Goal: Information Seeking & Learning: Learn about a topic

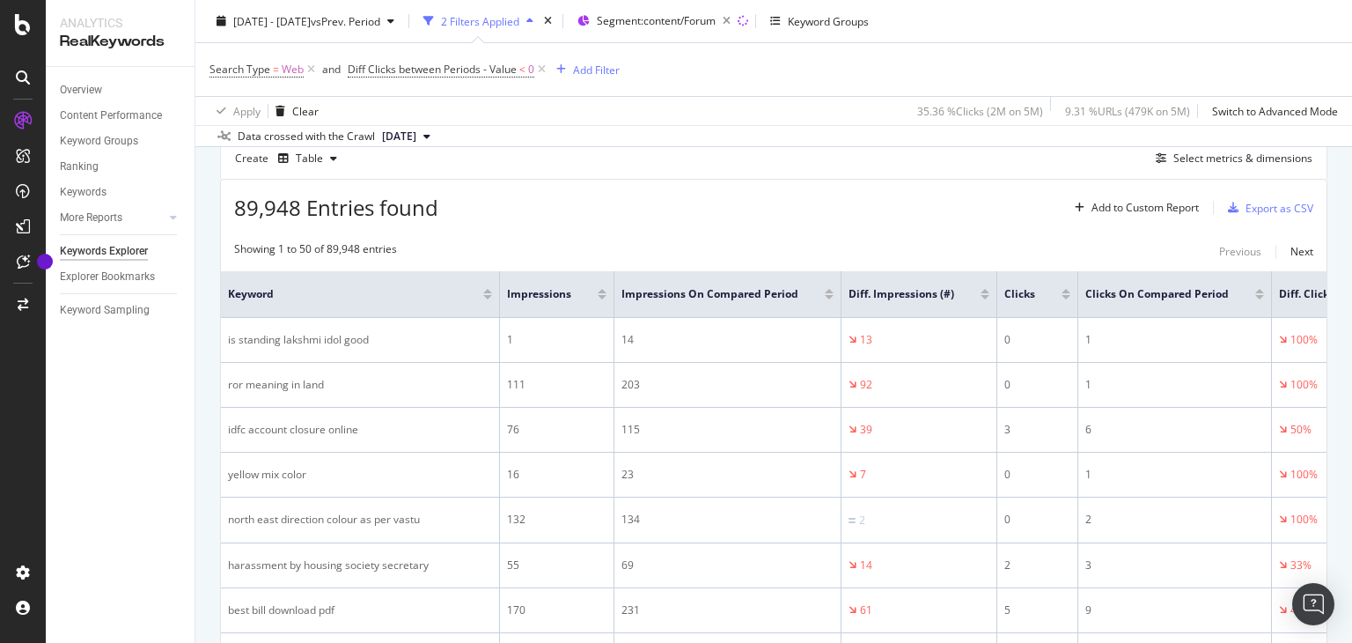
scroll to position [176, 0]
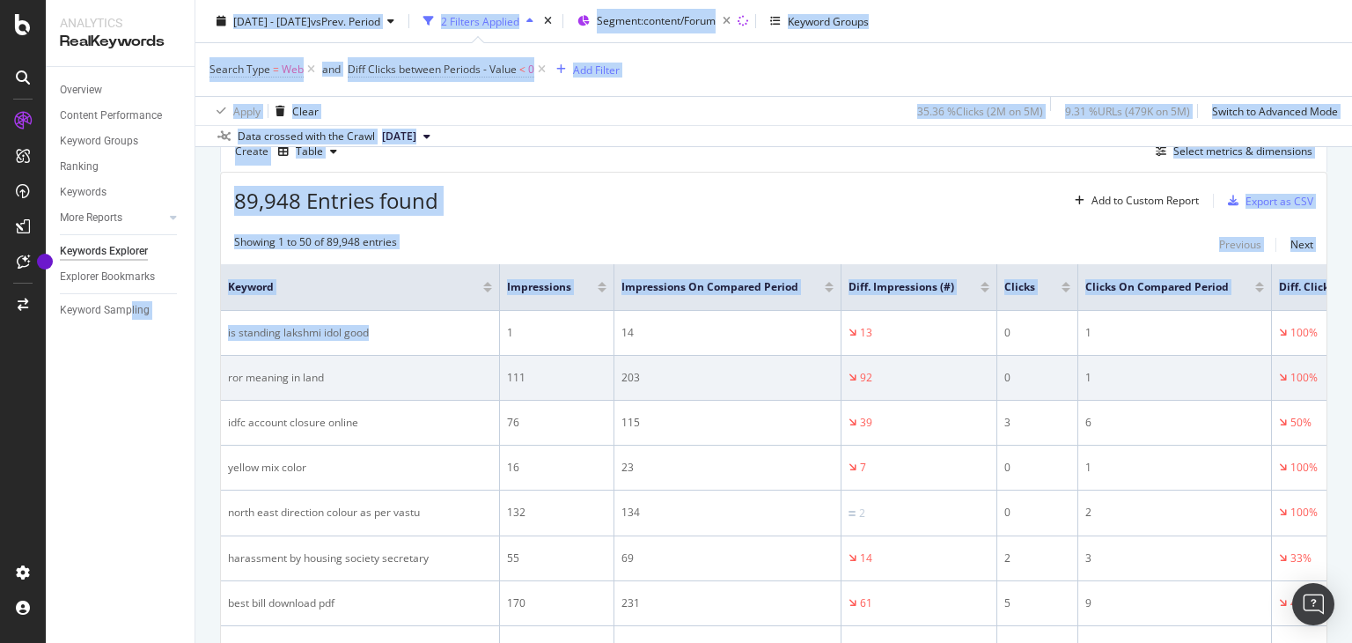
drag, startPoint x: 389, startPoint y: 333, endPoint x: 292, endPoint y: 355, distance: 99.3
click at [130, 336] on div "Analytics RealKeywords Overview Content Performance Keyword Groups Ranking Keyw…" at bounding box center [699, 321] width 1306 height 643
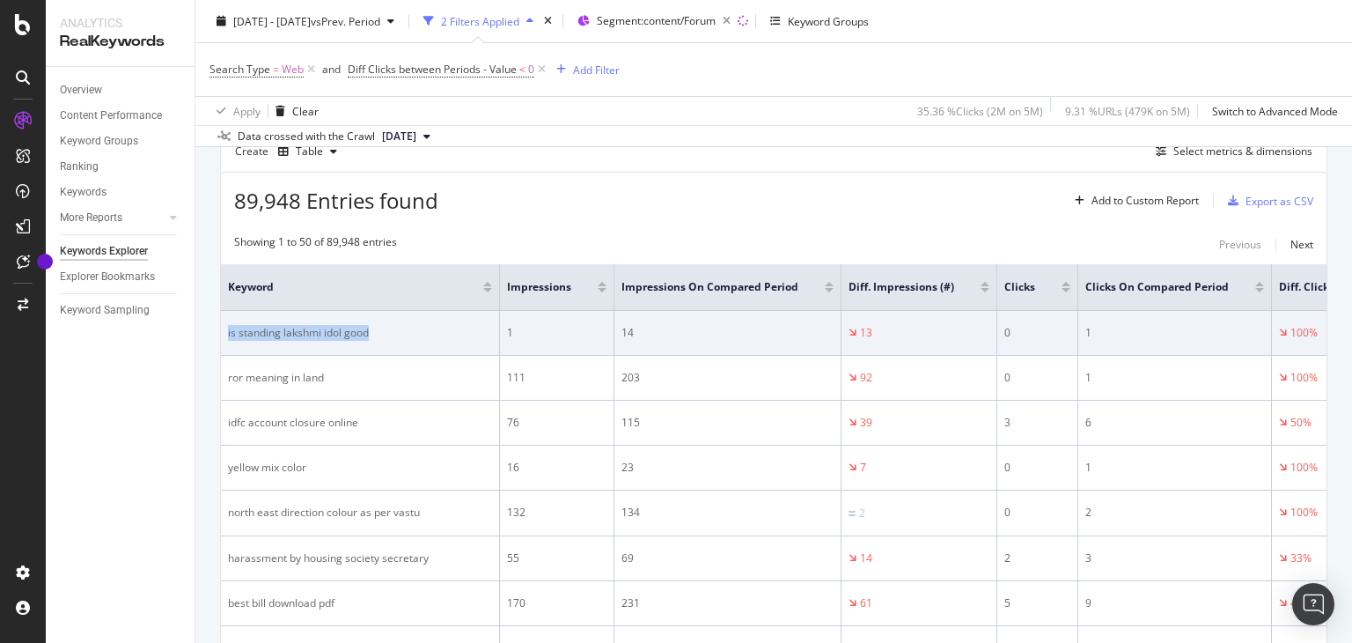
drag, startPoint x: 370, startPoint y: 336, endPoint x: 229, endPoint y: 334, distance: 140.9
click at [224, 334] on td "is standing lakshmi idol good" at bounding box center [360, 333] width 279 height 45
copy div "is standing lakshmi idol good"
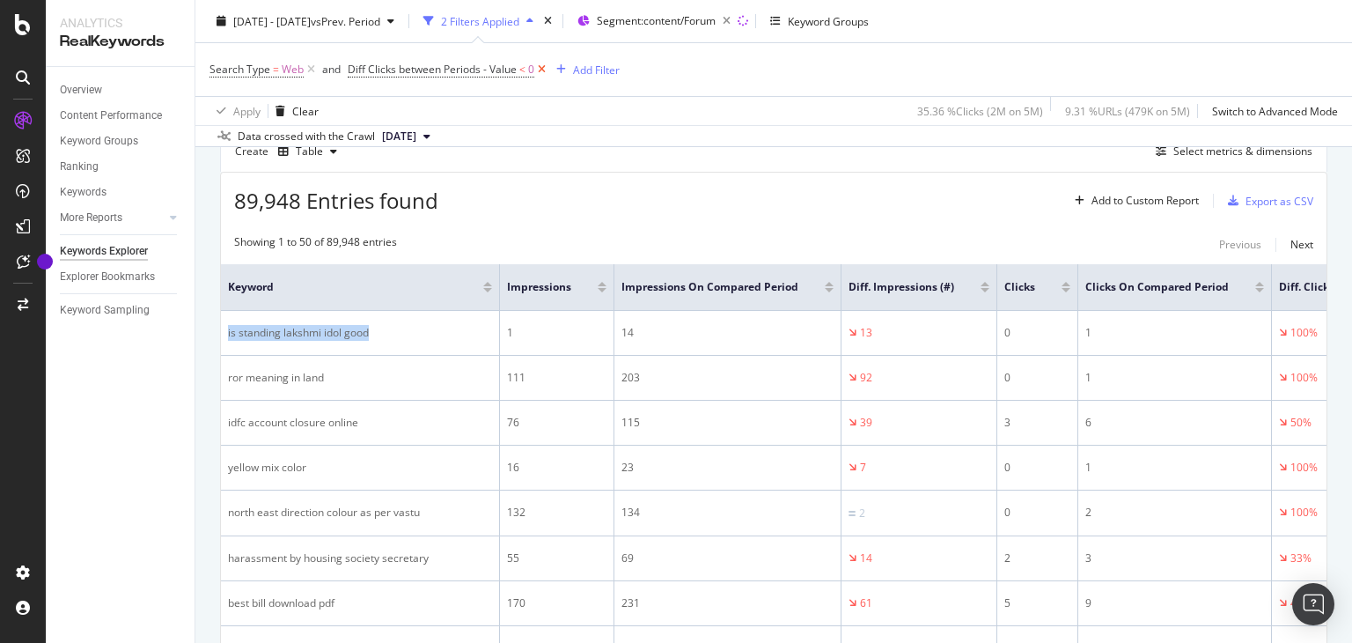
click at [540, 74] on icon at bounding box center [541, 70] width 15 height 18
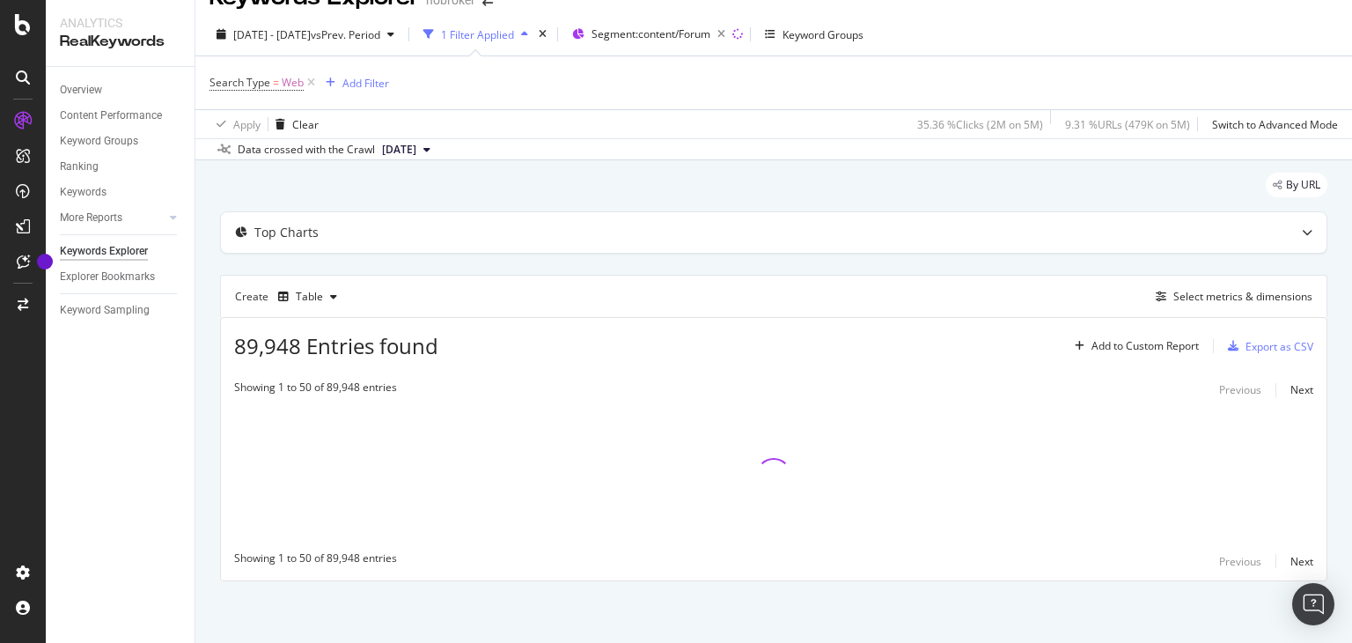
scroll to position [30, 0]
click at [368, 85] on div "Add Filter" at bounding box center [365, 84] width 47 height 15
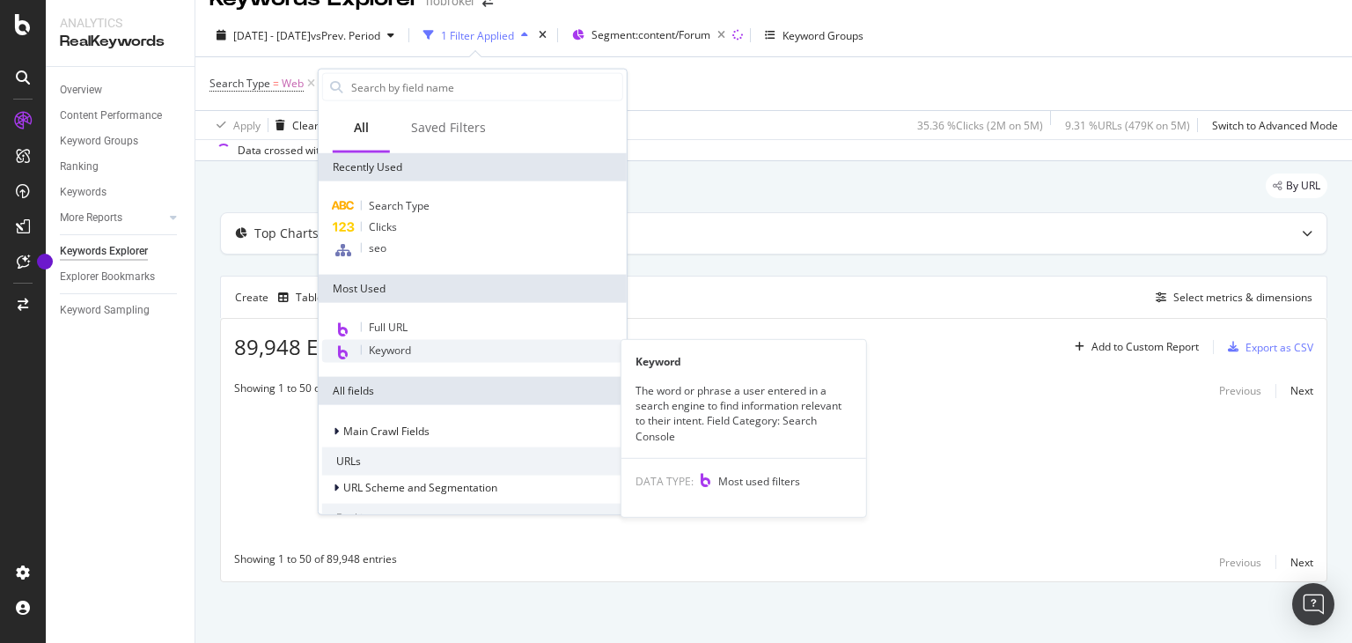
click at [407, 342] on span "Keyword" at bounding box center [390, 349] width 42 height 15
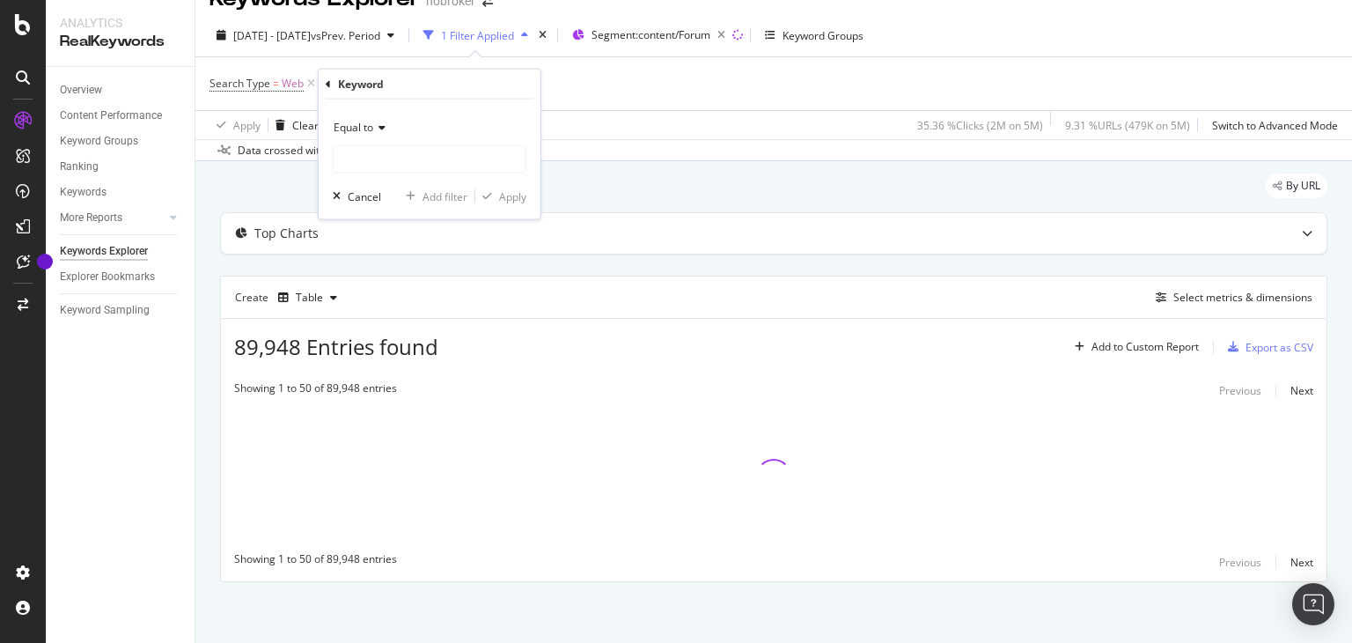
click at [400, 173] on div "Equal to Cancel Add filter Apply" at bounding box center [430, 159] width 222 height 120
click at [399, 166] on input "text" at bounding box center [430, 159] width 192 height 28
paste input "post office account check number"
type input "post office account check number"
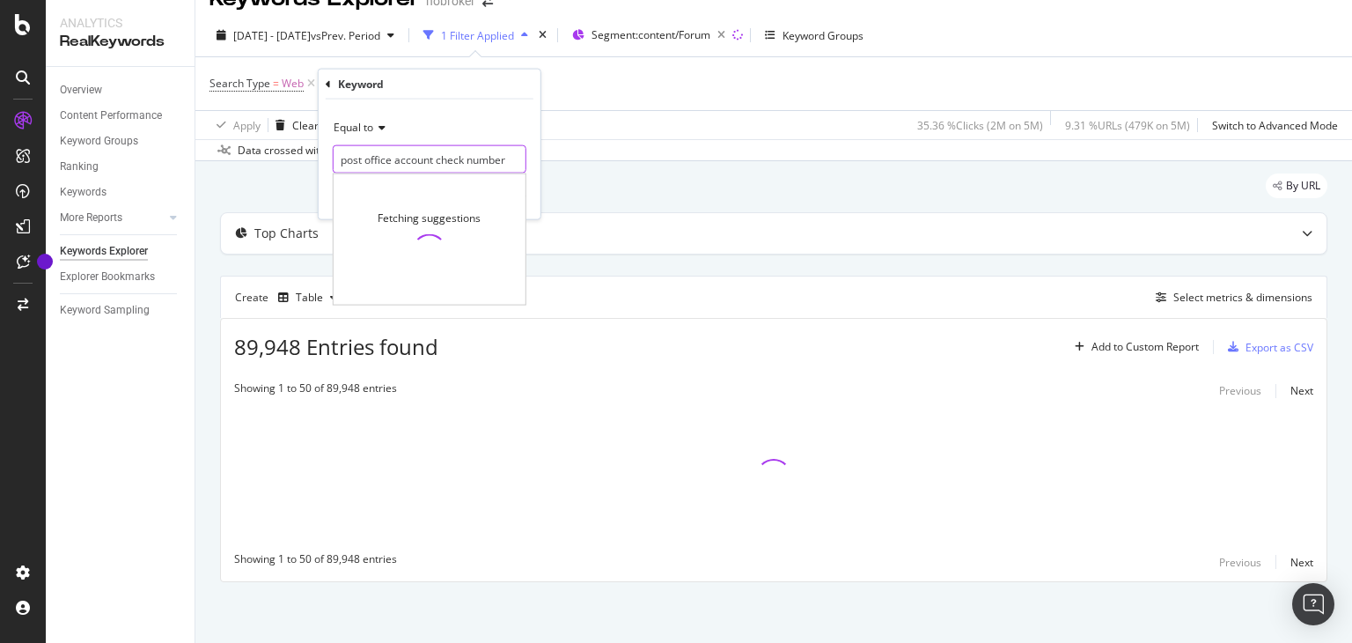
scroll to position [0, 12]
click at [314, 86] on icon at bounding box center [311, 84] width 15 height 18
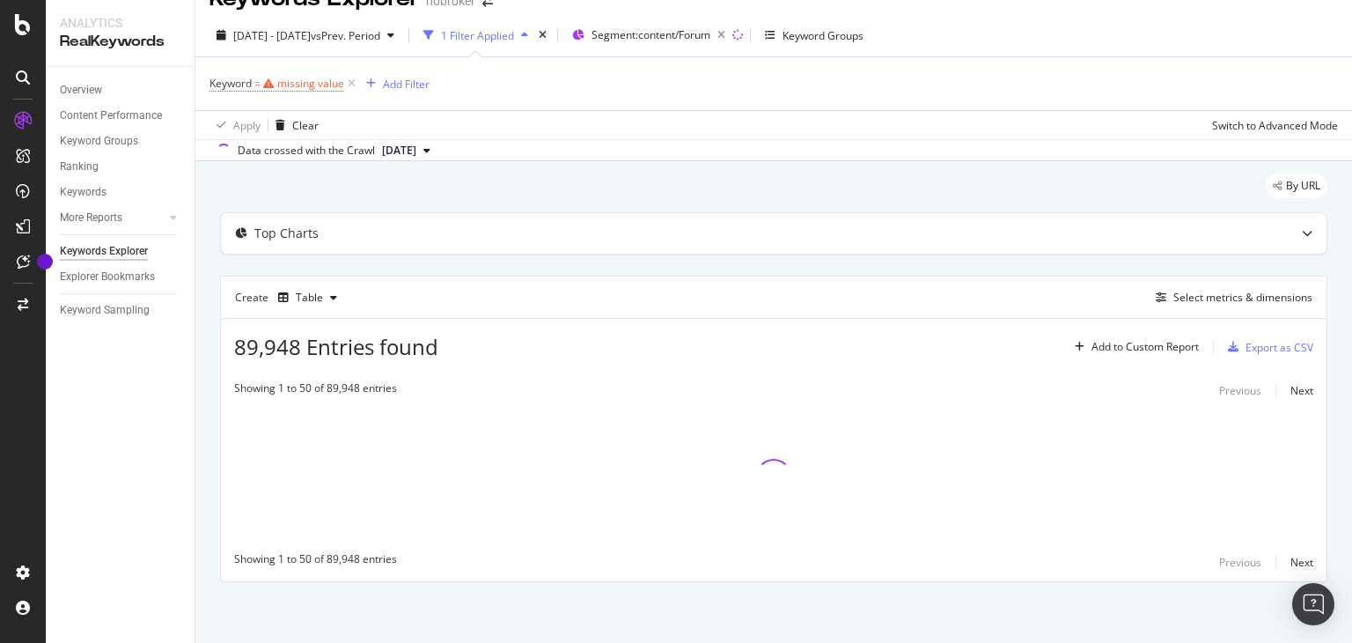
click at [320, 84] on div "missing value" at bounding box center [310, 83] width 67 height 15
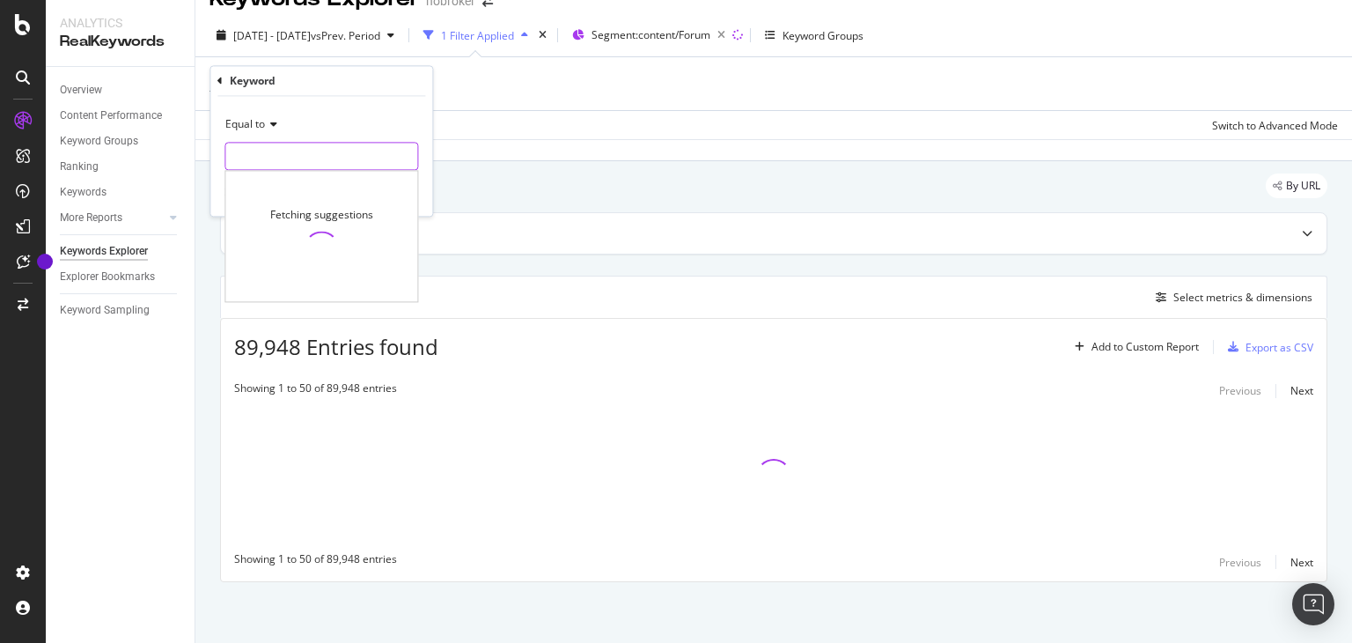
click at [349, 154] on input "text" at bounding box center [321, 157] width 192 height 28
paste input "post office account check number"
type input "post office account check number"
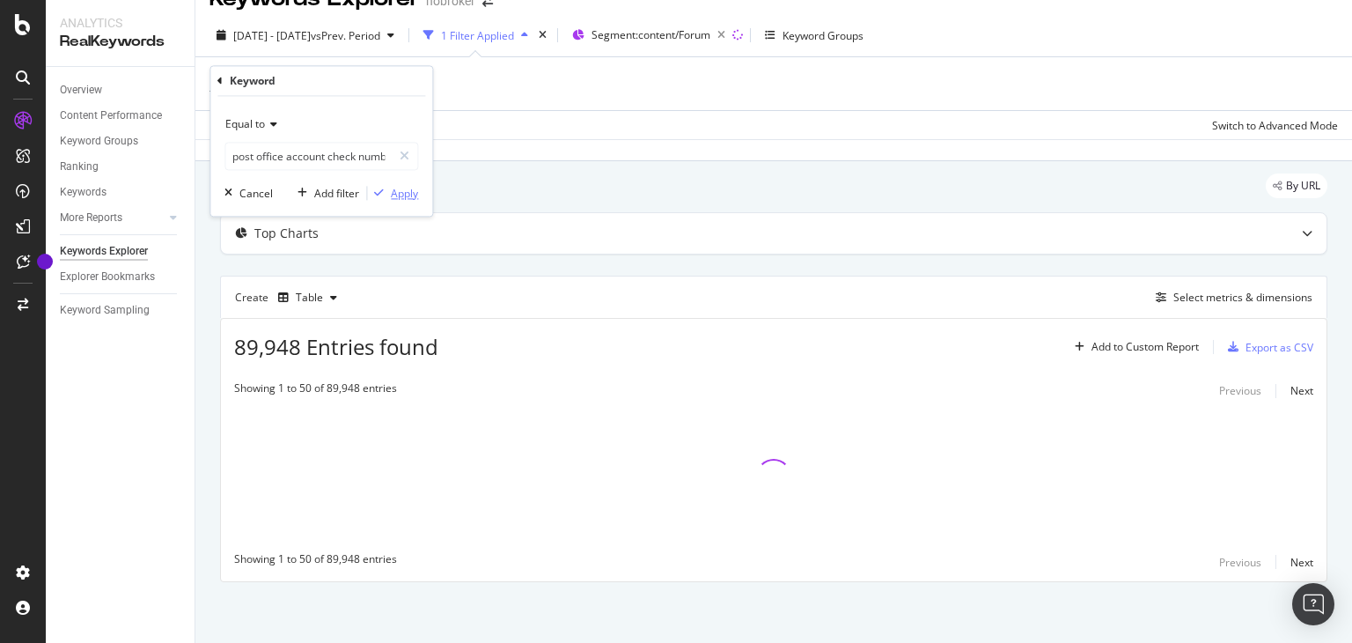
click at [412, 194] on div "Apply" at bounding box center [404, 193] width 27 height 15
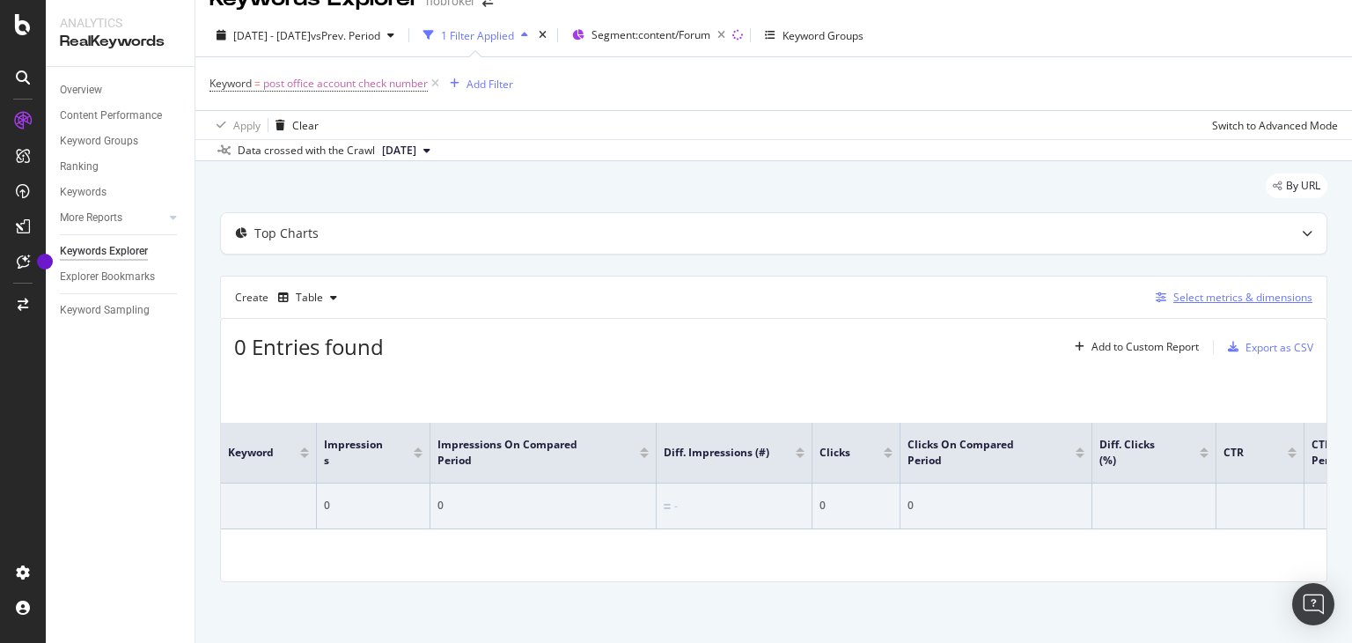
click at [1202, 304] on div "Select metrics & dimensions" at bounding box center [1231, 297] width 164 height 19
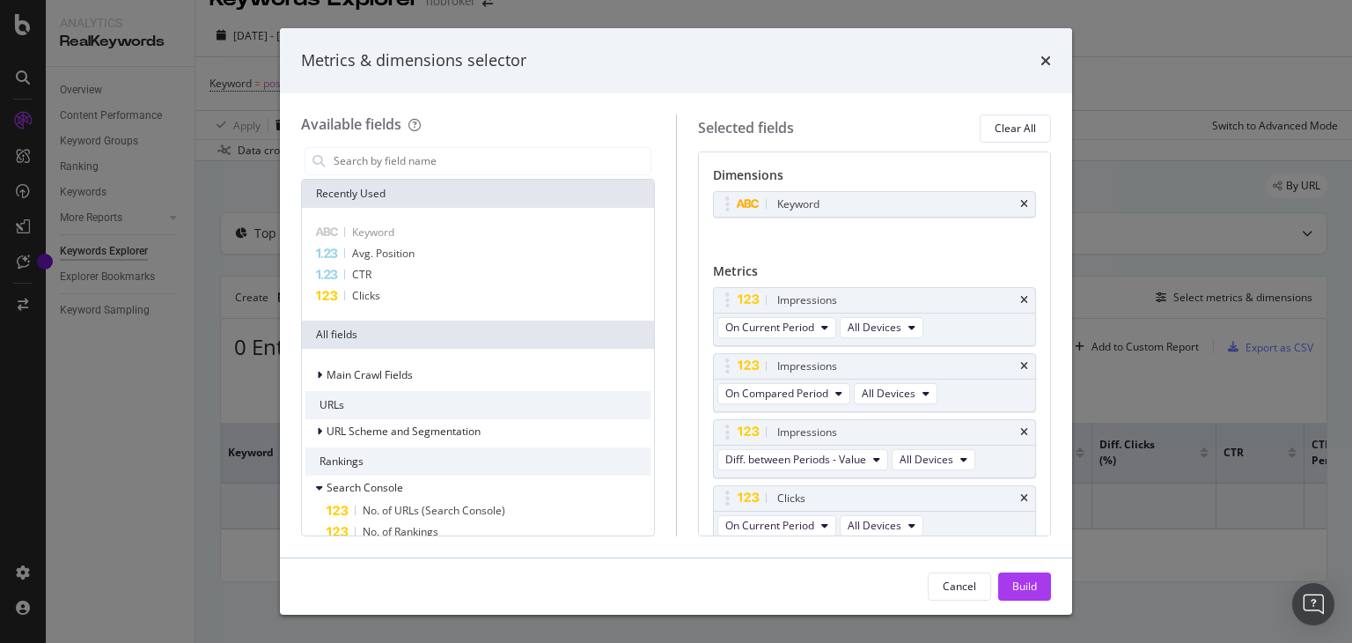
click at [1047, 68] on div "times" at bounding box center [1045, 60] width 11 height 23
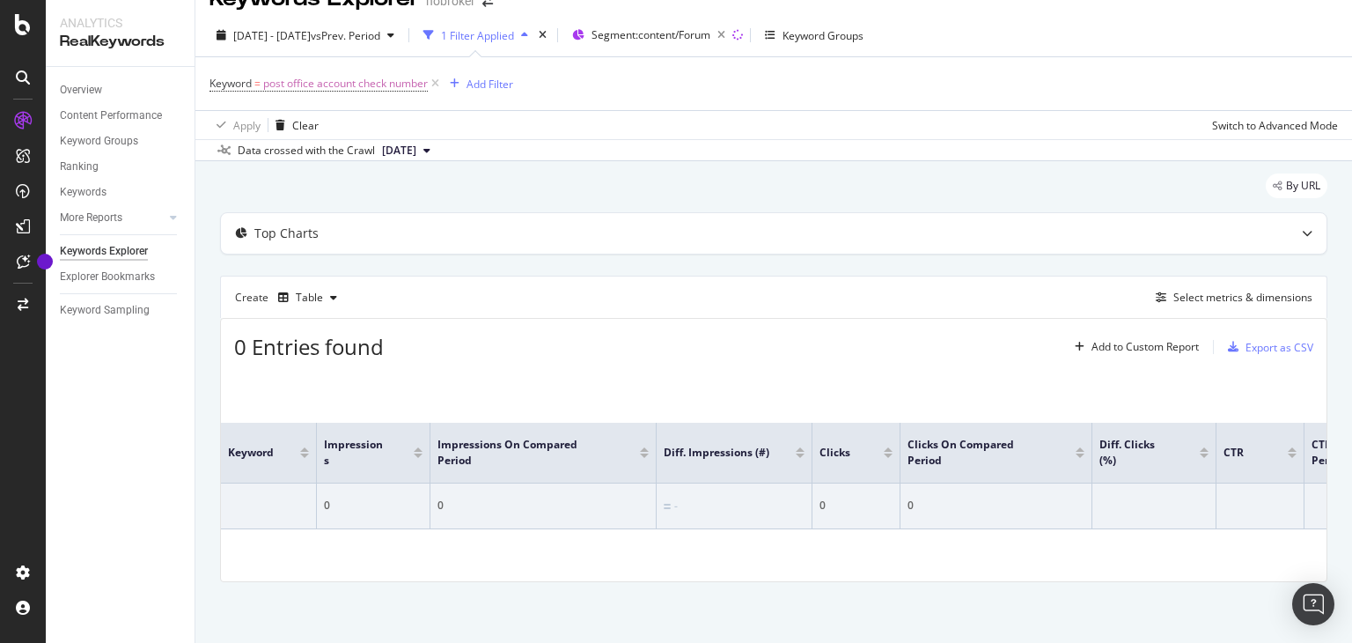
click at [416, 149] on span "[DATE]" at bounding box center [399, 151] width 34 height 16
click at [583, 191] on div "By URL" at bounding box center [773, 192] width 1107 height 39
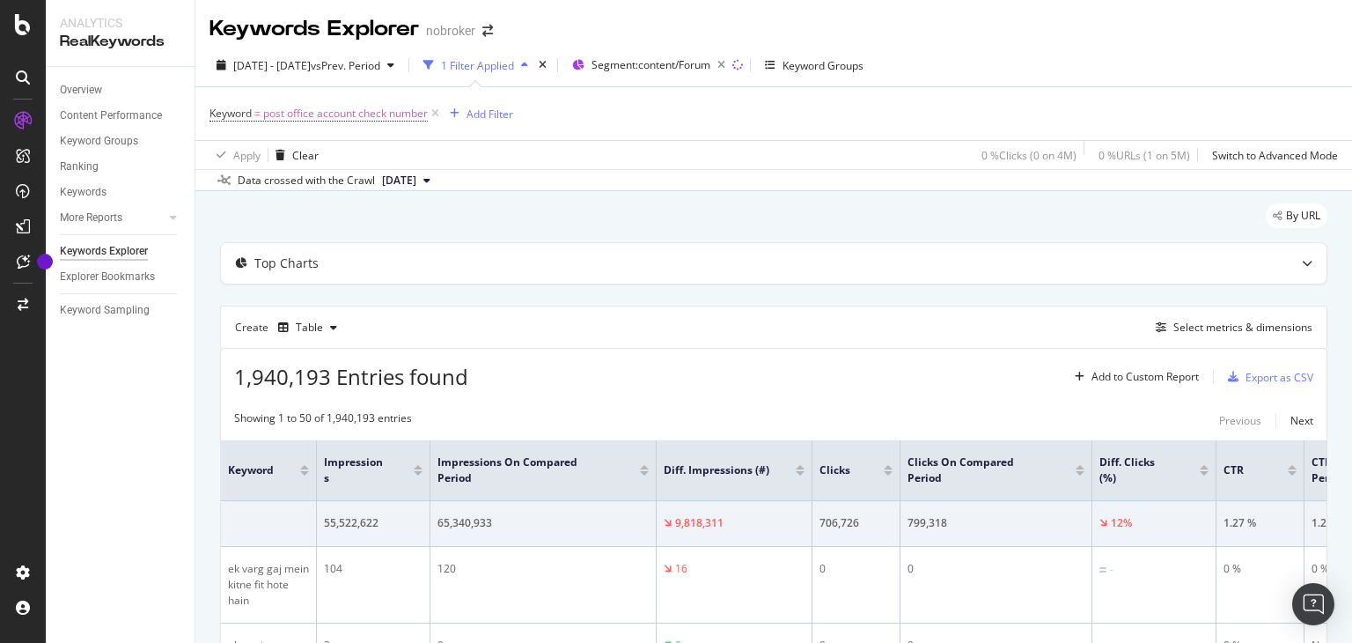
click at [514, 63] on div "1 Filter Applied" at bounding box center [477, 65] width 73 height 15
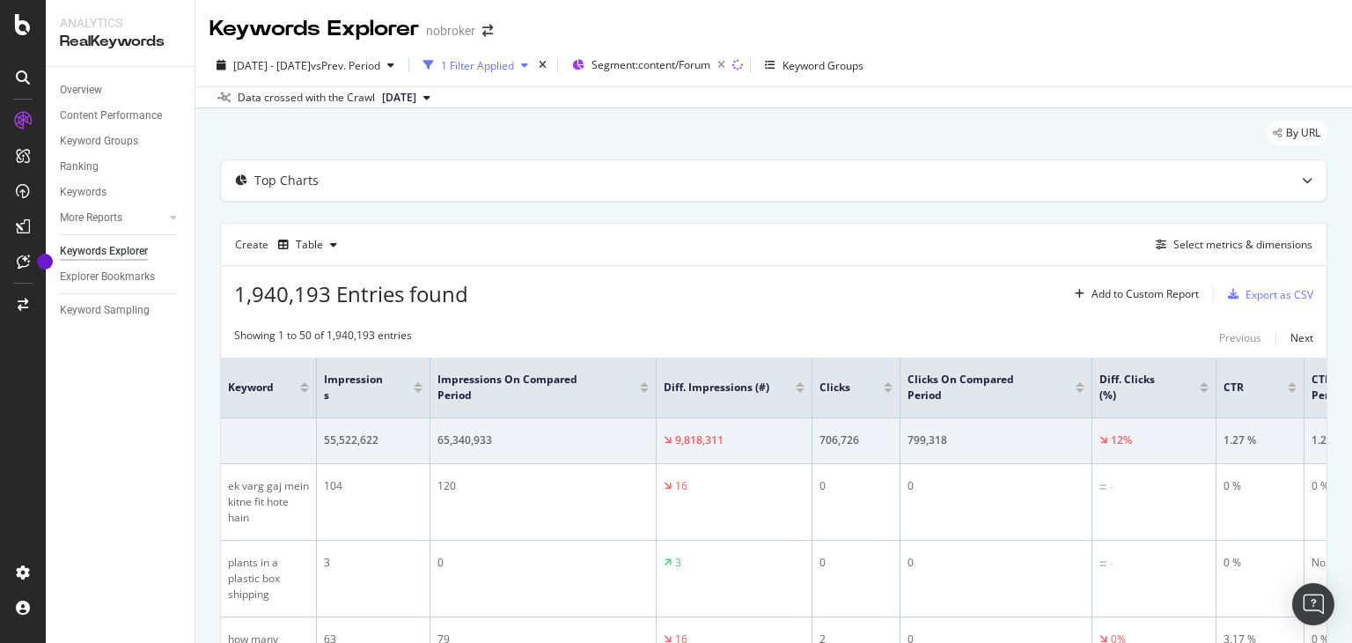
click at [514, 65] on div "1 Filter Applied" at bounding box center [477, 65] width 73 height 15
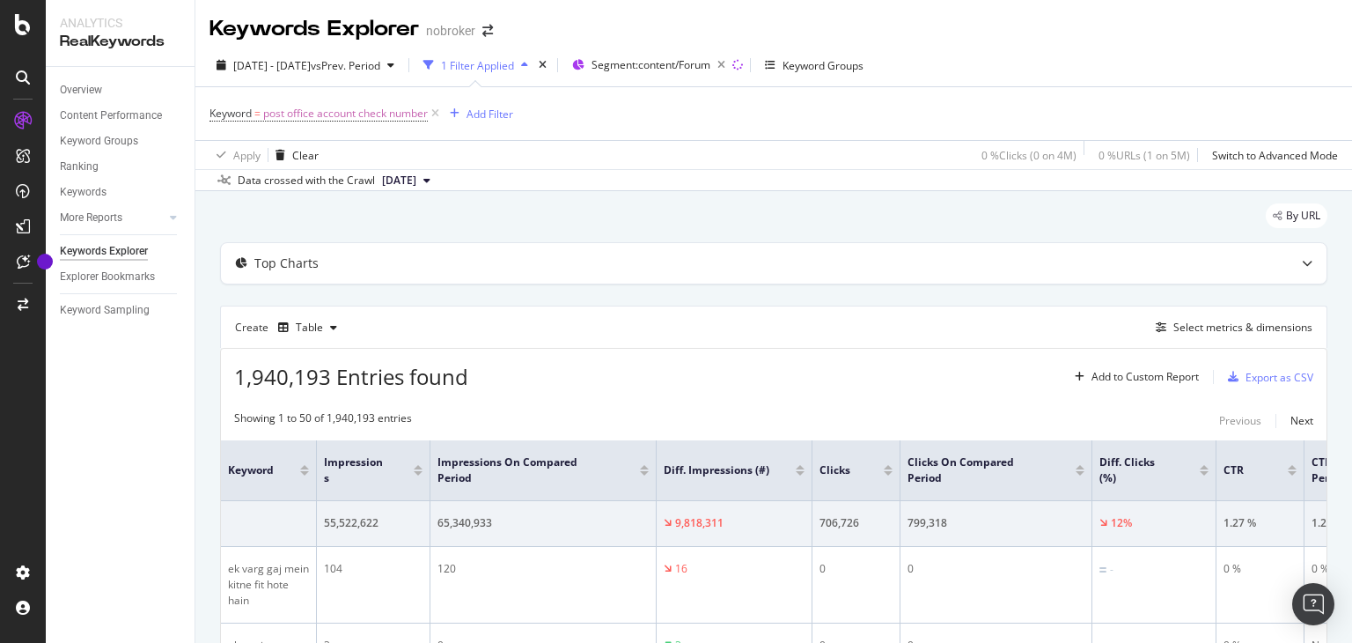
click at [514, 64] on div "1 Filter Applied" at bounding box center [477, 65] width 73 height 15
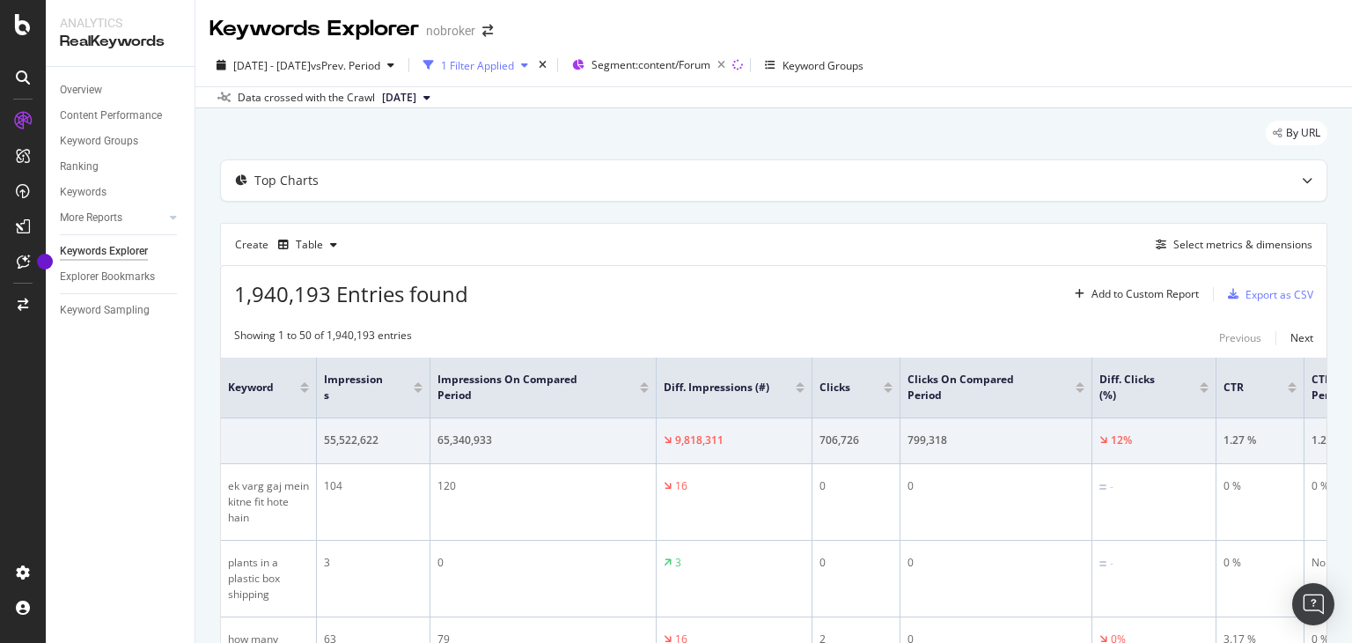
click at [434, 62] on icon "button" at bounding box center [428, 65] width 11 height 11
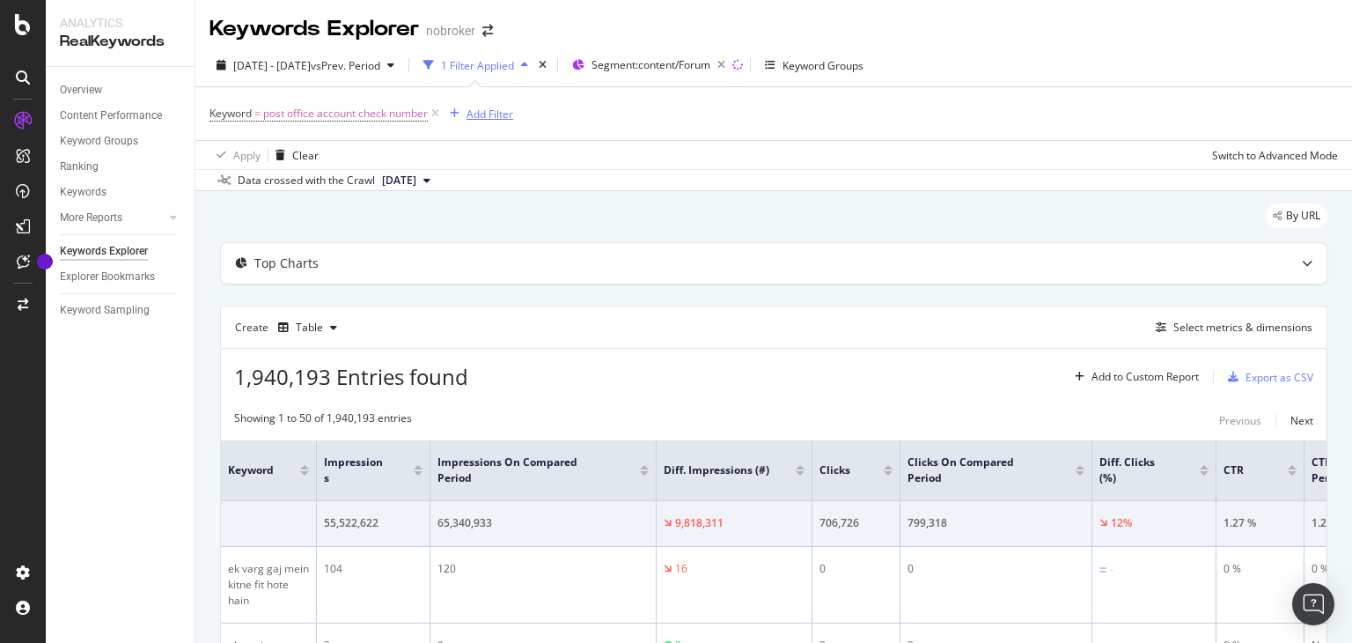
click at [487, 114] on div "Add Filter" at bounding box center [490, 114] width 47 height 15
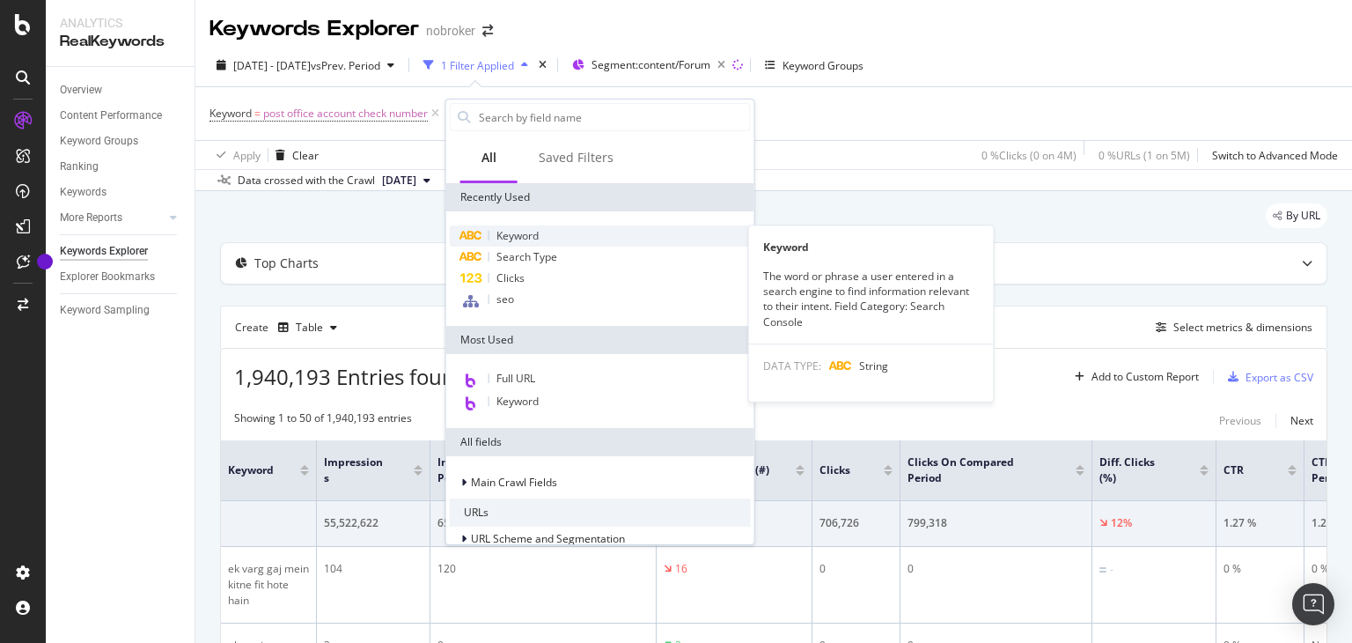
click at [528, 240] on span "Keyword" at bounding box center [517, 235] width 42 height 15
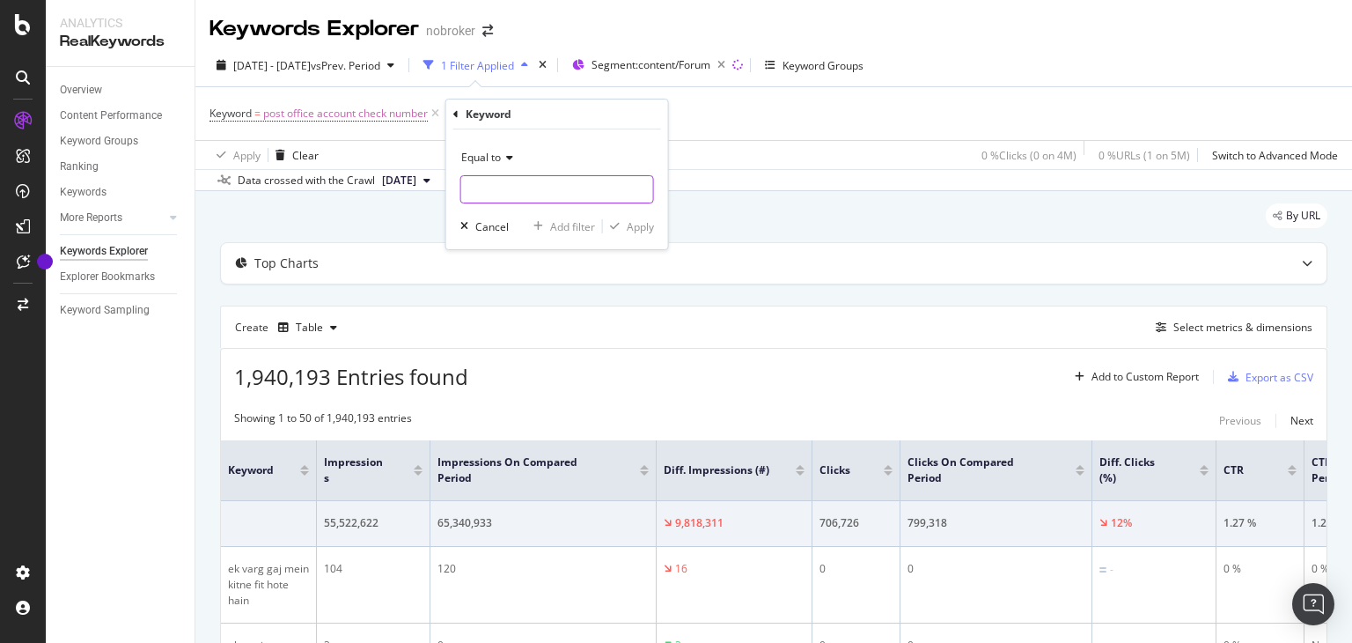
click at [499, 191] on input "text" at bounding box center [557, 189] width 192 height 28
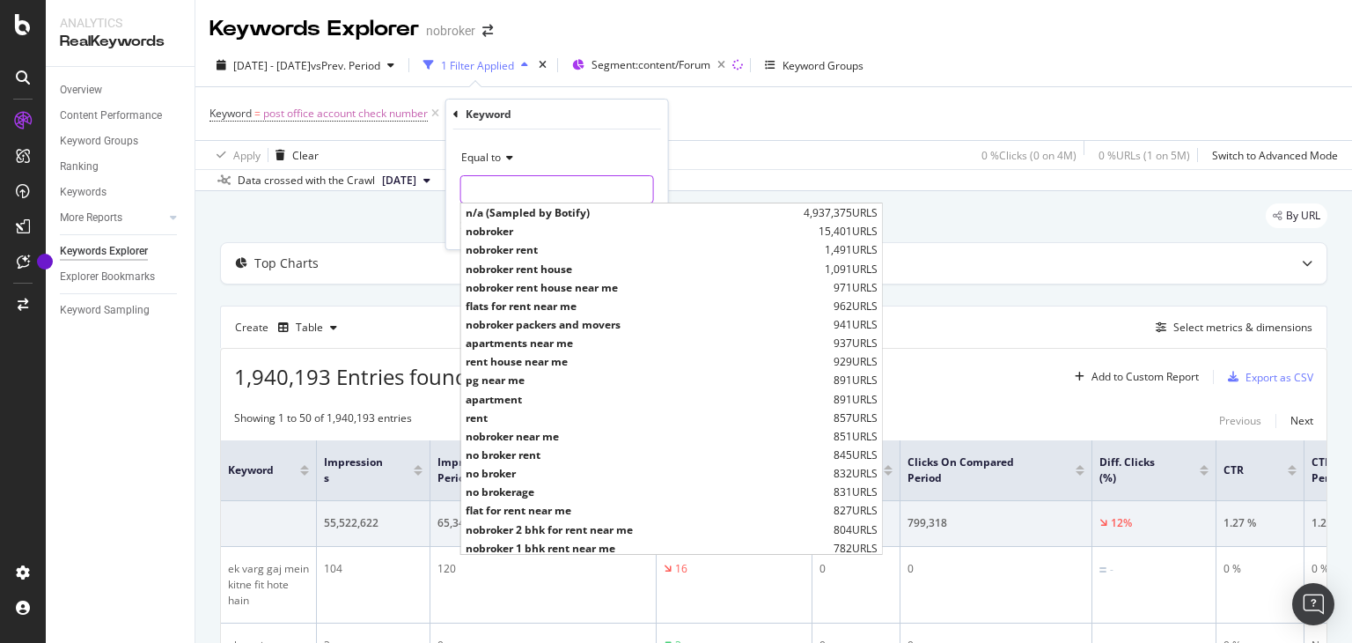
paste input "e nach cancellation"
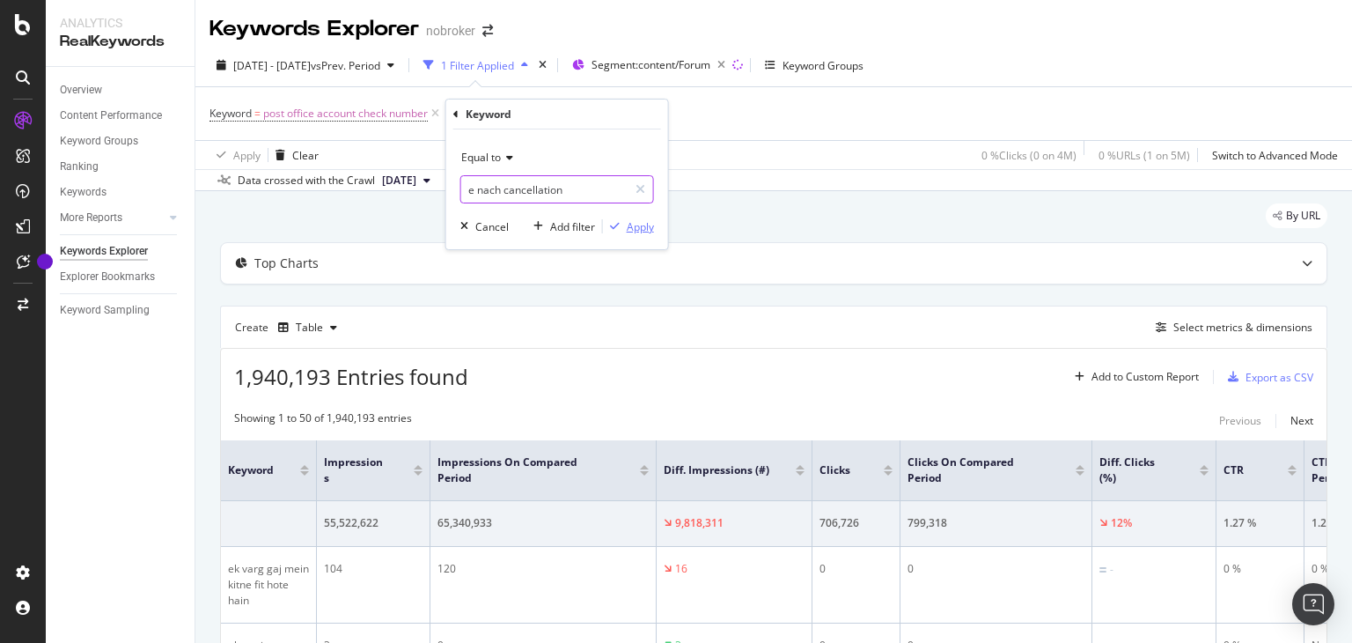
type input "e nach cancellation"
click at [636, 226] on div "Apply" at bounding box center [640, 226] width 27 height 15
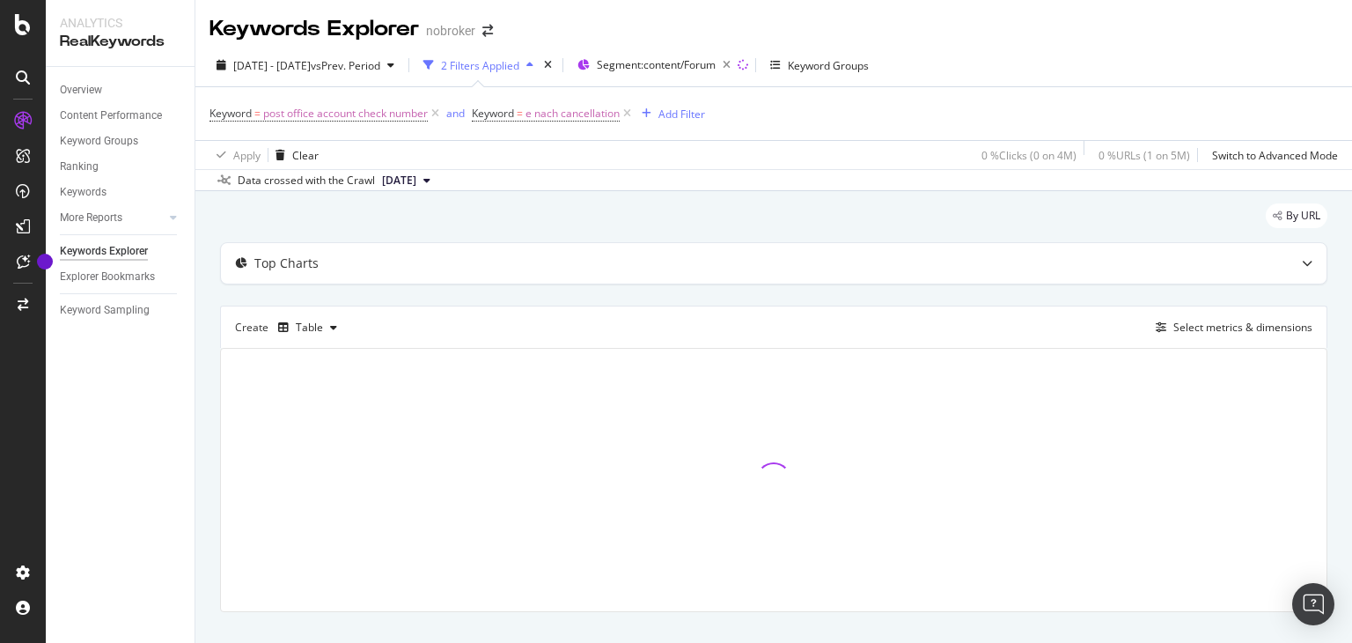
click at [434, 115] on icon at bounding box center [435, 114] width 15 height 18
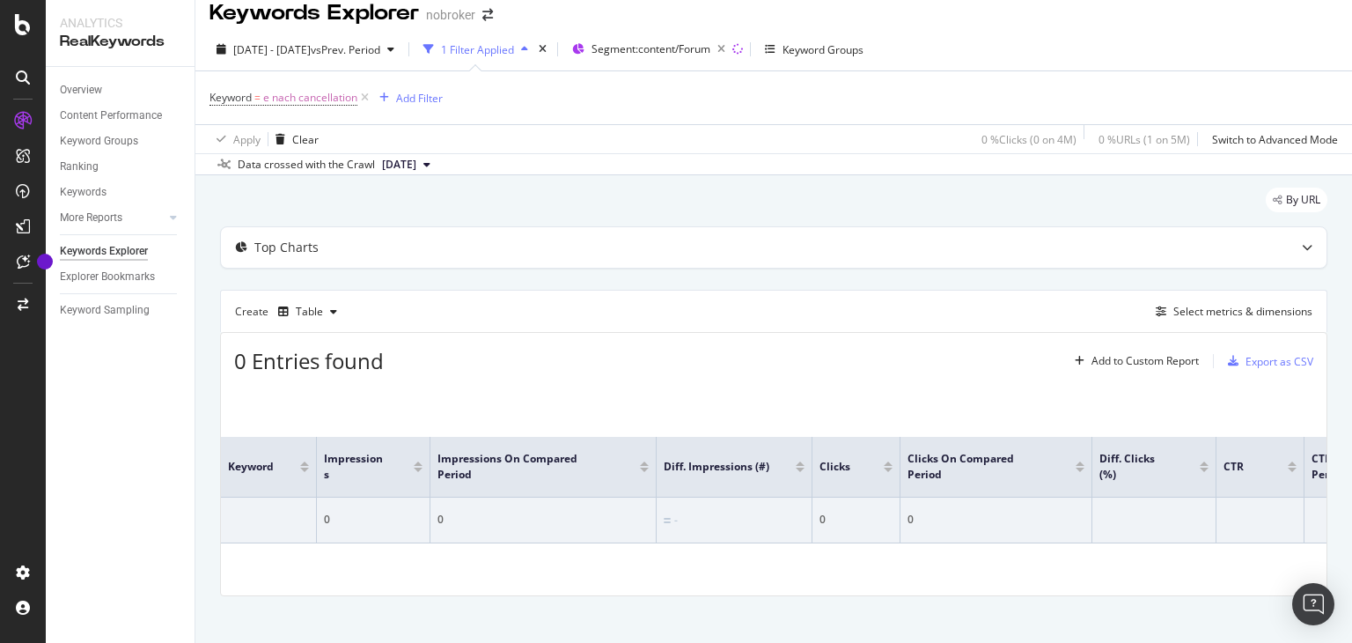
scroll to position [30, 0]
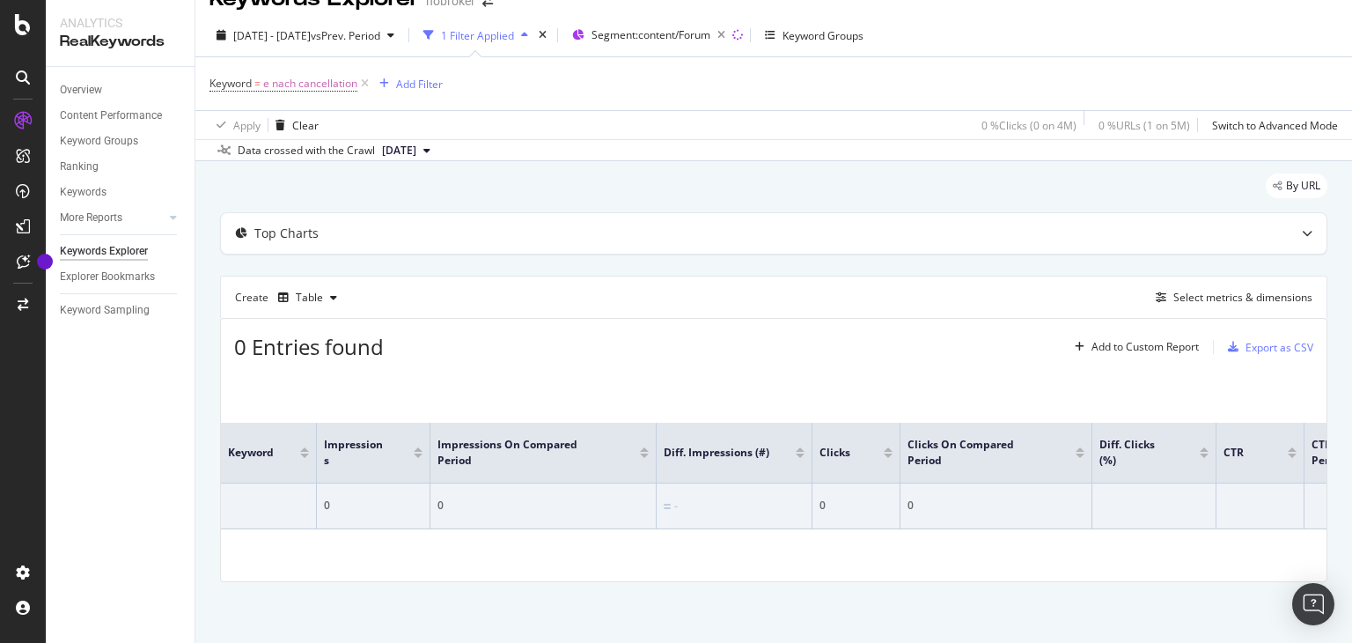
click at [437, 149] on button "[DATE]" at bounding box center [406, 150] width 62 height 21
click at [428, 241] on div "[DATE]" at bounding box center [404, 241] width 50 height 16
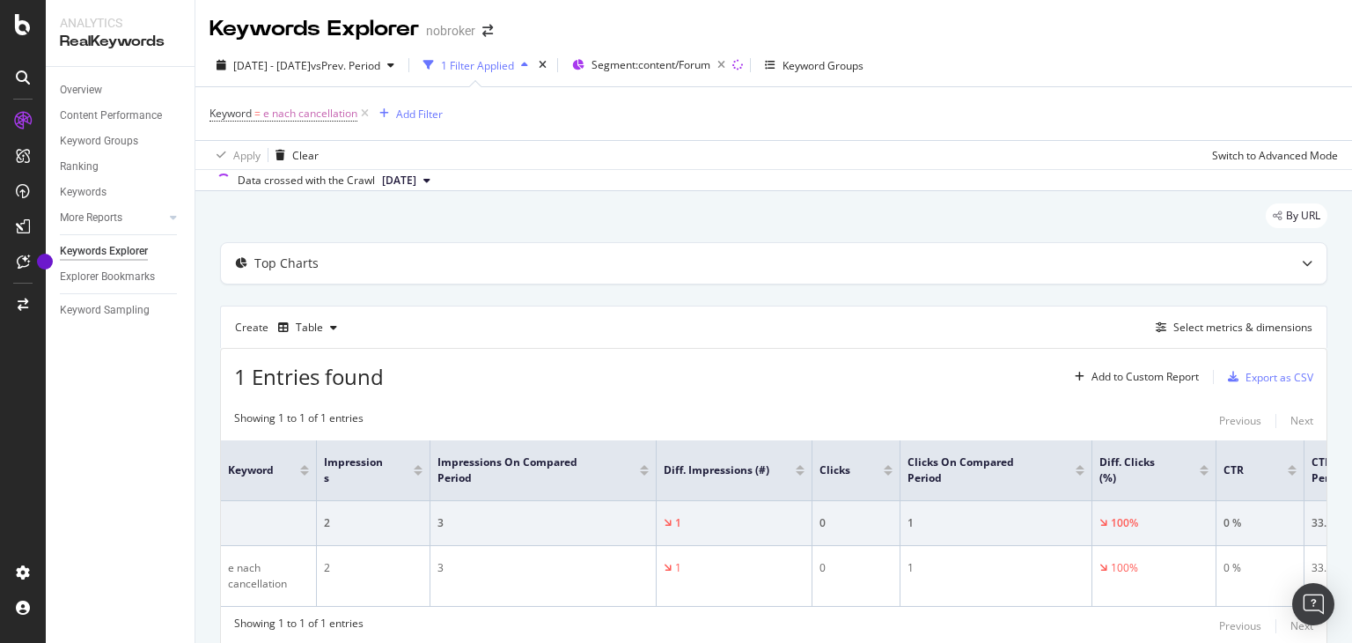
click at [514, 62] on div "1 Filter Applied" at bounding box center [477, 65] width 73 height 15
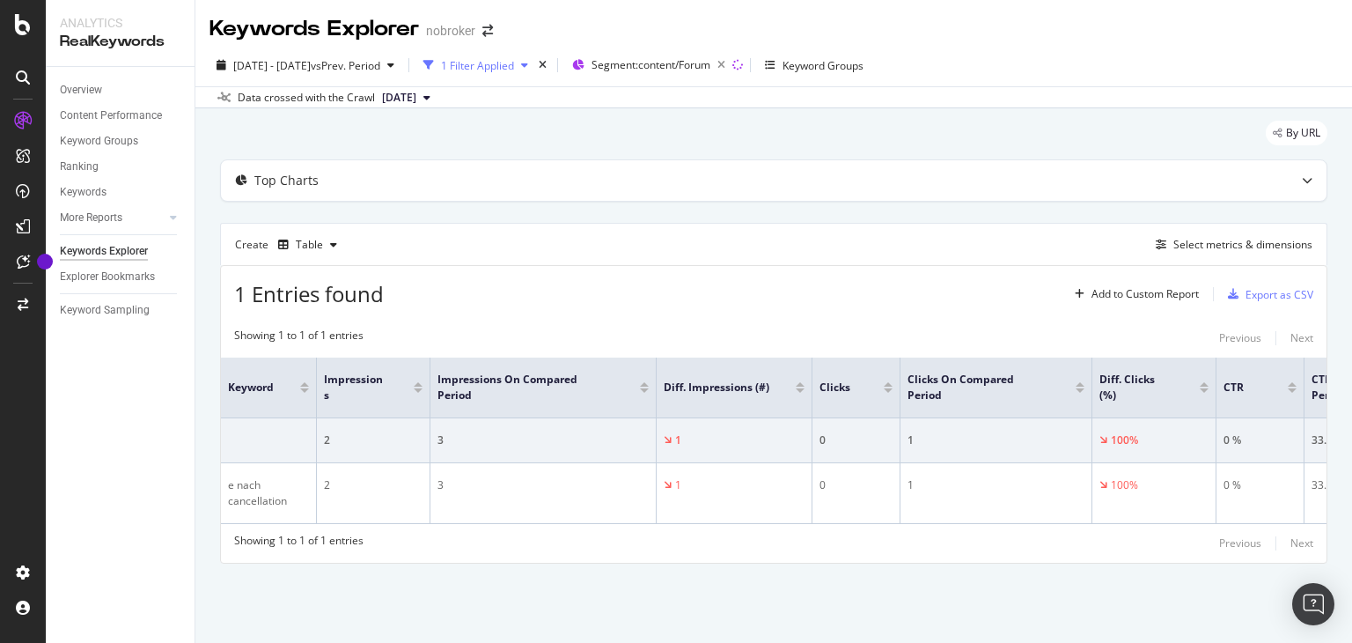
click at [503, 58] on div "1 Filter Applied" at bounding box center [477, 65] width 73 height 15
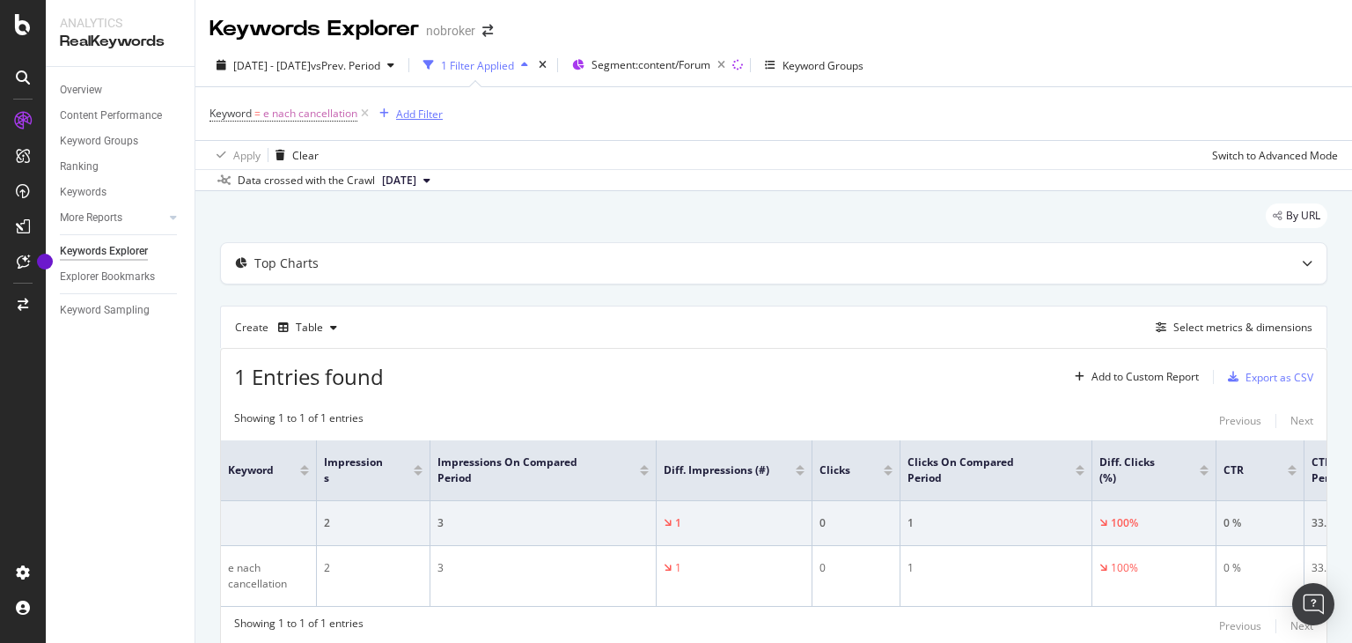
click at [416, 112] on div "Add Filter" at bounding box center [419, 114] width 47 height 15
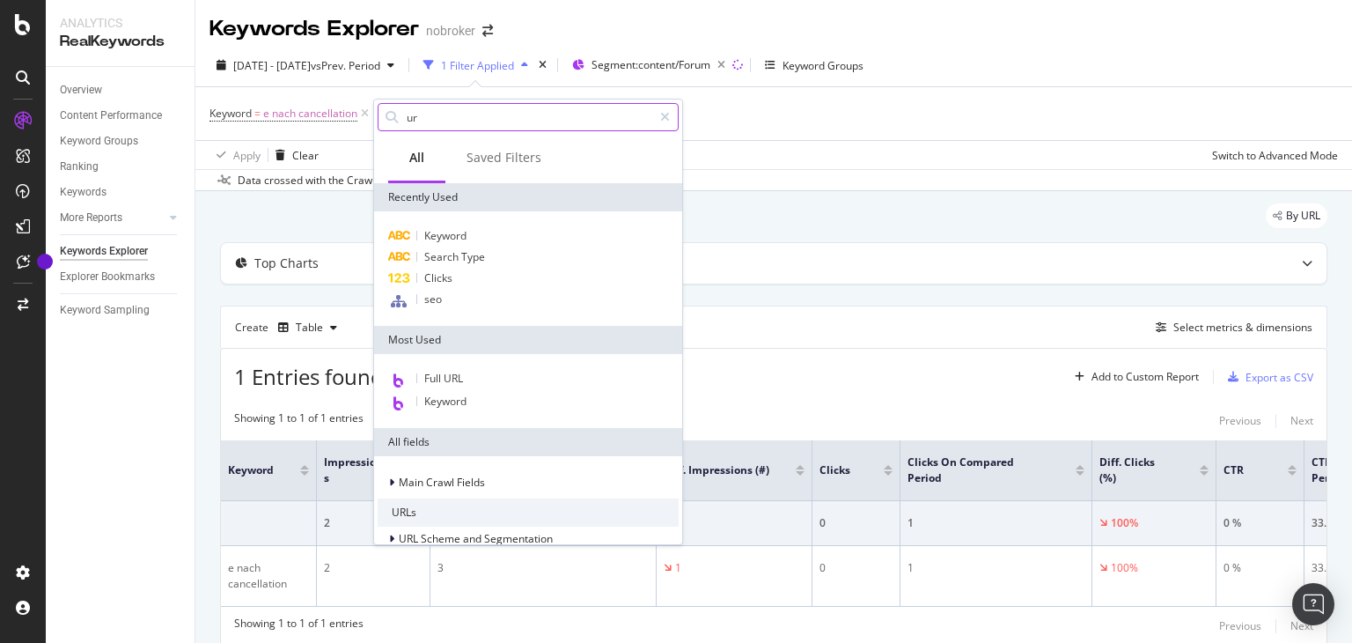
type input "url"
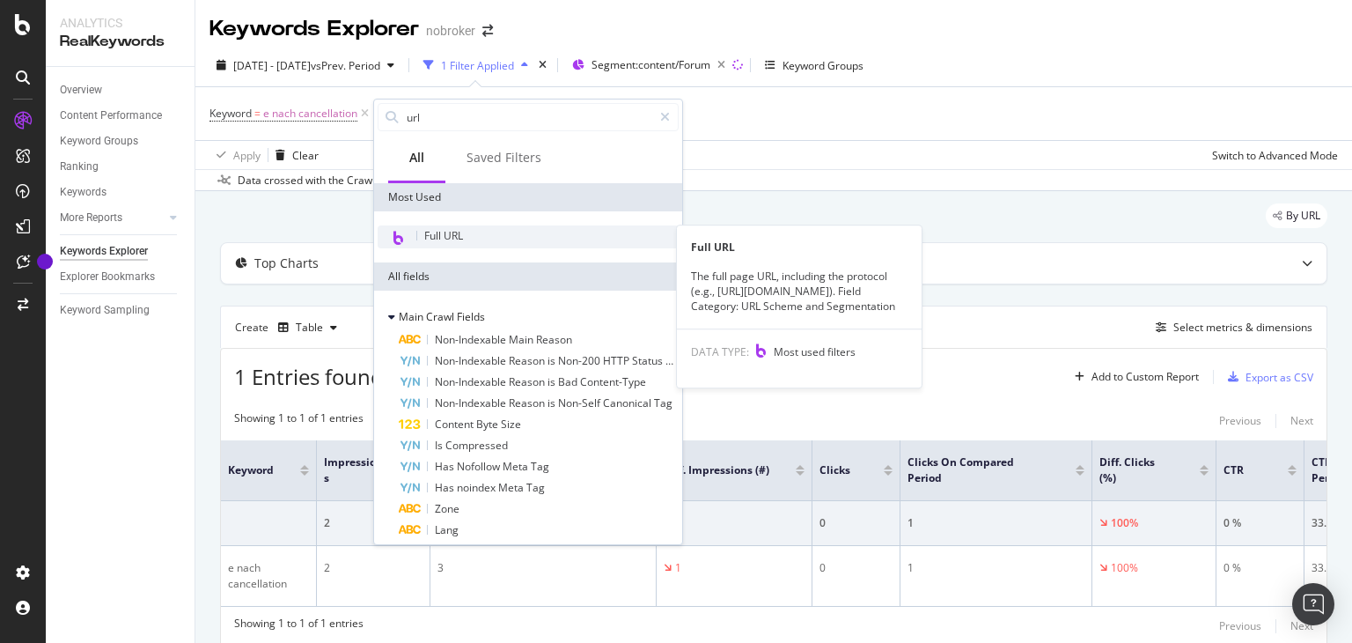
click at [453, 234] on span "Full URL" at bounding box center [443, 235] width 39 height 15
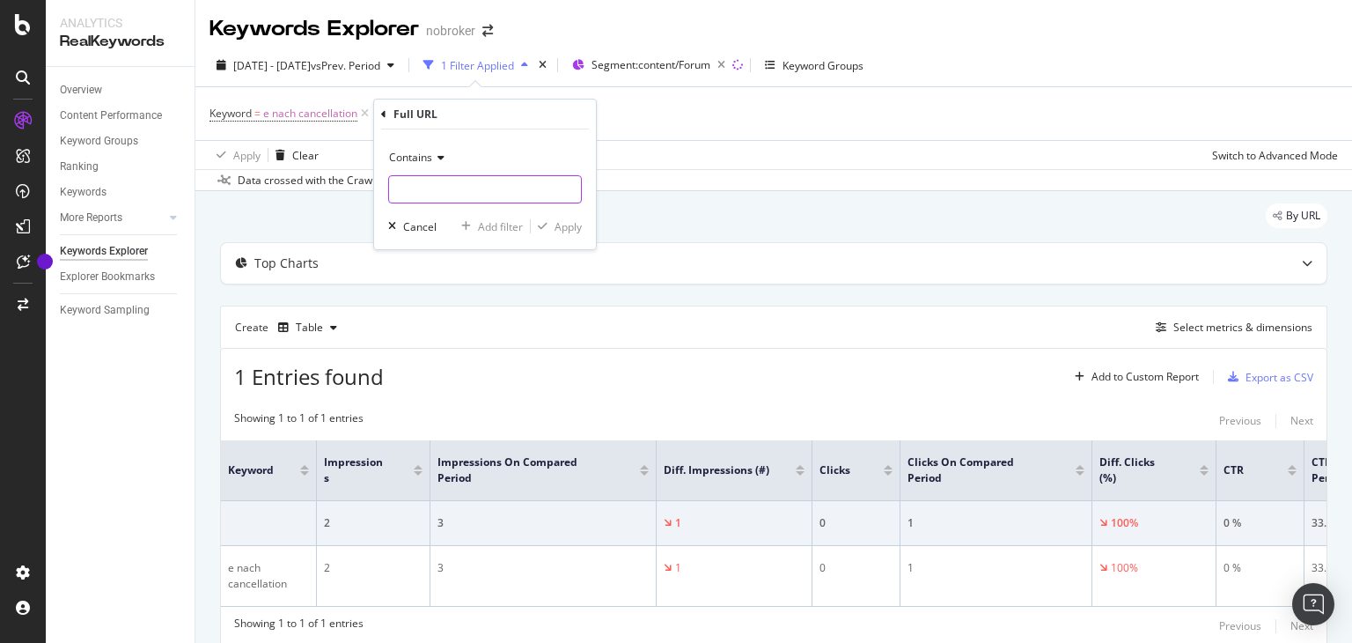
click at [437, 189] on input "text" at bounding box center [485, 189] width 192 height 28
type input "url"
click at [552, 224] on div "button" at bounding box center [543, 226] width 24 height 11
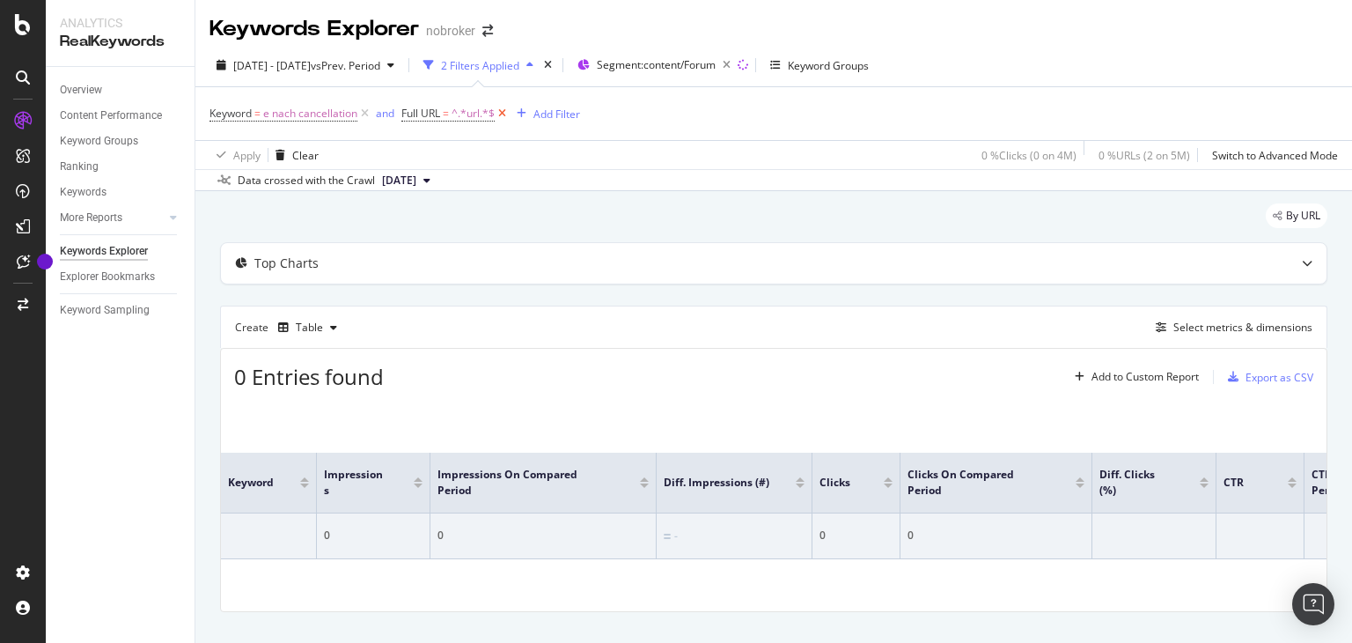
click at [504, 114] on icon at bounding box center [502, 114] width 15 height 18
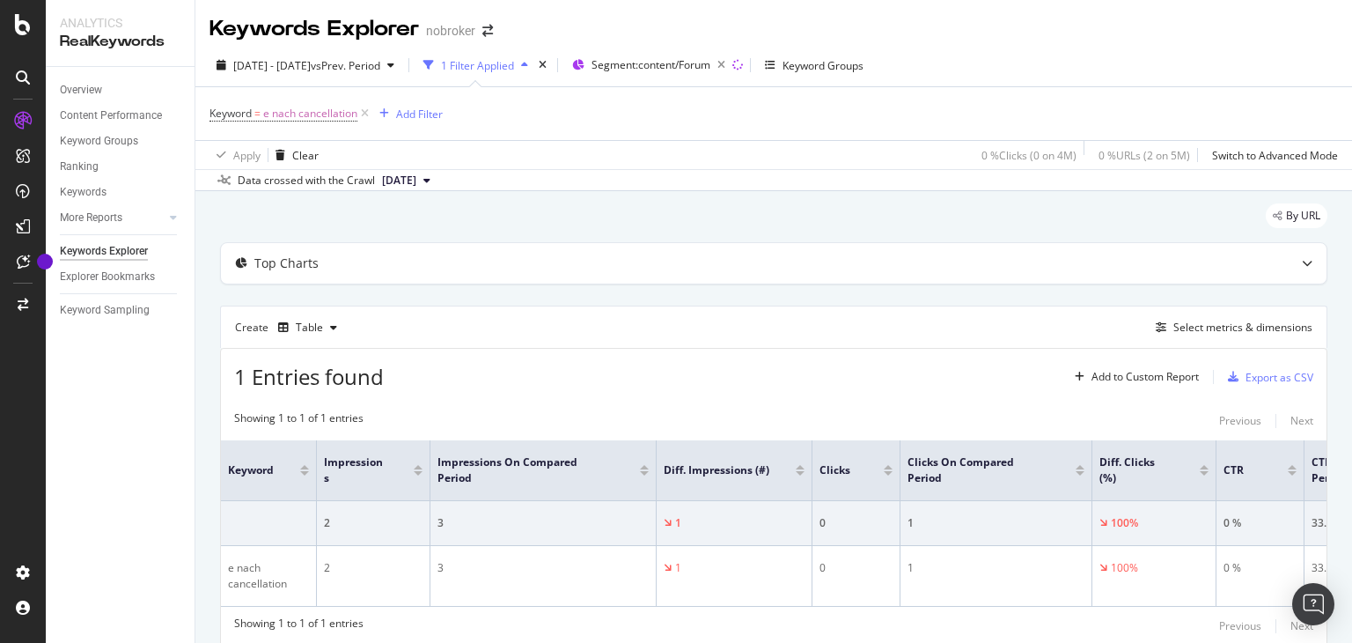
click at [420, 124] on div "Keyword = e nach cancellation Add Filter" at bounding box center [325, 113] width 233 height 25
click at [423, 116] on div "Add Filter" at bounding box center [419, 114] width 47 height 15
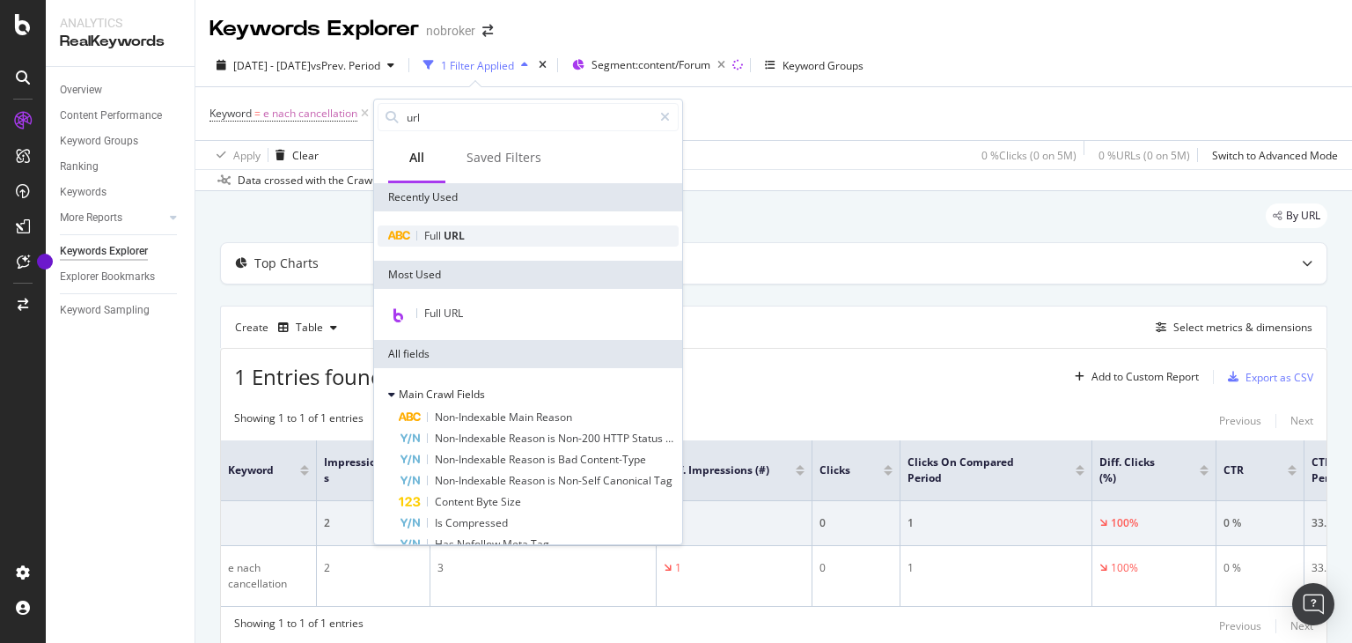
click at [458, 236] on span "URL" at bounding box center [454, 235] width 21 height 15
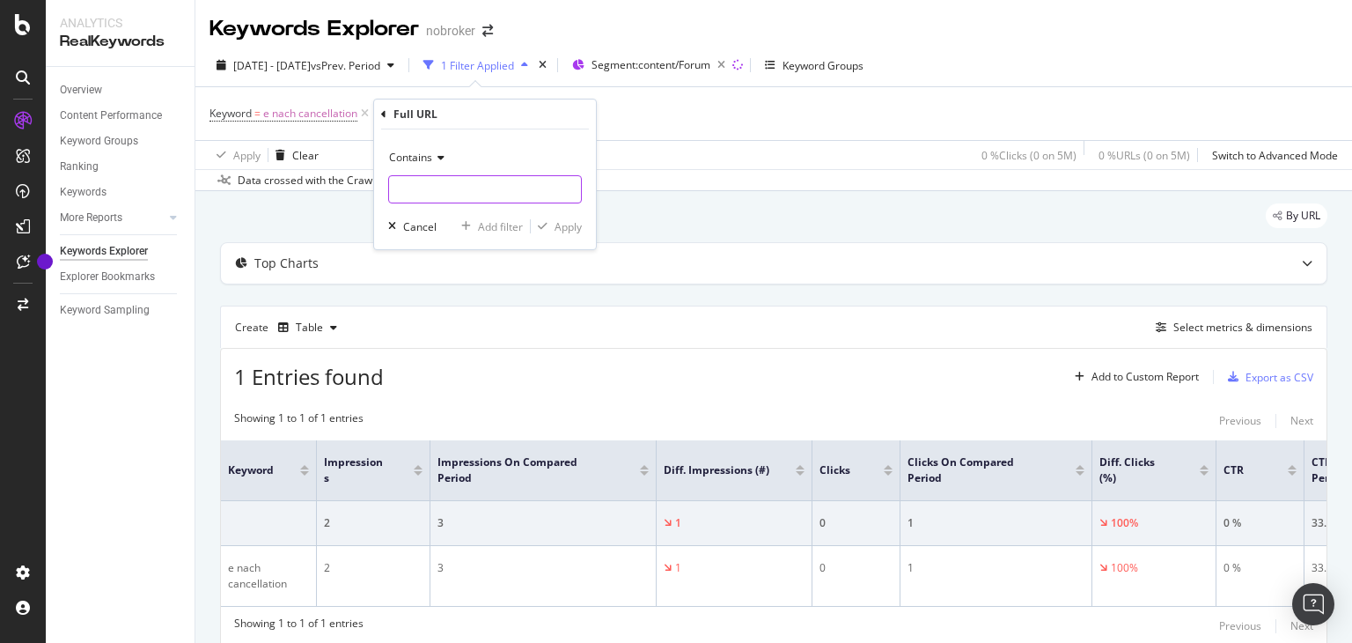
click at [437, 195] on input "text" at bounding box center [485, 189] width 192 height 28
click at [411, 224] on div "Cancel" at bounding box center [419, 226] width 33 height 15
click at [427, 117] on div "Add Filter" at bounding box center [419, 114] width 47 height 15
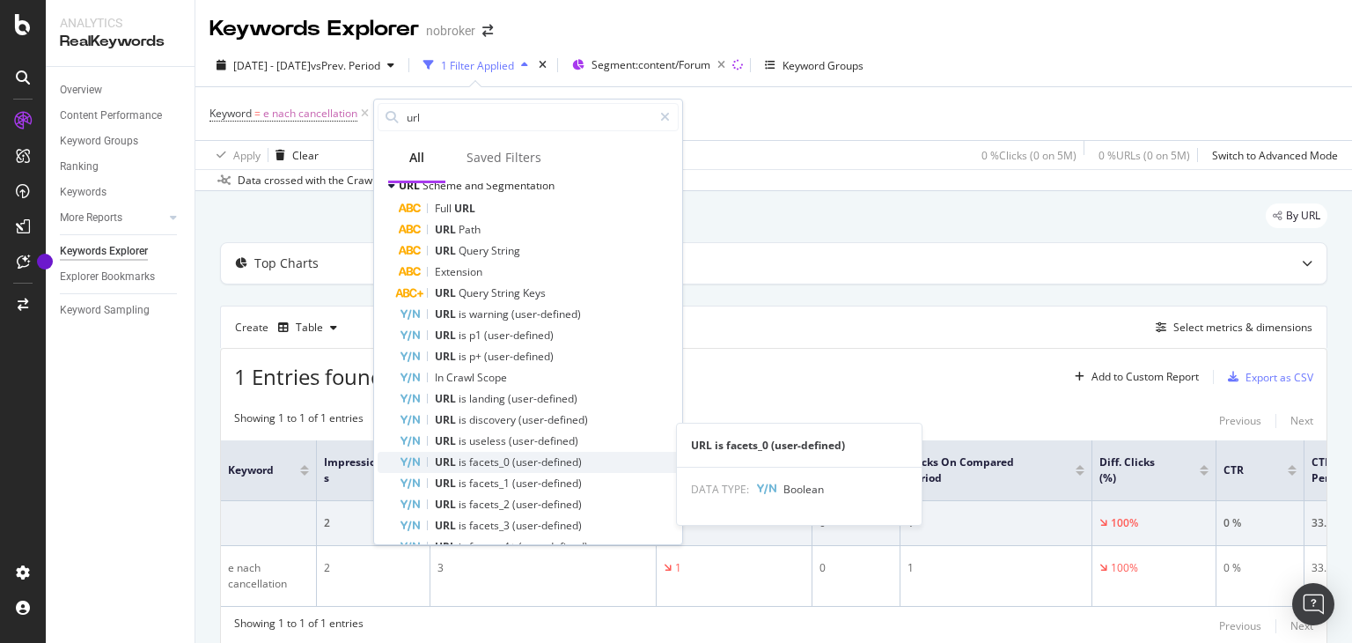
scroll to position [528, 0]
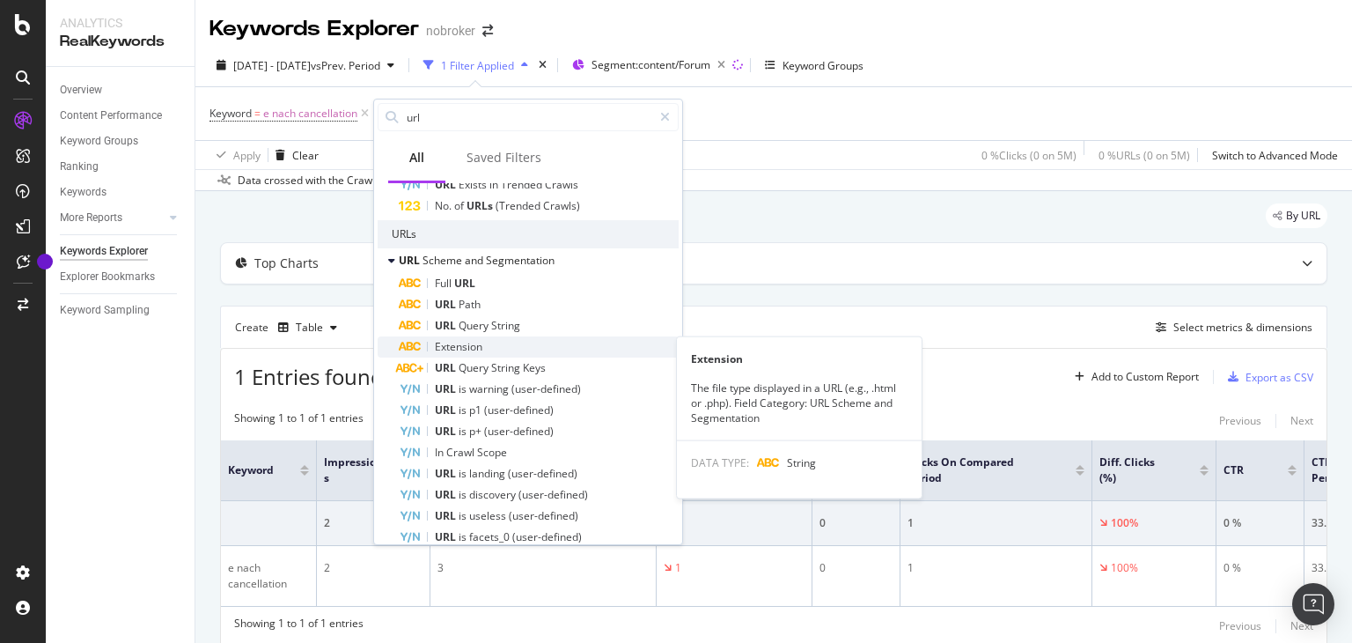
click at [484, 349] on div "Extension" at bounding box center [539, 346] width 280 height 21
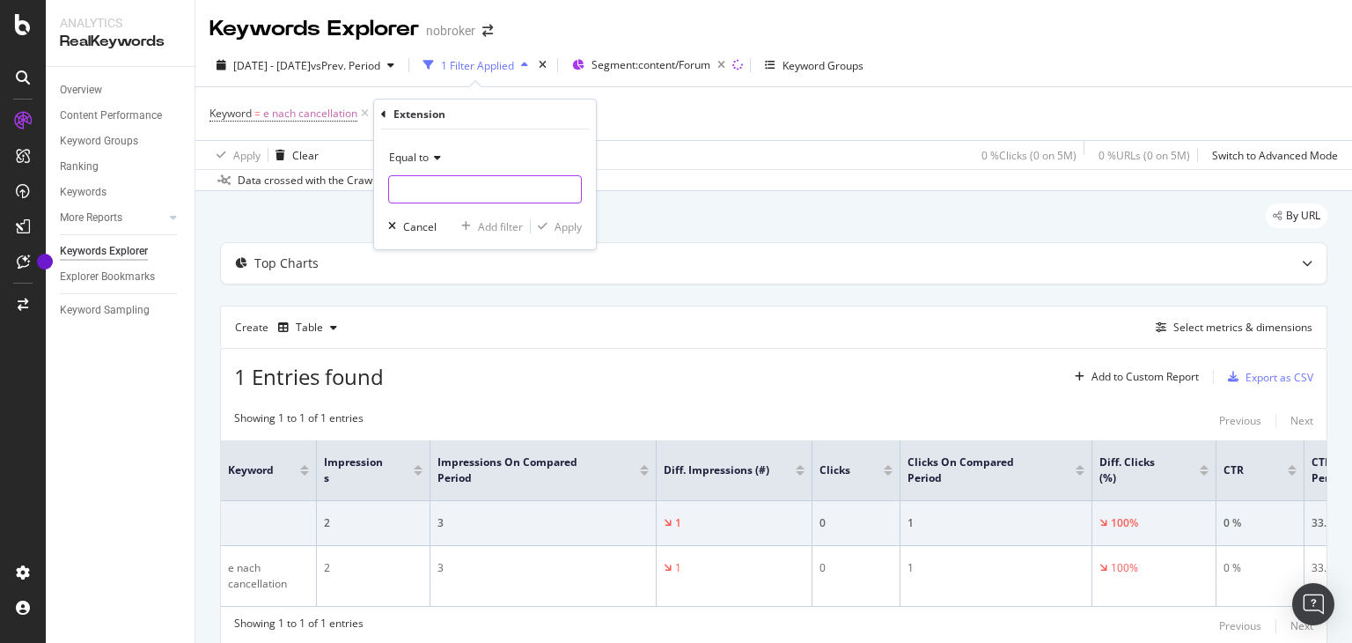
click at [427, 189] on input "text" at bounding box center [485, 189] width 192 height 28
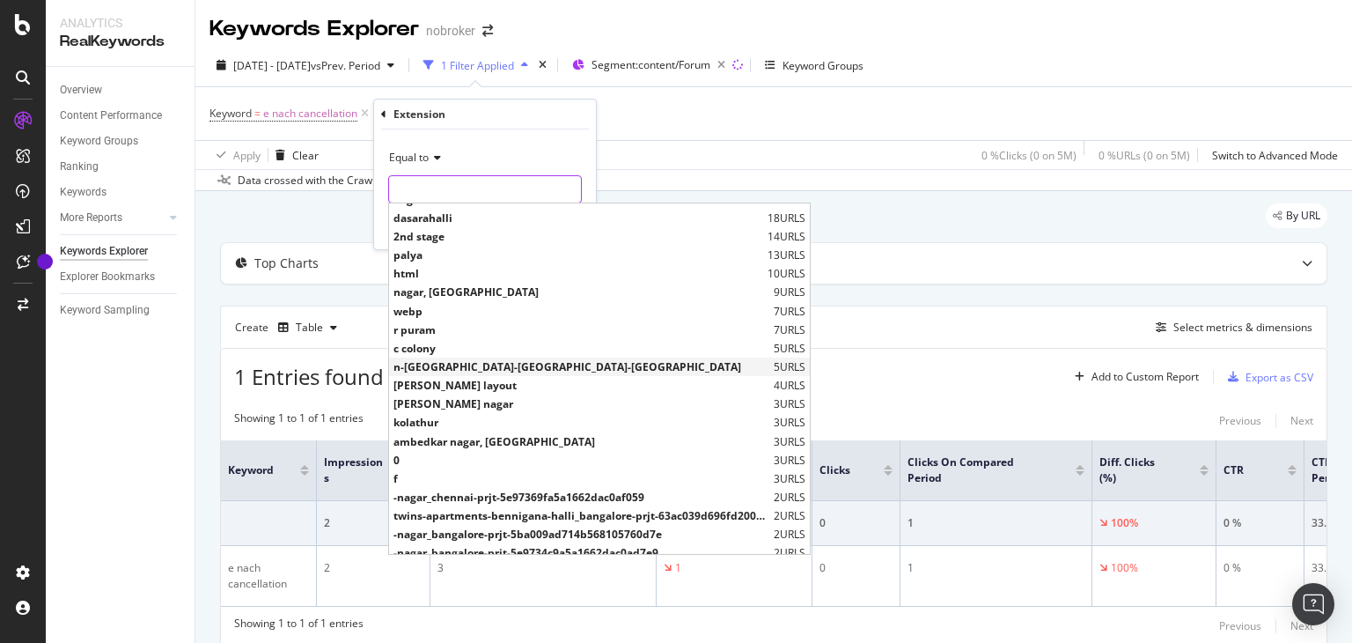
scroll to position [0, 0]
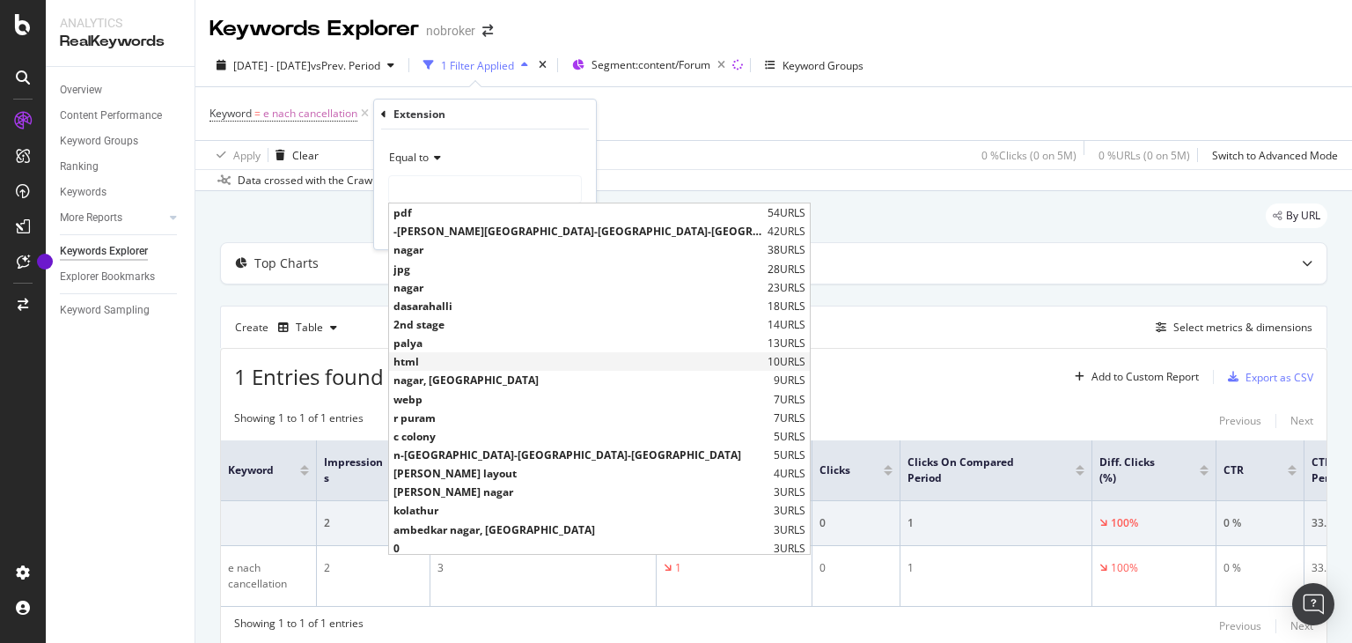
click at [412, 360] on span "html" at bounding box center [578, 361] width 370 height 15
type input "html"
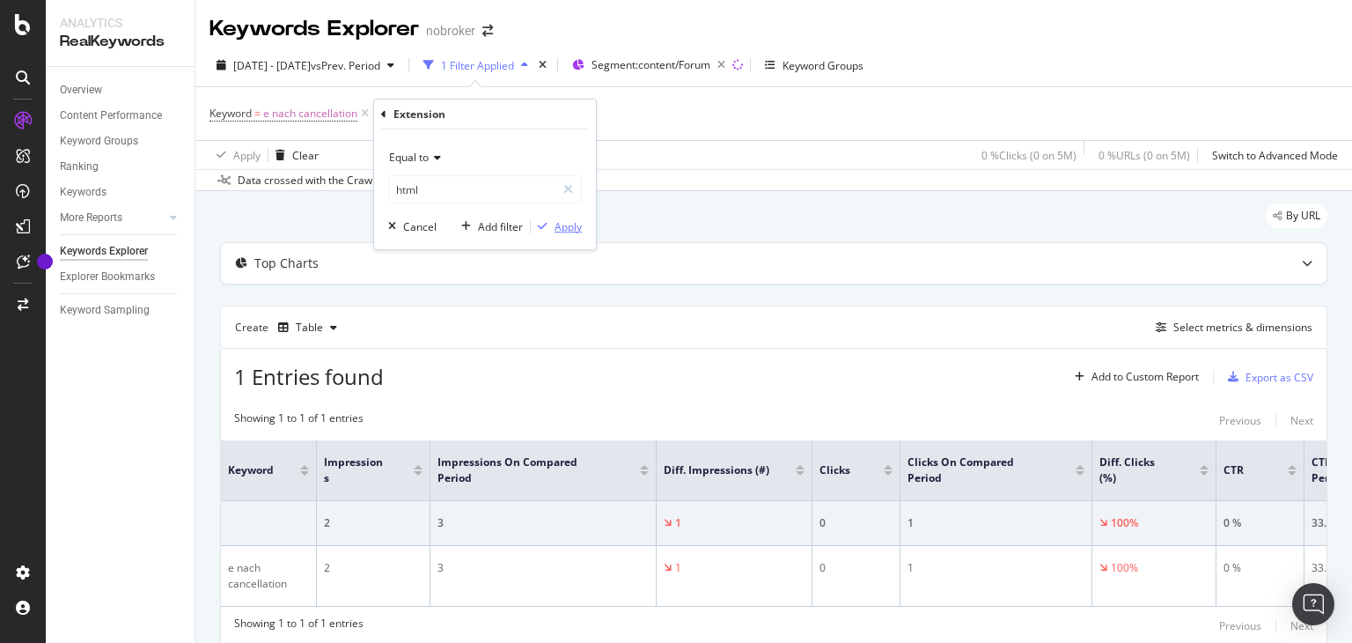
click at [556, 229] on div "Apply" at bounding box center [568, 226] width 27 height 15
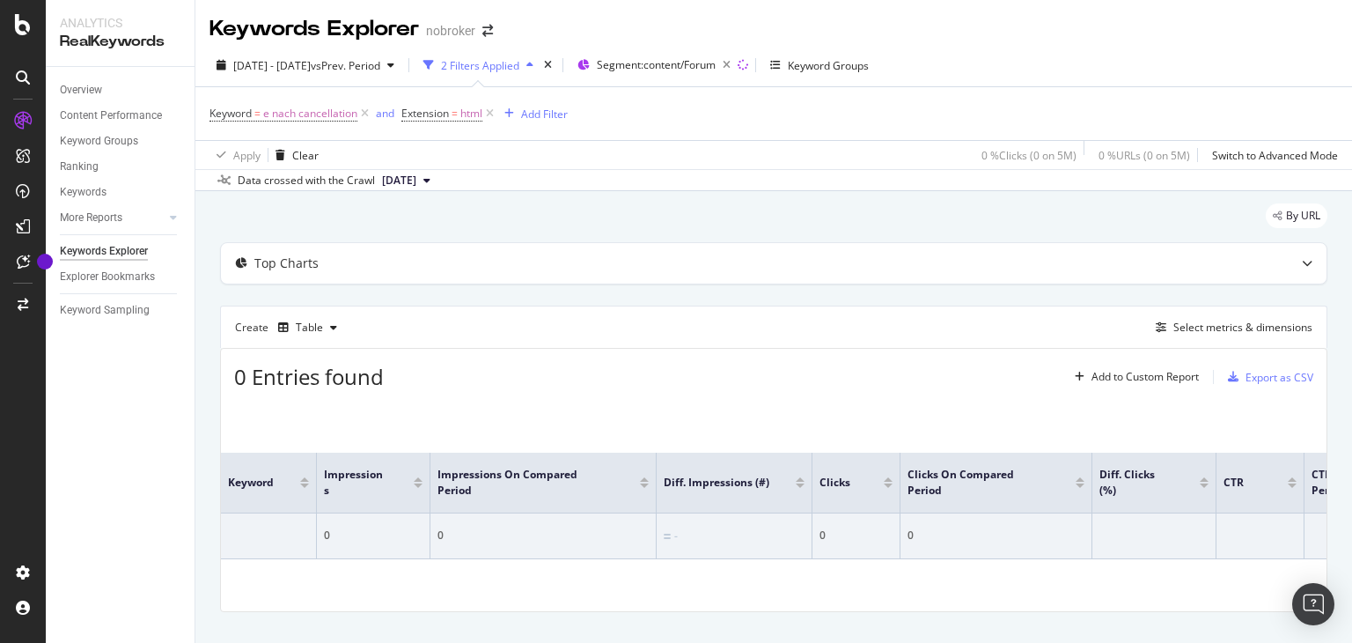
click at [489, 114] on icon at bounding box center [489, 114] width 15 height 18
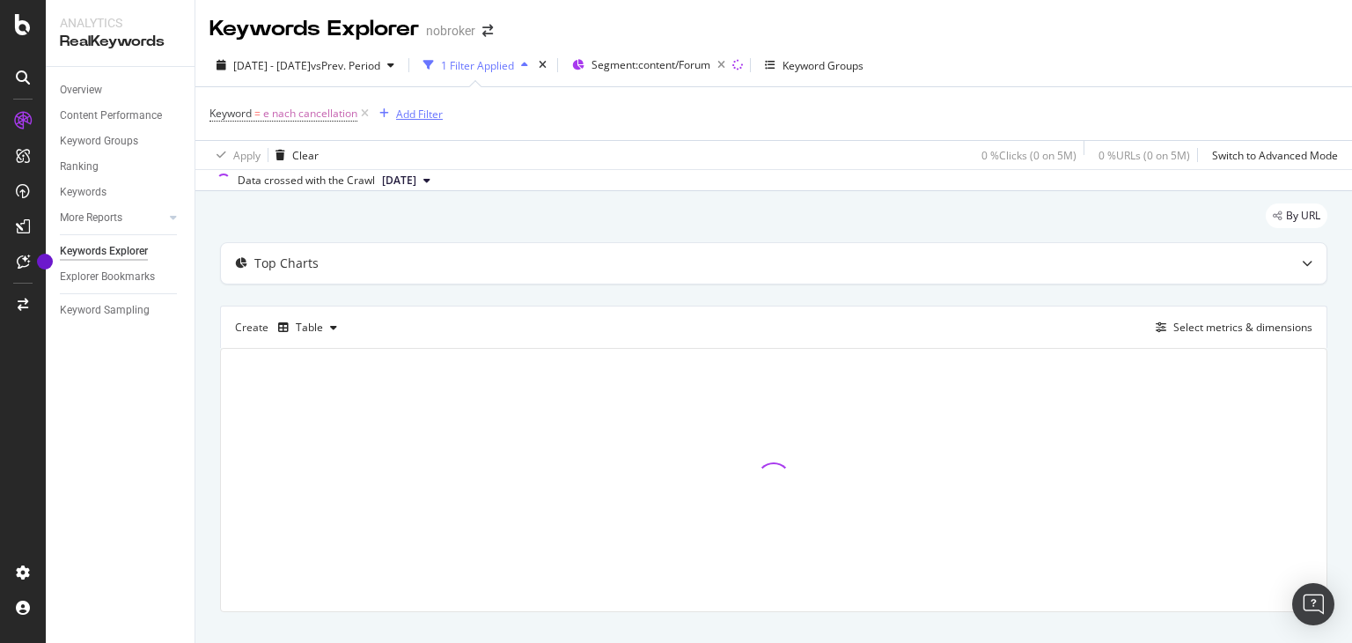
click at [413, 112] on div "Add Filter" at bounding box center [419, 114] width 47 height 15
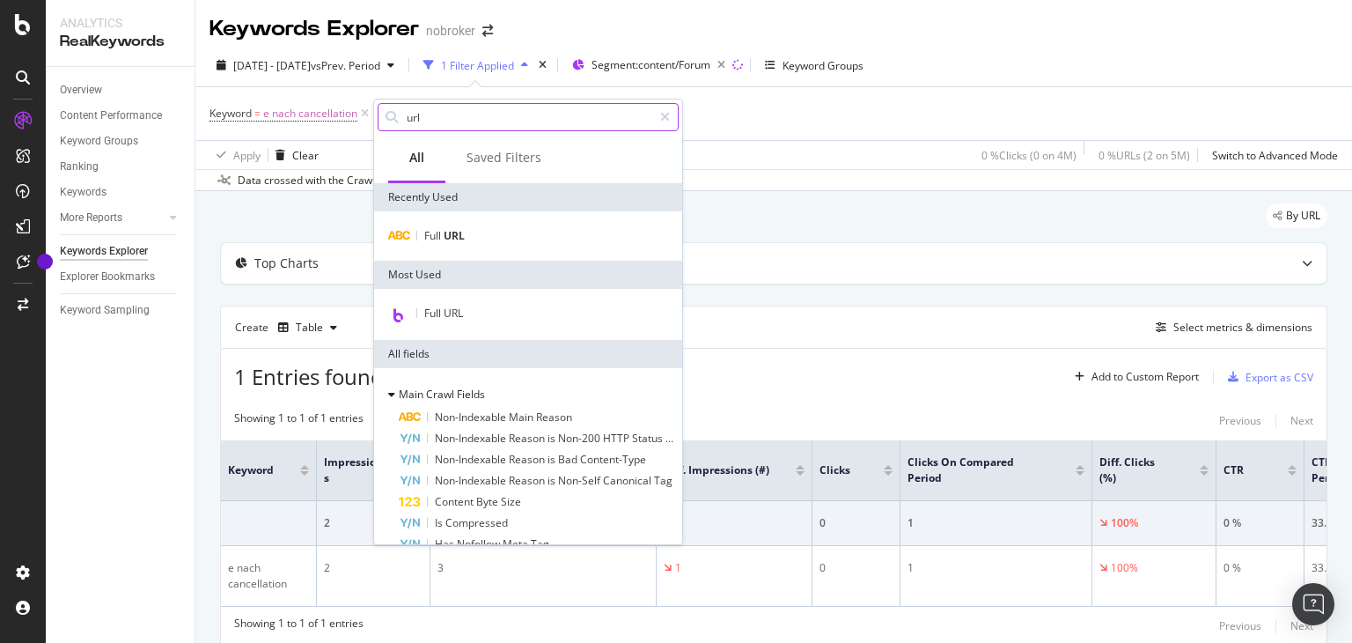
click at [445, 118] on input "url" at bounding box center [528, 117] width 247 height 26
drag, startPoint x: 407, startPoint y: 129, endPoint x: 422, endPoint y: 131, distance: 15.1
click at [411, 129] on input "url" at bounding box center [528, 117] width 247 height 26
type input "u"
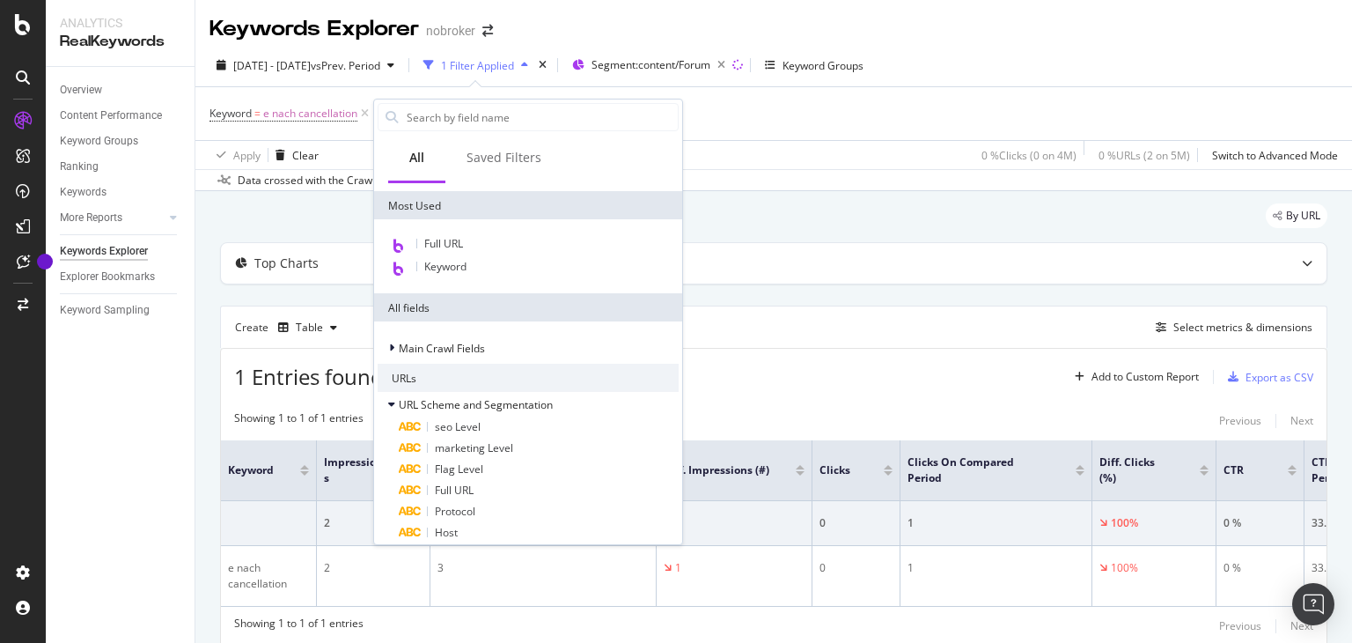
scroll to position [176, 0]
type input "url"
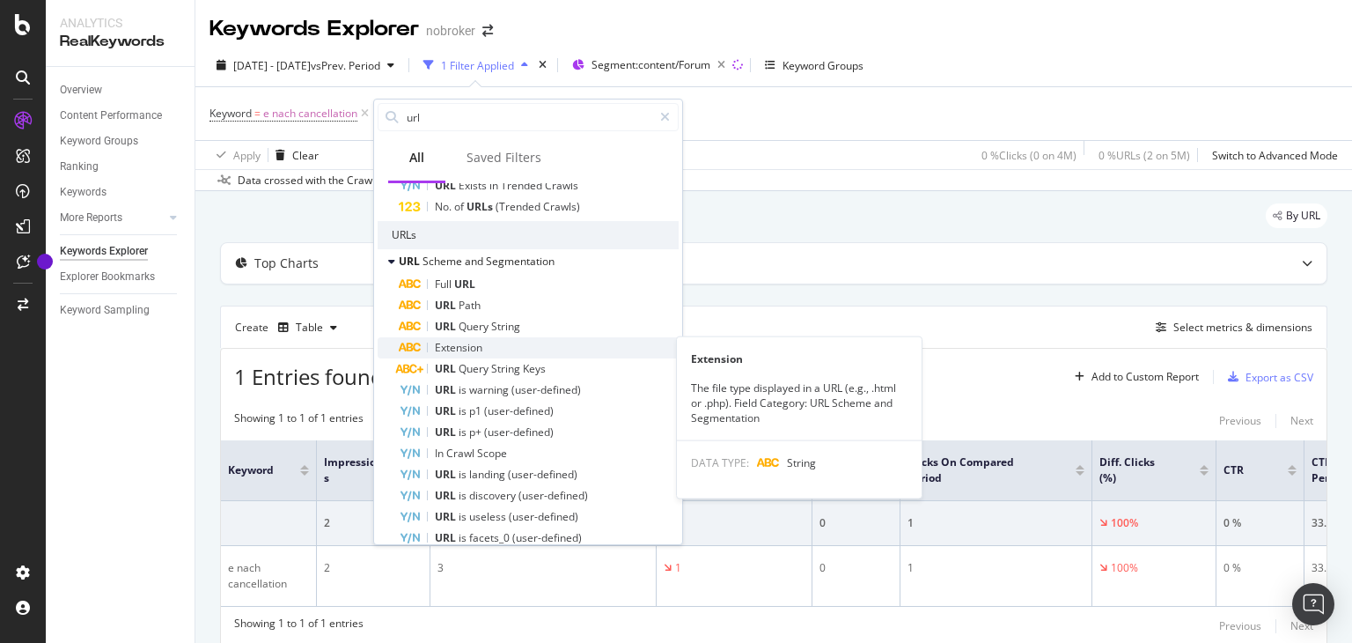
scroll to position [528, 0]
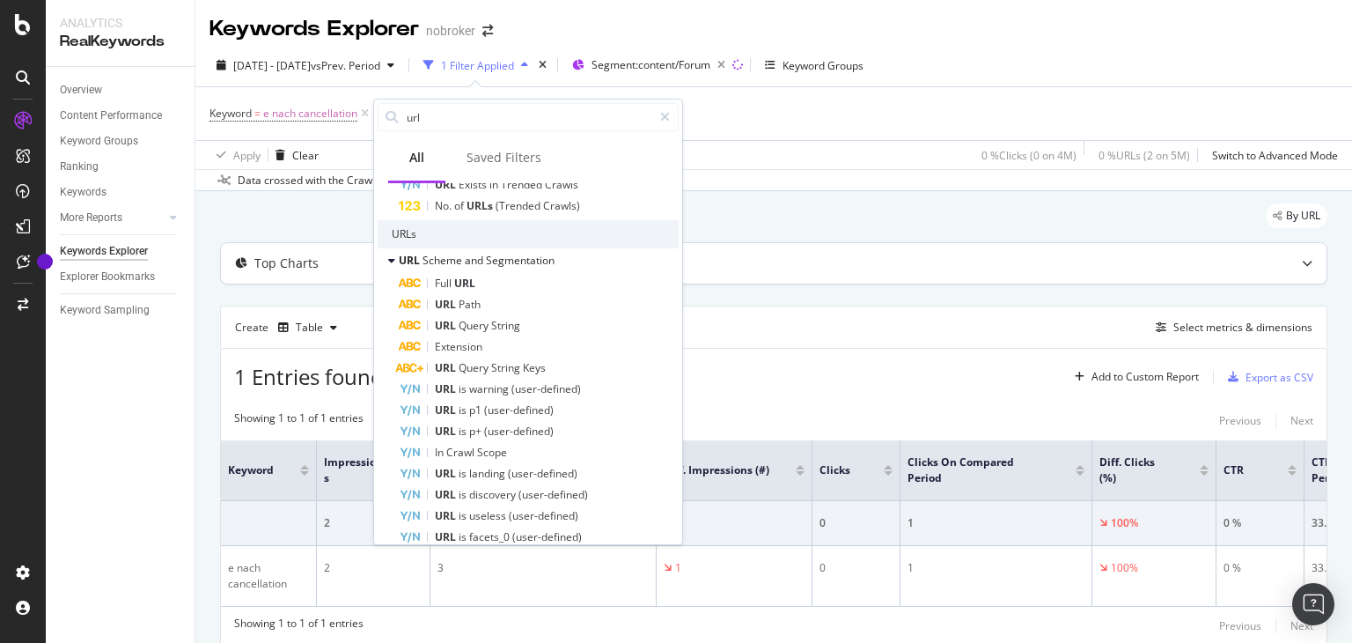
click at [467, 282] on span "URL" at bounding box center [464, 283] width 21 height 15
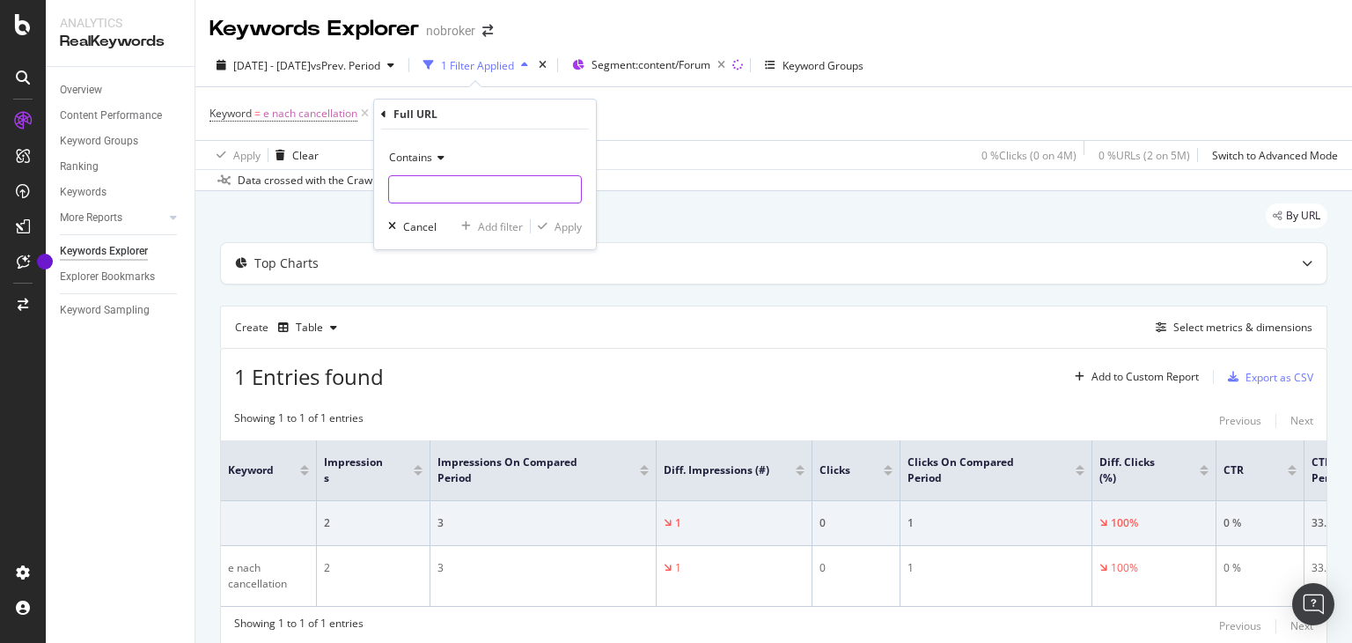
click at [434, 188] on input "text" at bounding box center [485, 189] width 192 height 28
click at [433, 185] on input "text" at bounding box center [485, 189] width 192 height 28
click at [433, 187] on input "text" at bounding box center [485, 189] width 192 height 28
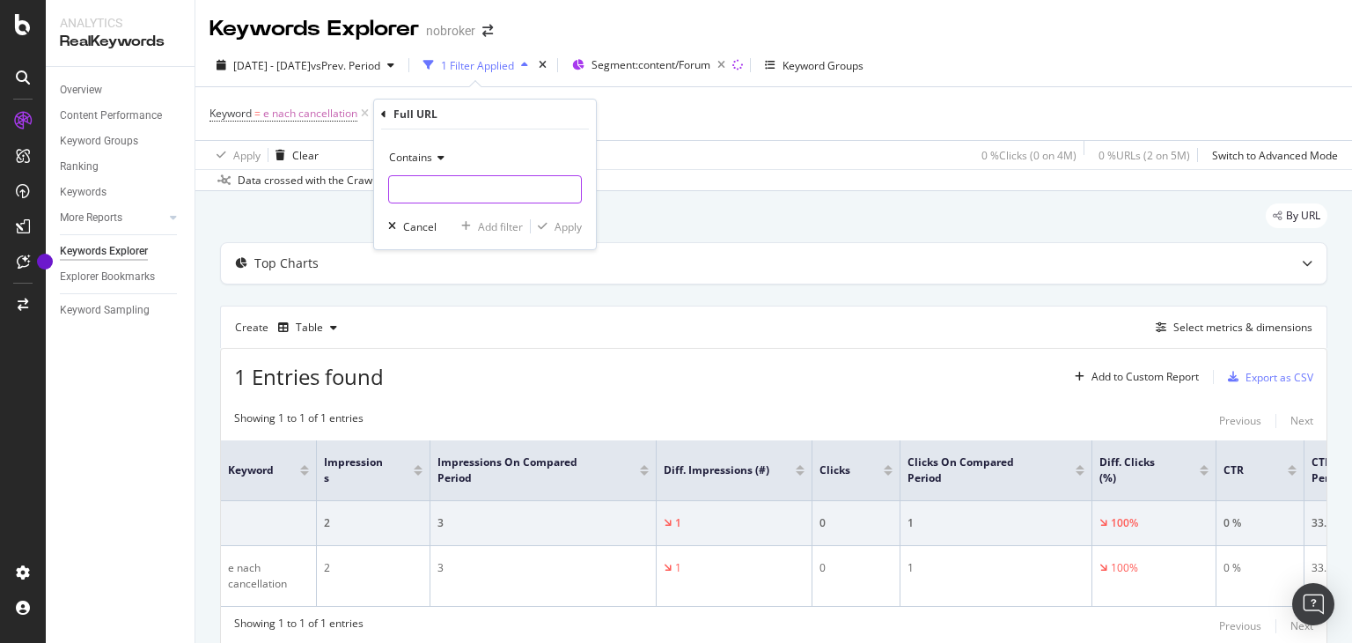
click at [433, 187] on input "text" at bounding box center [485, 189] width 192 height 28
click at [432, 187] on input "text" at bounding box center [485, 189] width 192 height 28
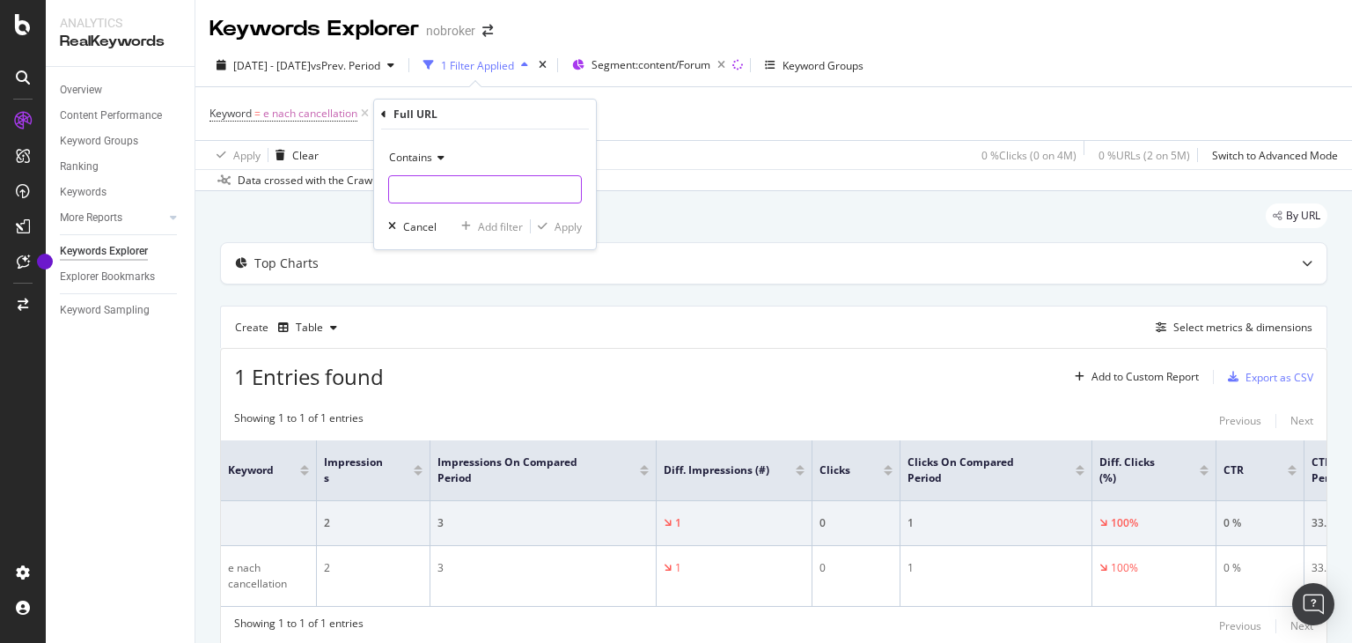
click at [432, 187] on input "text" at bounding box center [485, 189] width 192 height 28
click at [384, 114] on icon at bounding box center [383, 114] width 5 height 11
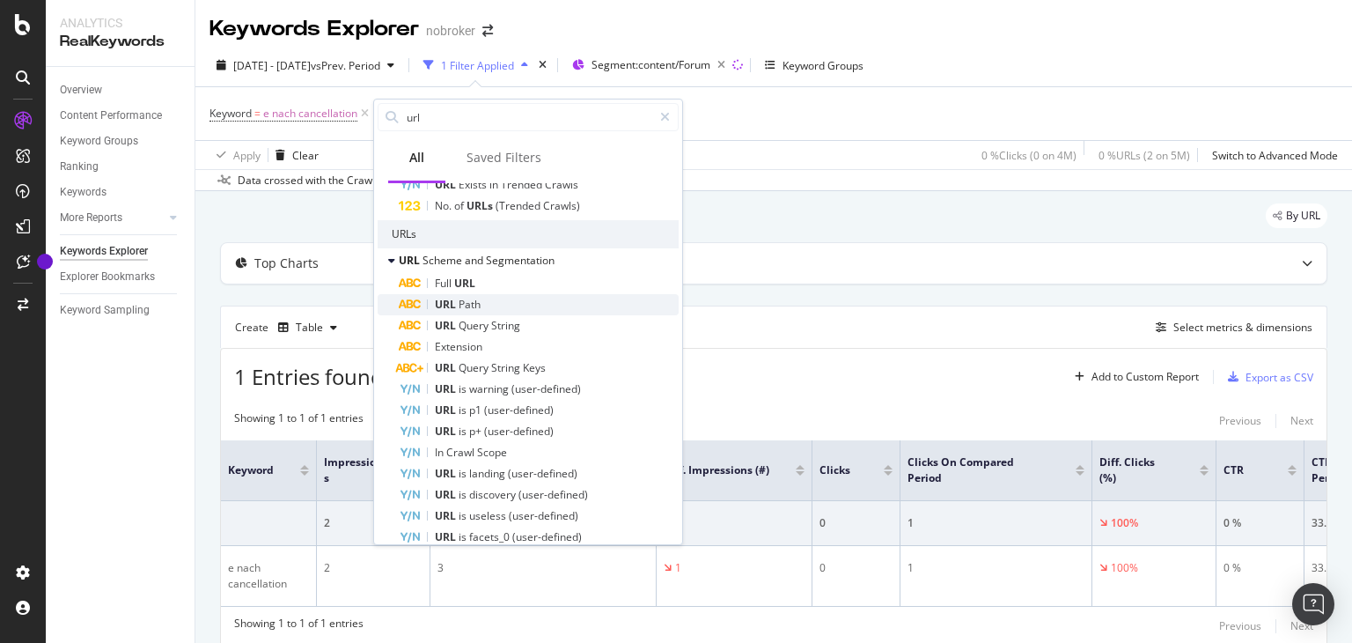
click at [479, 304] on span "Path" at bounding box center [470, 304] width 22 height 15
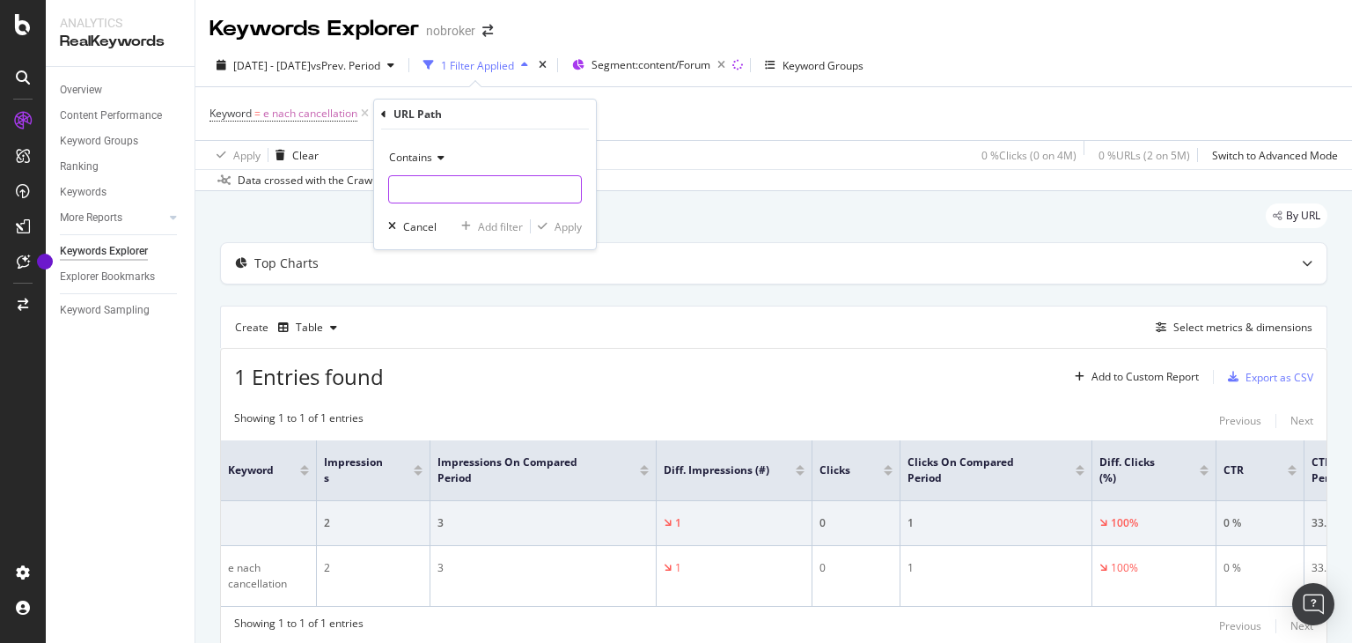
click at [435, 180] on input "text" at bounding box center [485, 189] width 192 height 28
click at [435, 188] on input "text" at bounding box center [485, 189] width 192 height 28
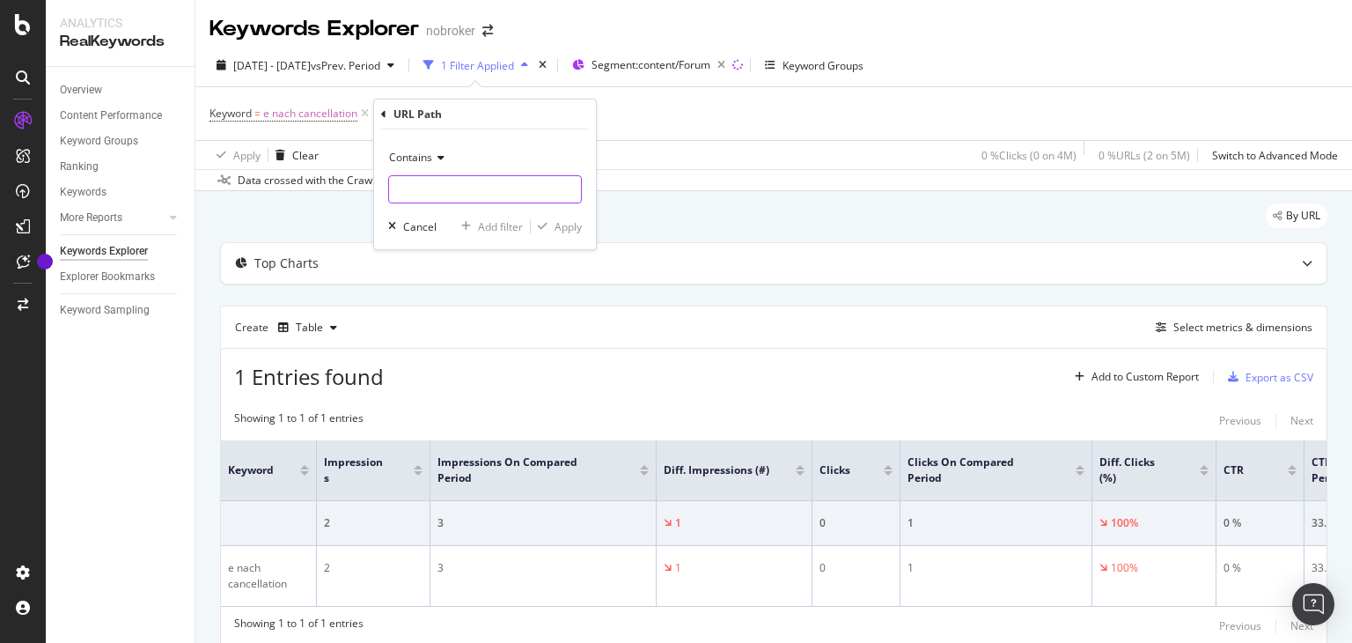
click at [434, 187] on input "text" at bounding box center [485, 189] width 192 height 28
click at [384, 117] on icon at bounding box center [383, 114] width 5 height 11
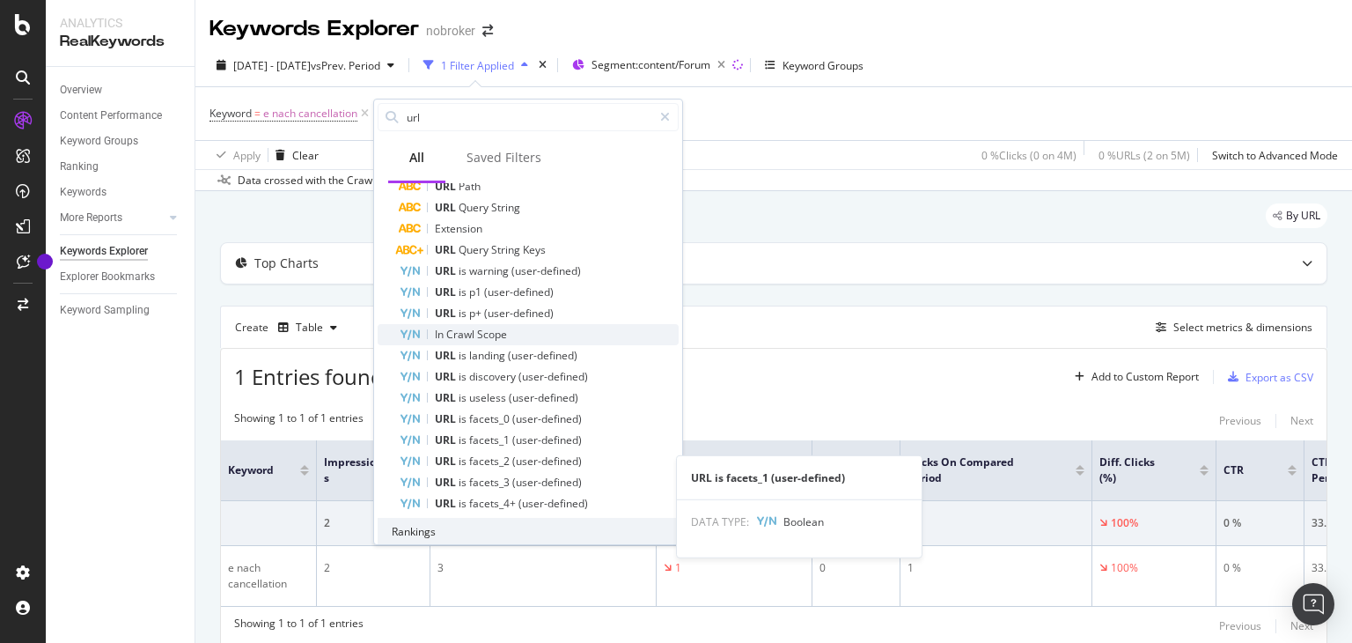
scroll to position [616, 0]
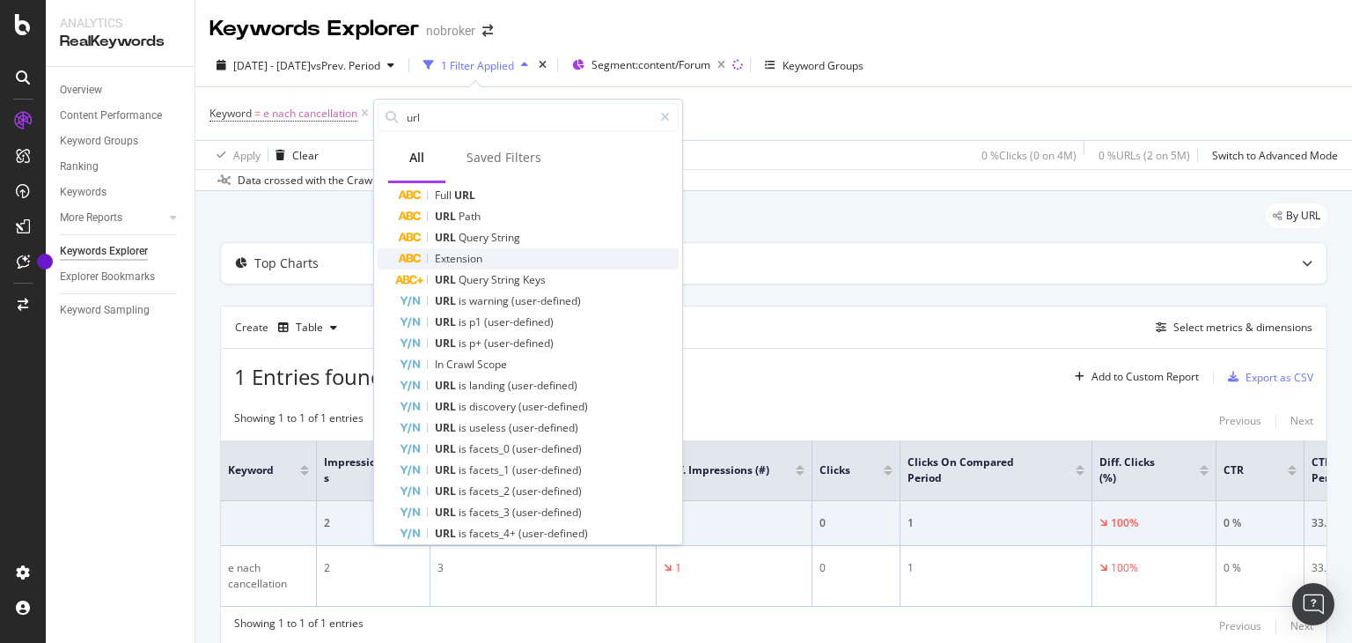
click at [489, 261] on div "Extension" at bounding box center [539, 258] width 280 height 21
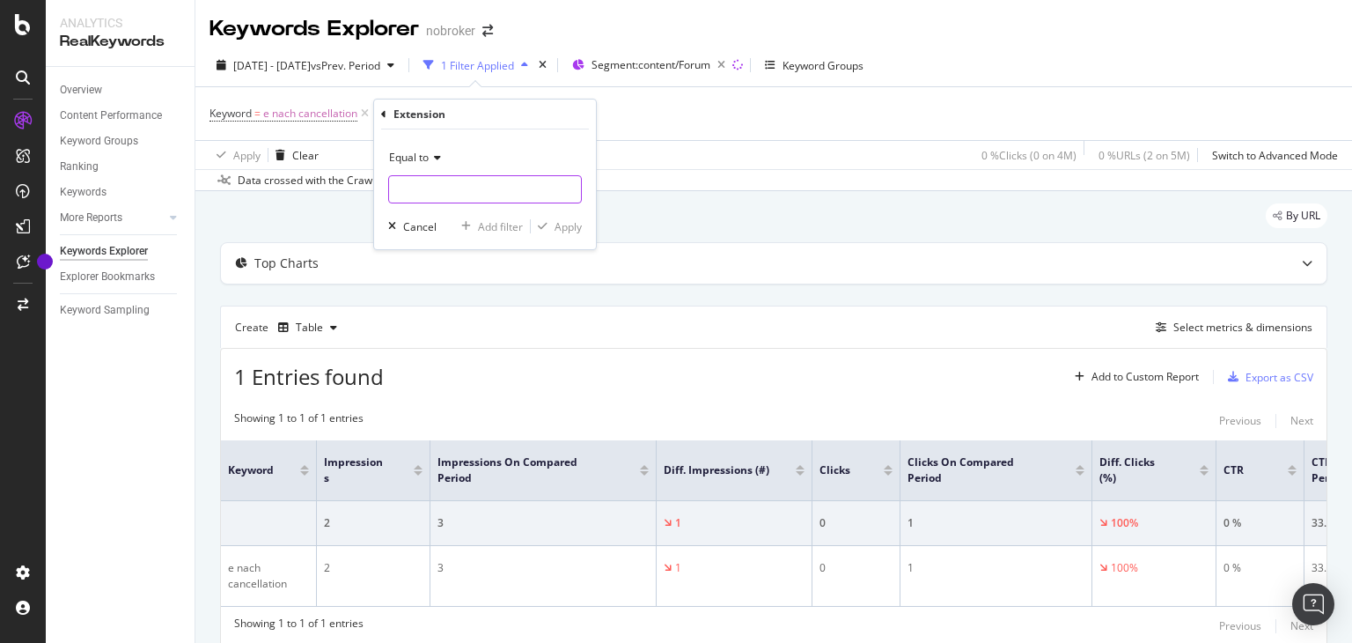
click at [437, 187] on input "text" at bounding box center [485, 189] width 192 height 28
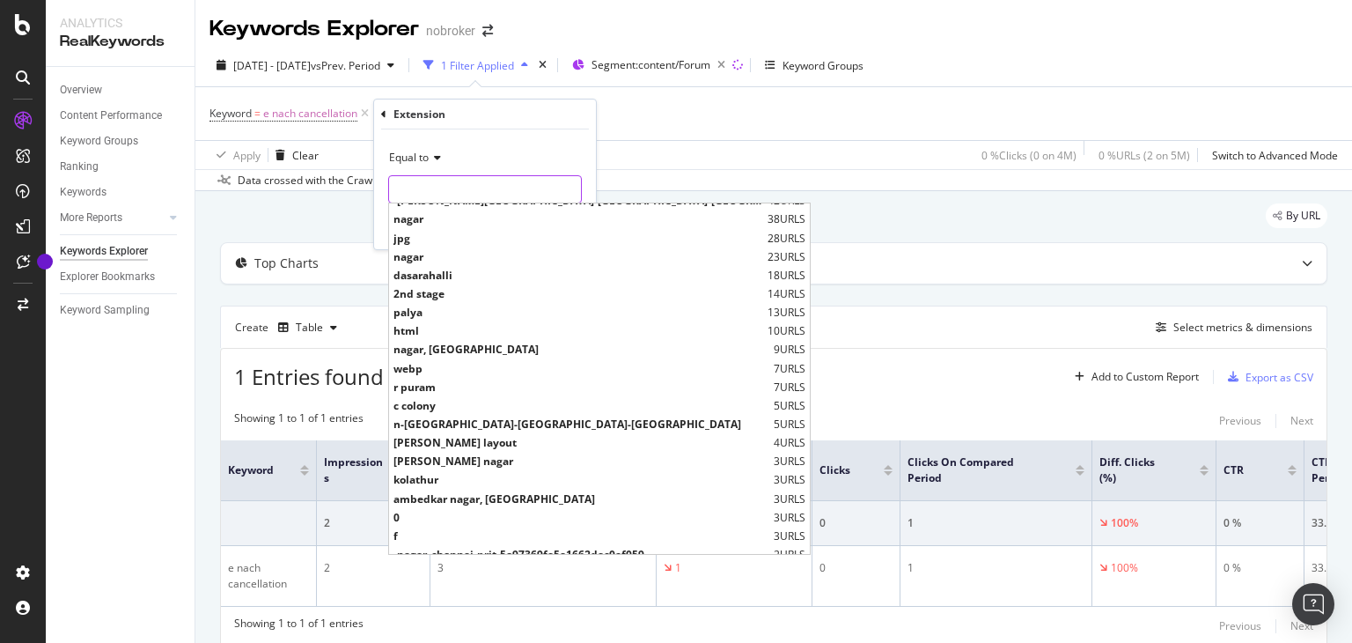
scroll to position [0, 0]
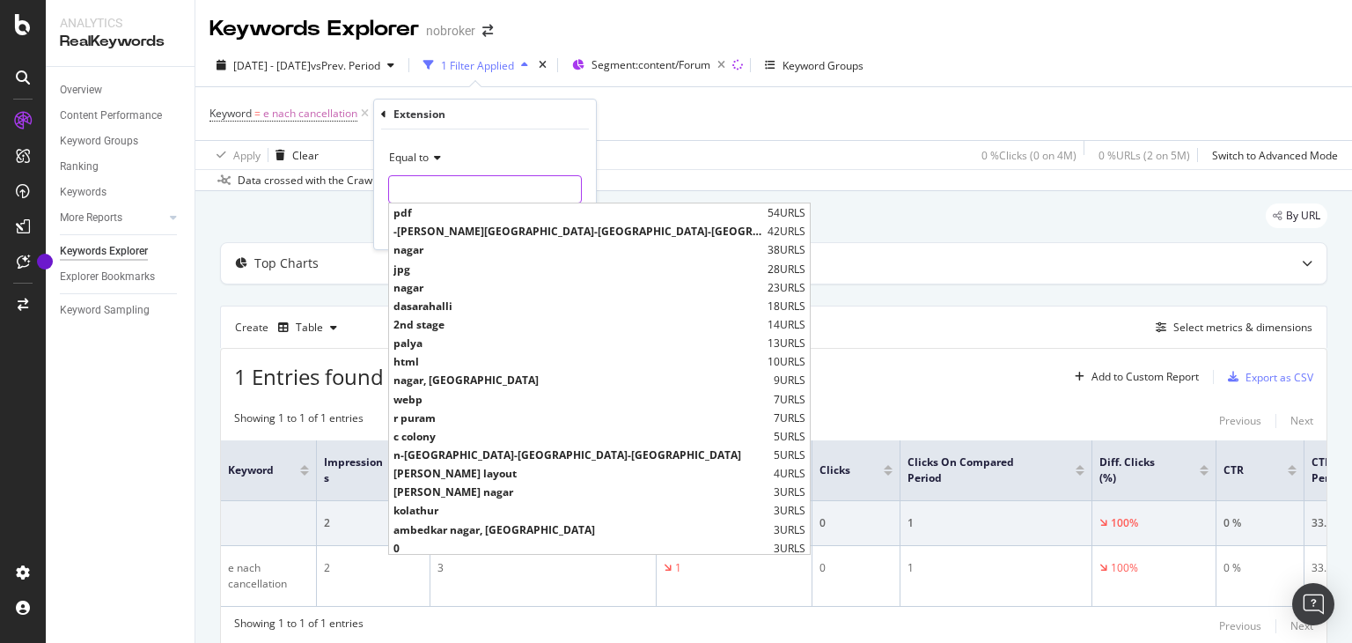
click at [423, 187] on input "text" at bounding box center [485, 189] width 192 height 28
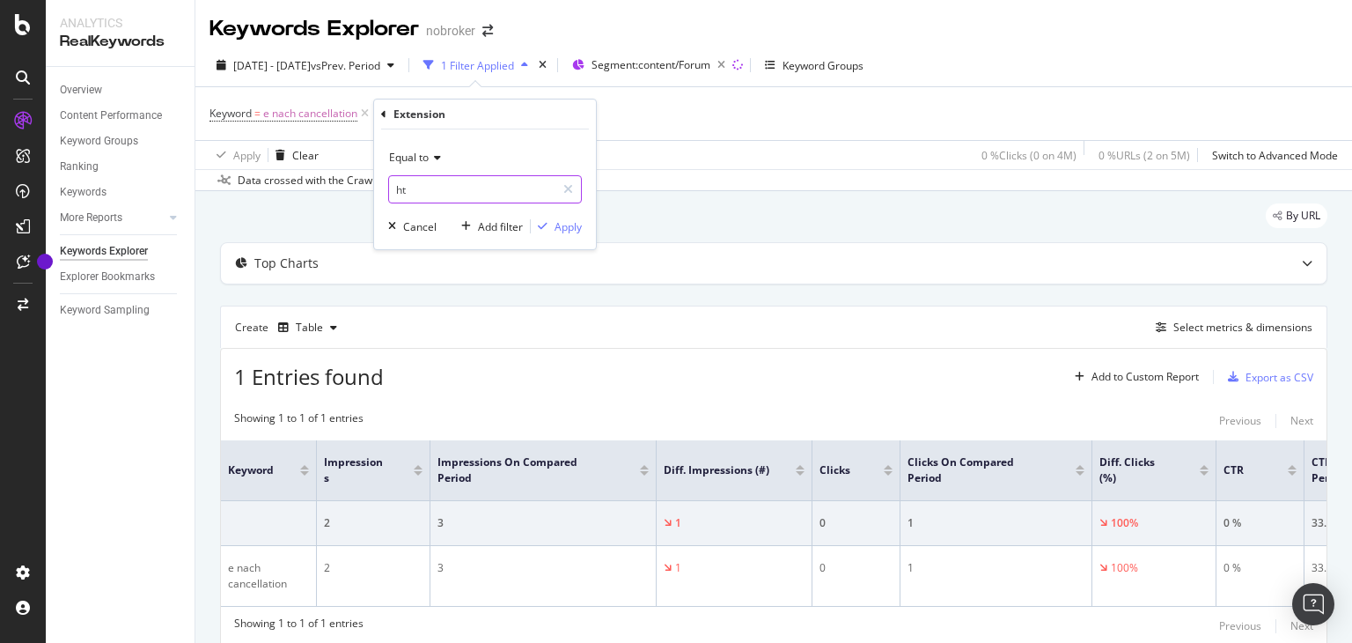
type input "h"
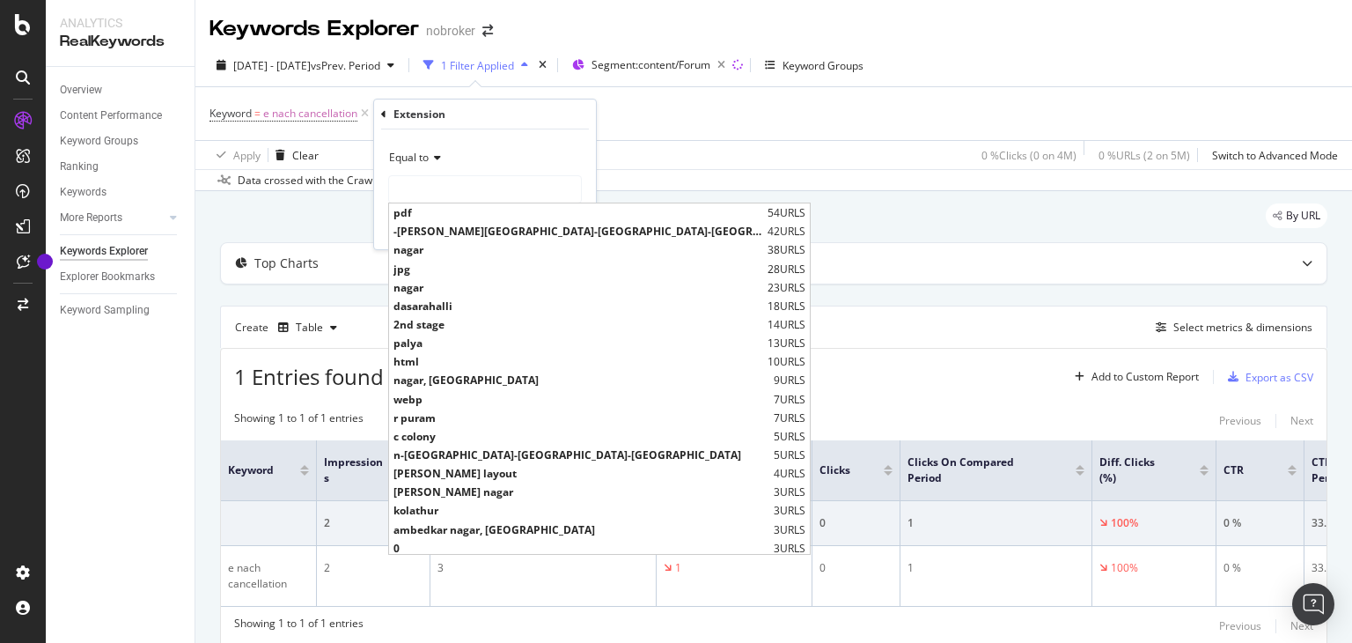
click at [383, 112] on icon at bounding box center [383, 114] width 5 height 11
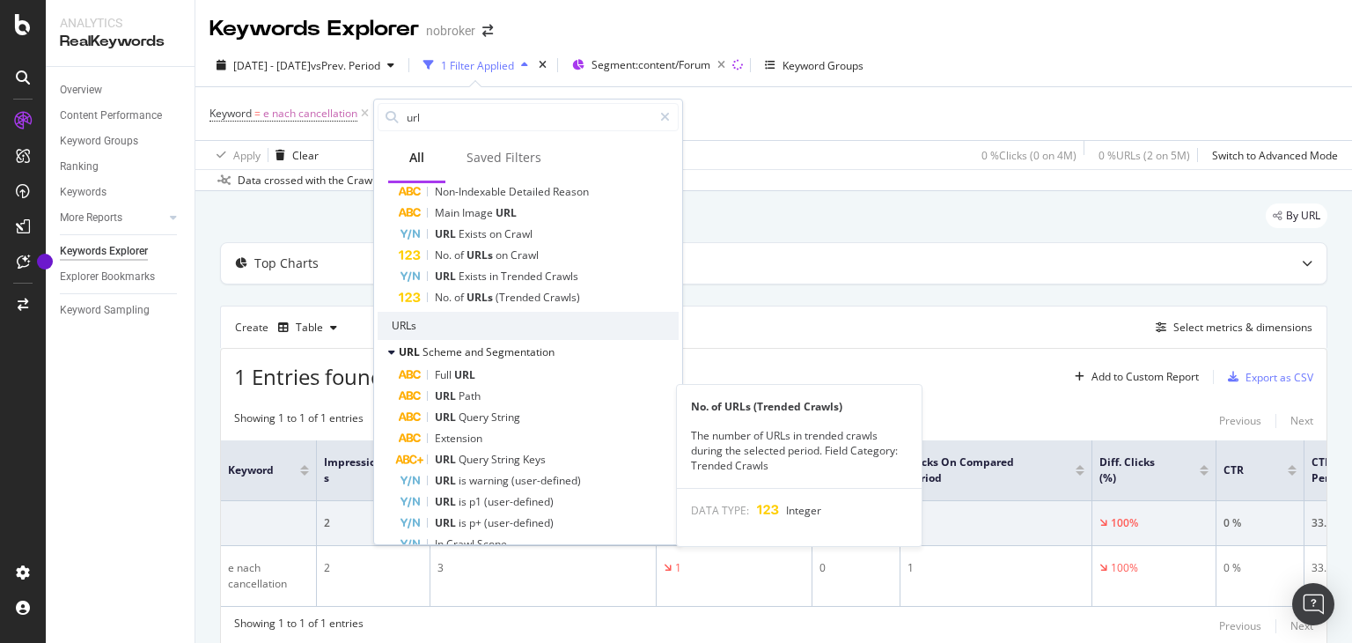
scroll to position [440, 0]
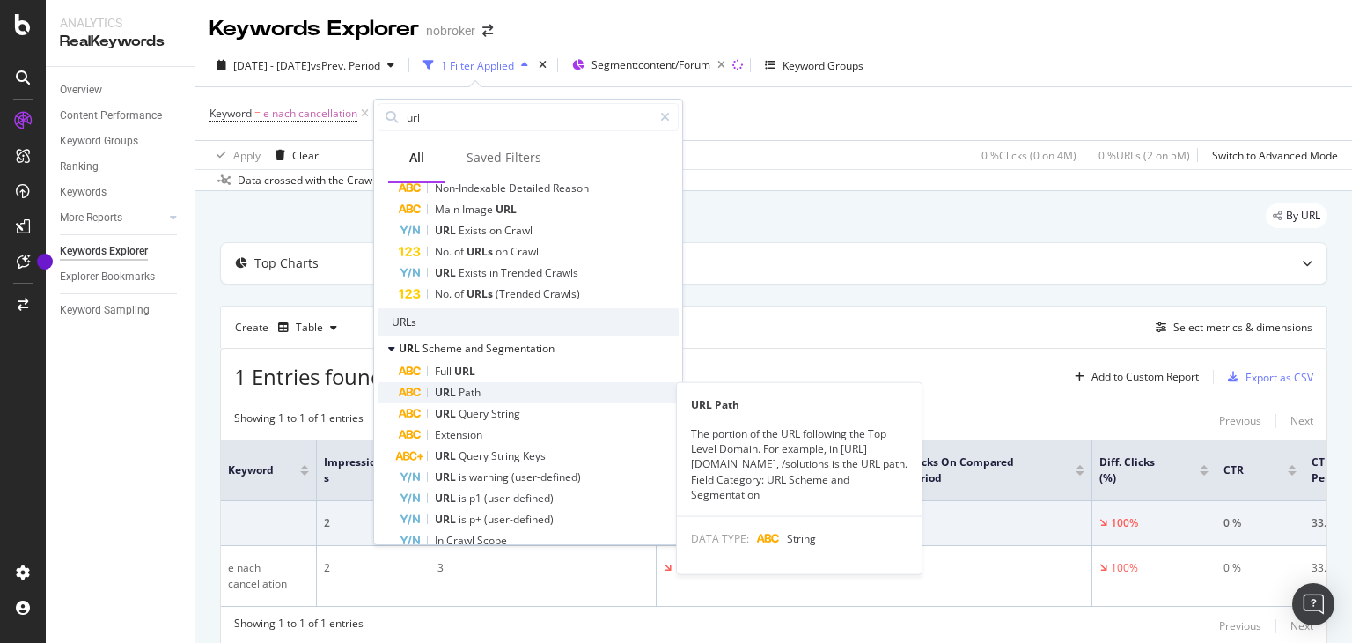
click at [501, 393] on div "URL Path" at bounding box center [539, 392] width 280 height 21
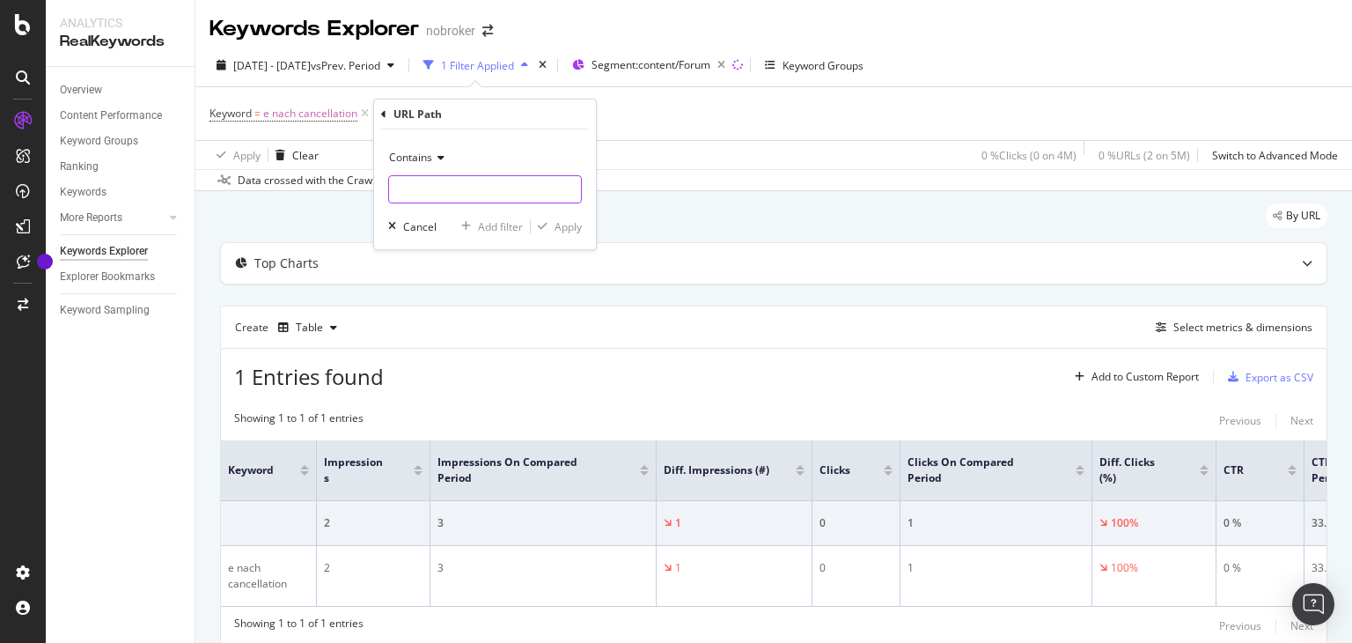
click at [443, 186] on input "text" at bounding box center [485, 189] width 192 height 28
type input "https"
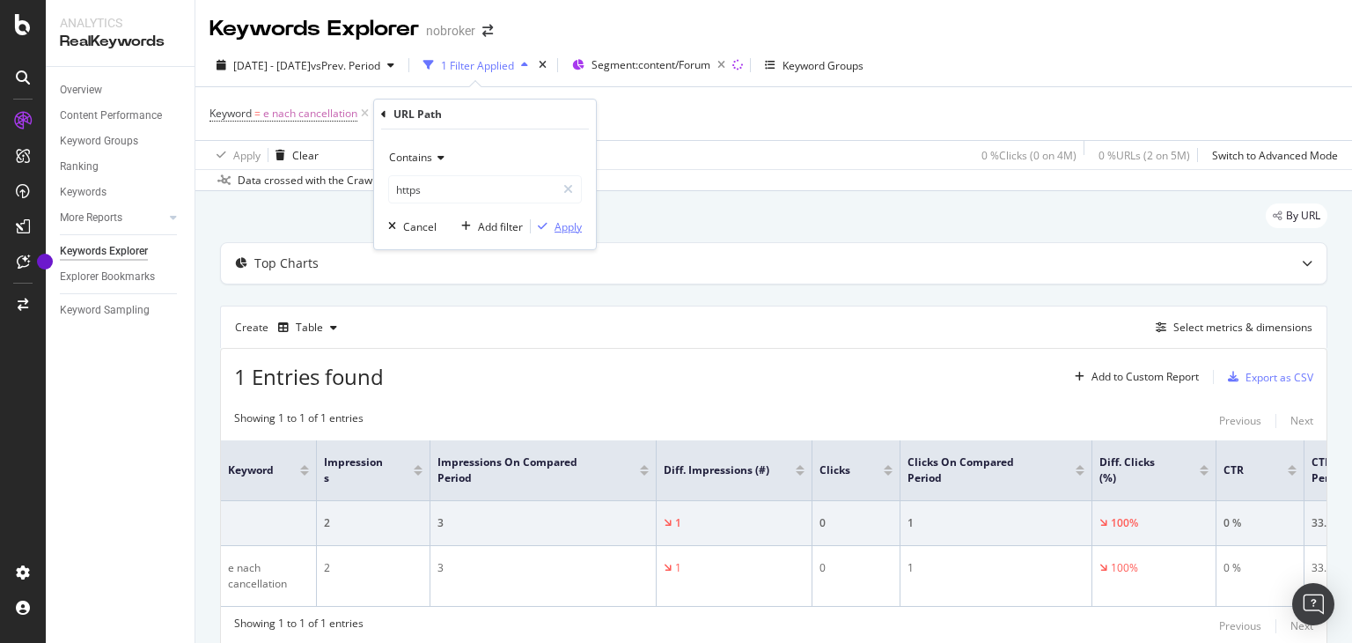
click at [549, 224] on div "button" at bounding box center [543, 226] width 24 height 11
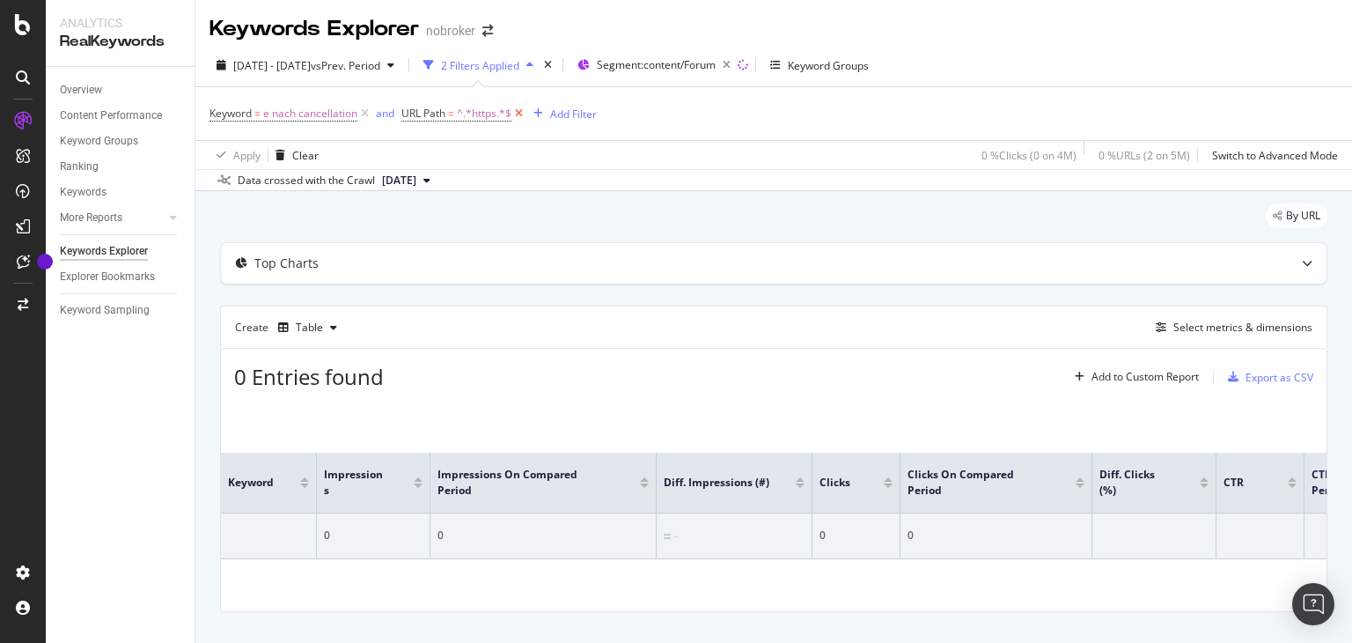
click at [522, 115] on icon at bounding box center [518, 114] width 15 height 18
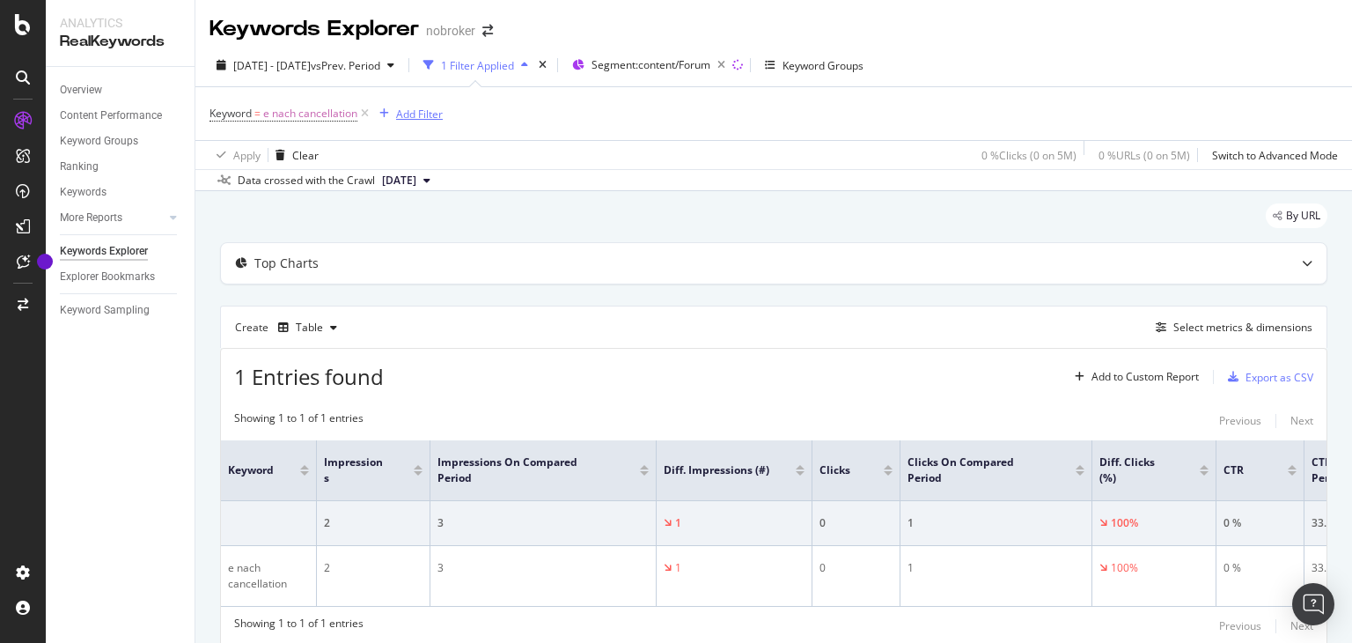
click at [408, 115] on div "Add Filter" at bounding box center [419, 114] width 47 height 15
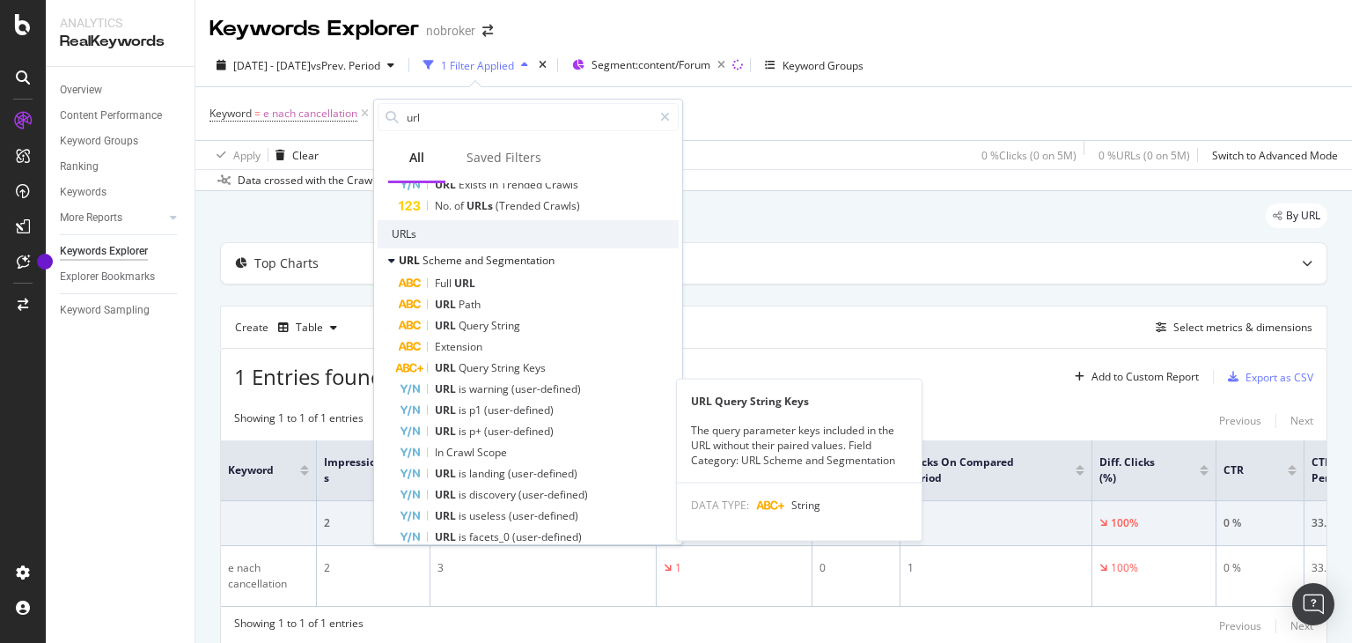
scroll to position [528, 0]
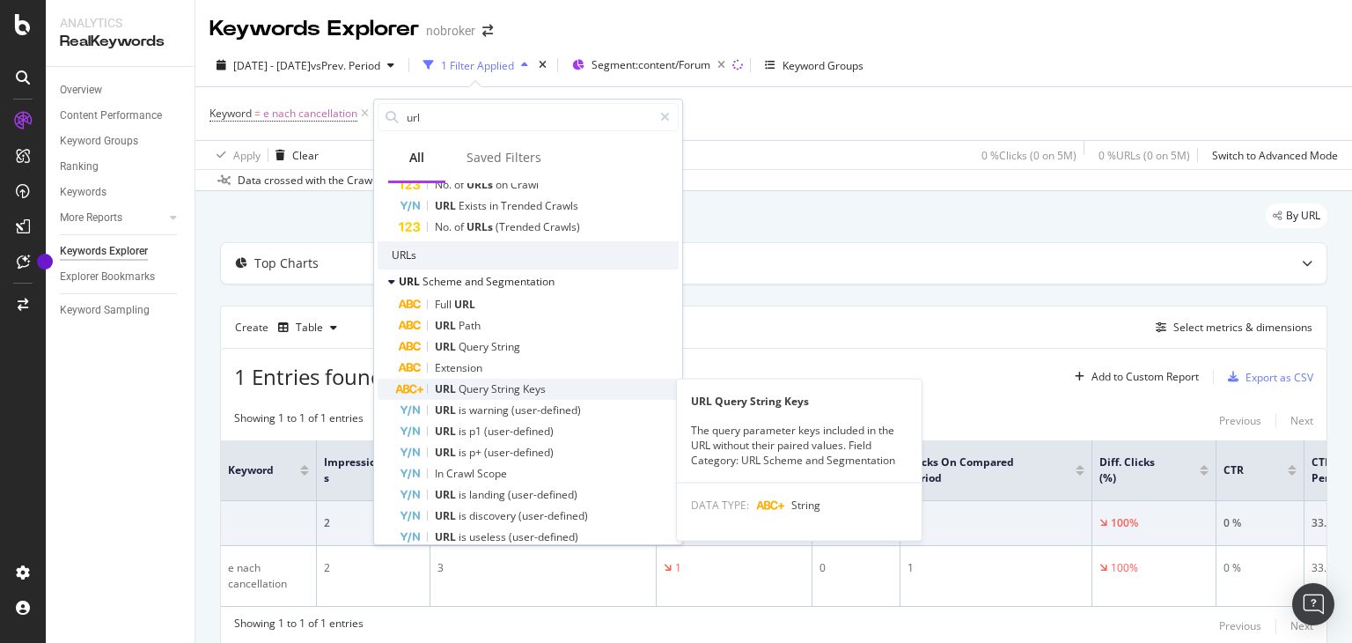
click at [510, 395] on span "String" at bounding box center [507, 388] width 32 height 15
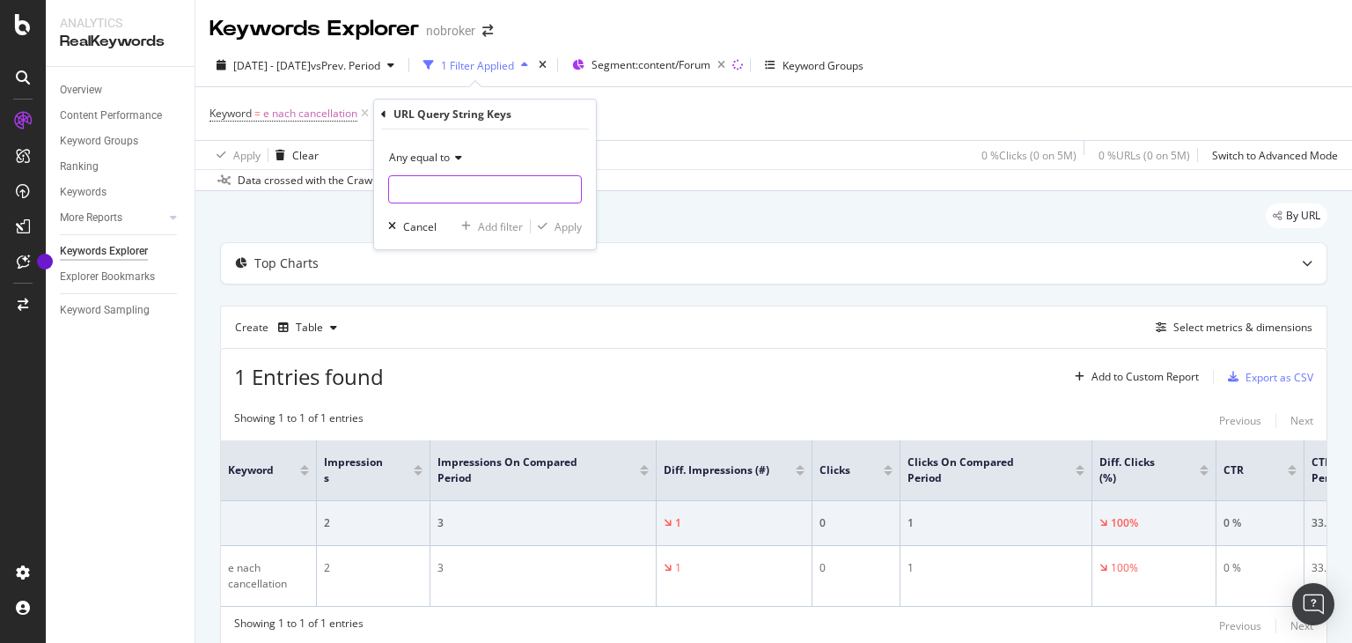
click at [450, 198] on input "text" at bounding box center [485, 189] width 192 height 28
click at [450, 190] on input "text" at bounding box center [485, 189] width 192 height 28
click at [408, 227] on div "Cancel" at bounding box center [419, 226] width 33 height 15
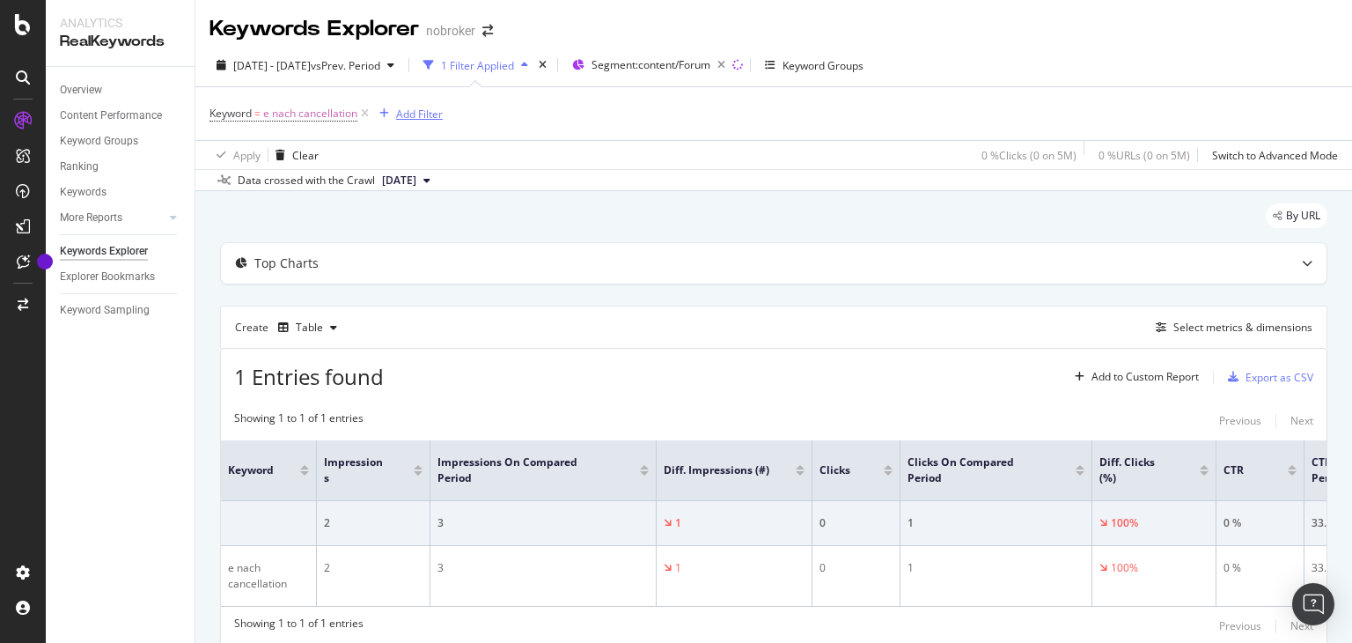
click at [412, 112] on div "Add Filter" at bounding box center [419, 114] width 47 height 15
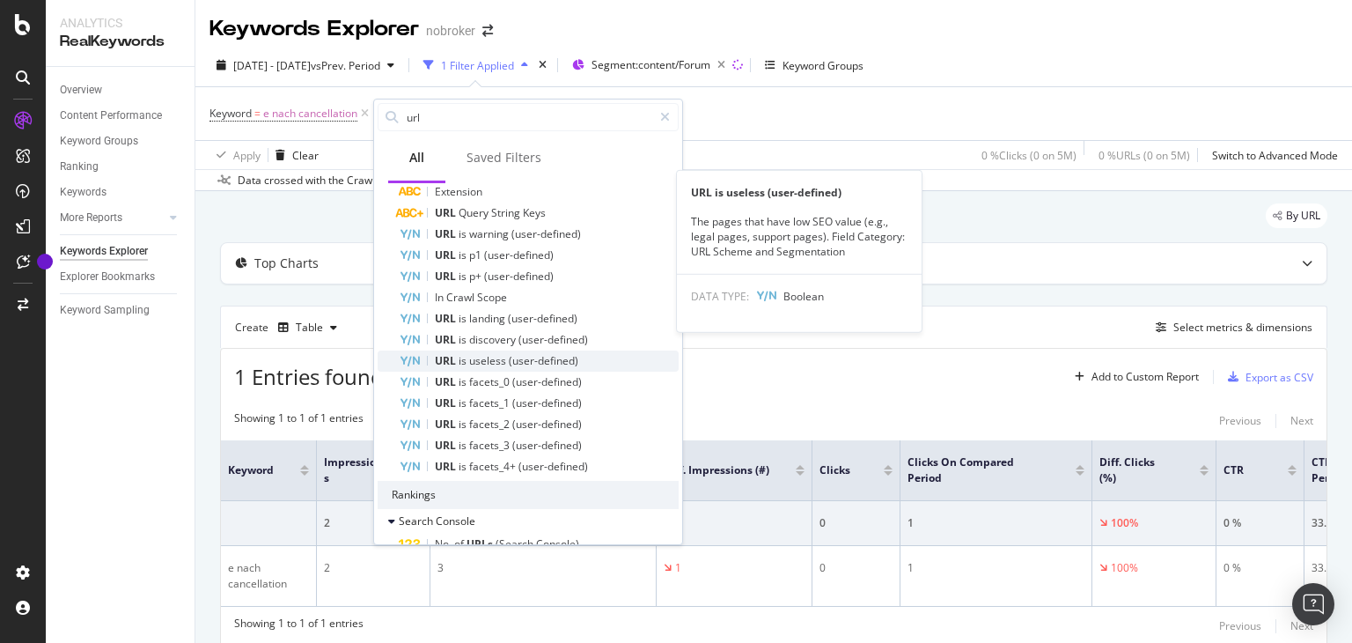
scroll to position [1144, 0]
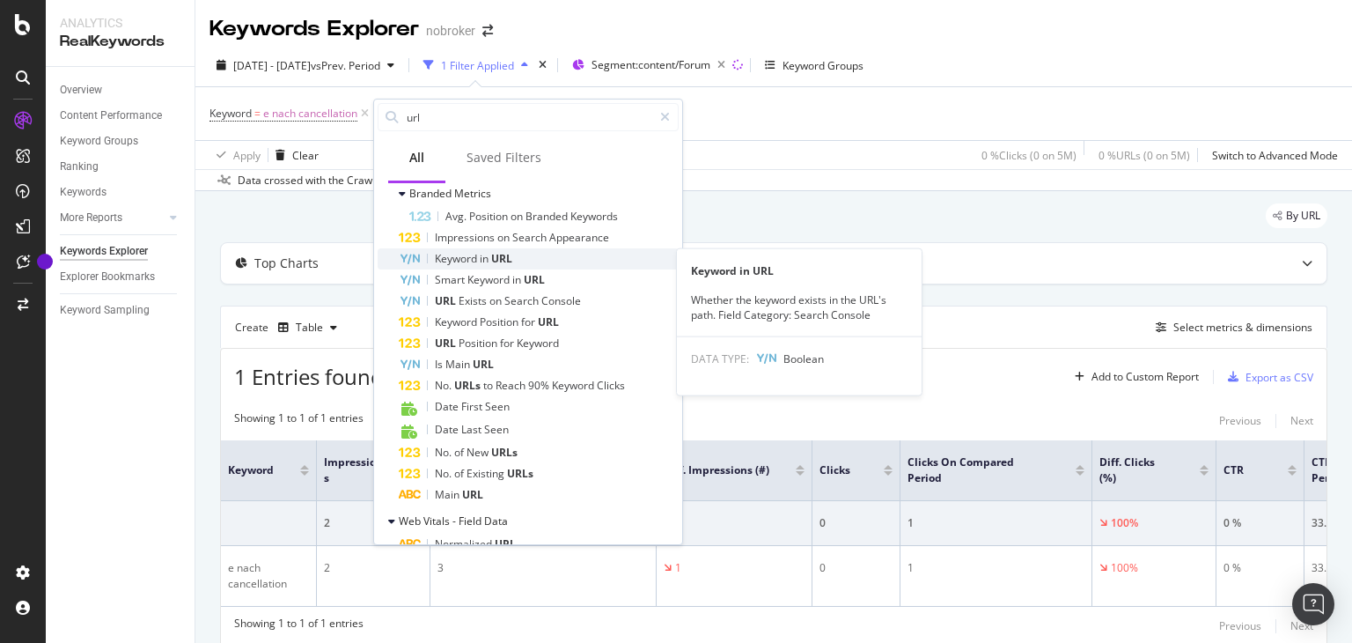
click at [518, 263] on div "Keyword in URL" at bounding box center [539, 258] width 280 height 21
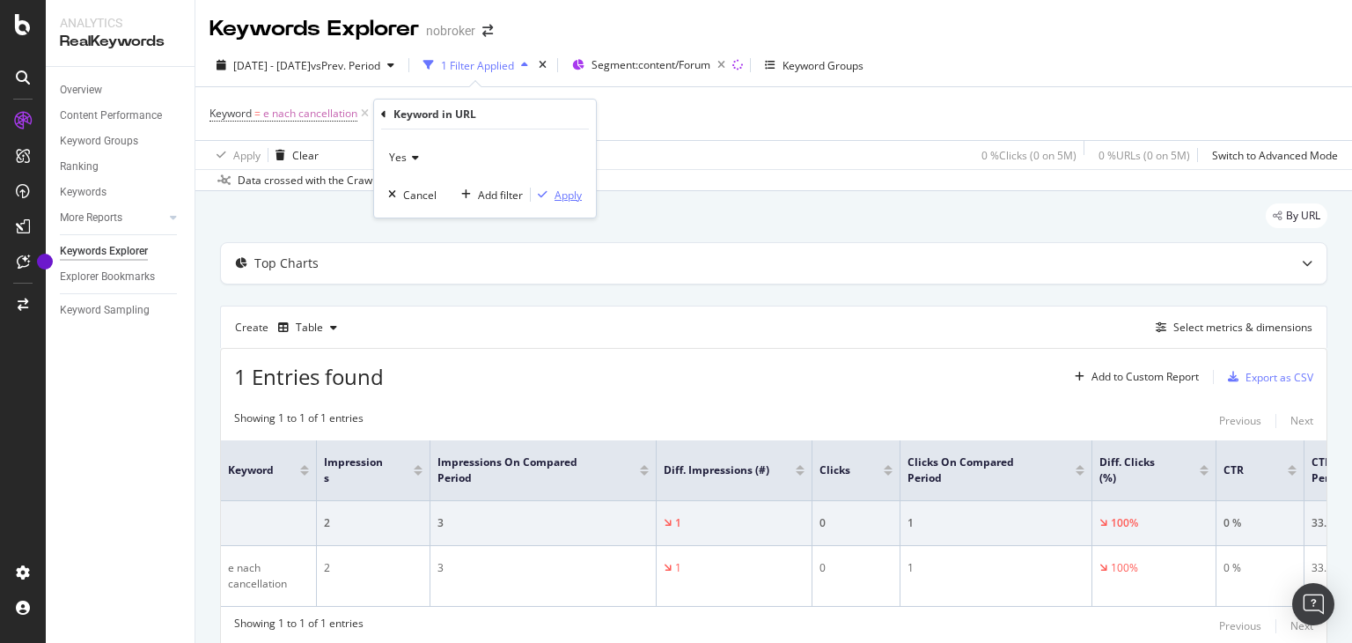
click at [555, 195] on div "Apply" at bounding box center [568, 194] width 27 height 15
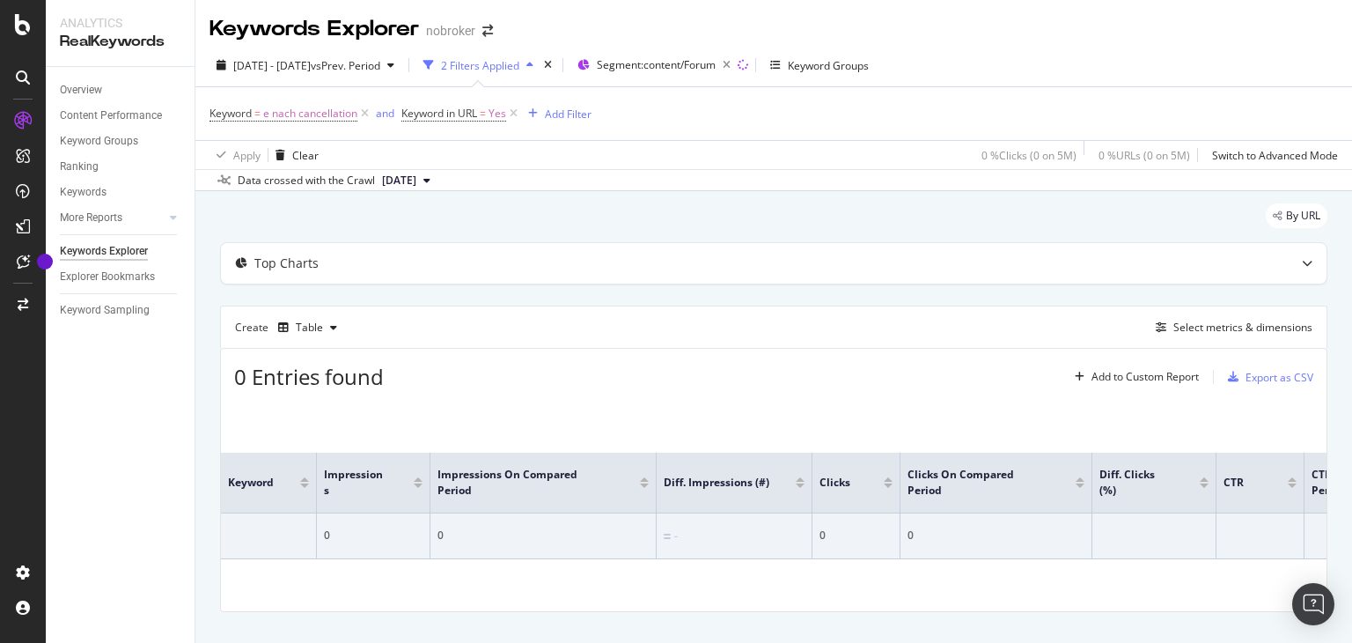
click at [518, 117] on icon at bounding box center [513, 114] width 15 height 18
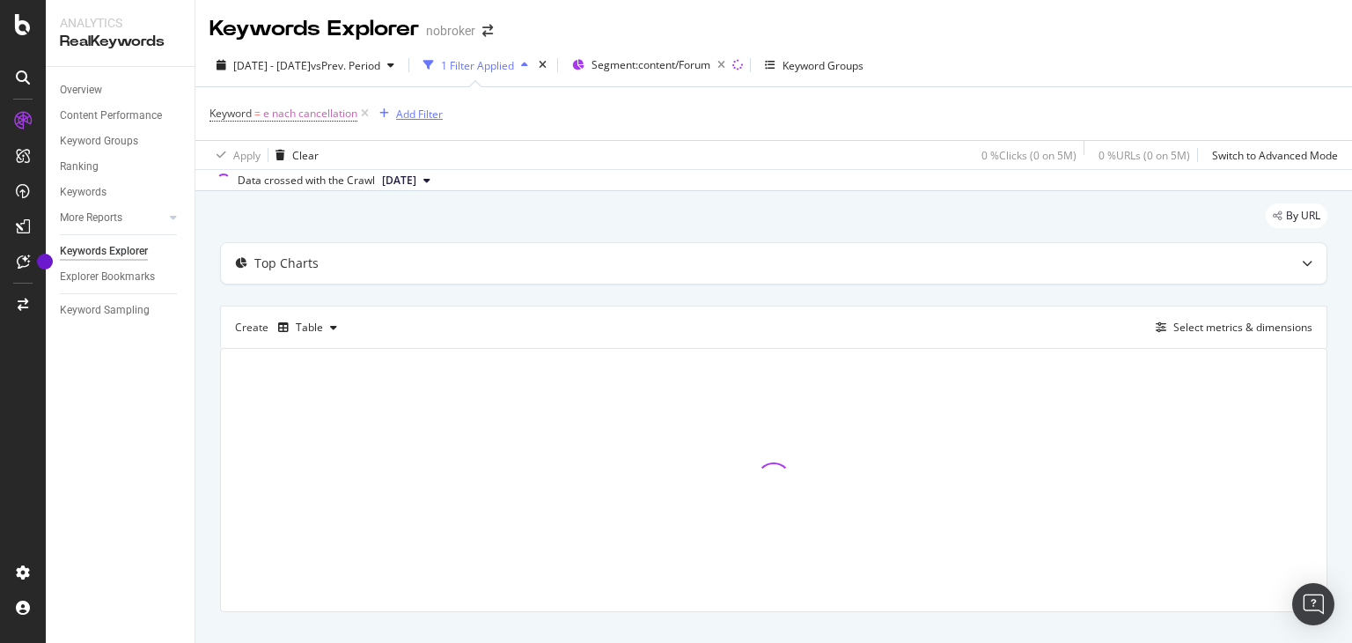
click at [426, 116] on div "Add Filter" at bounding box center [419, 114] width 47 height 15
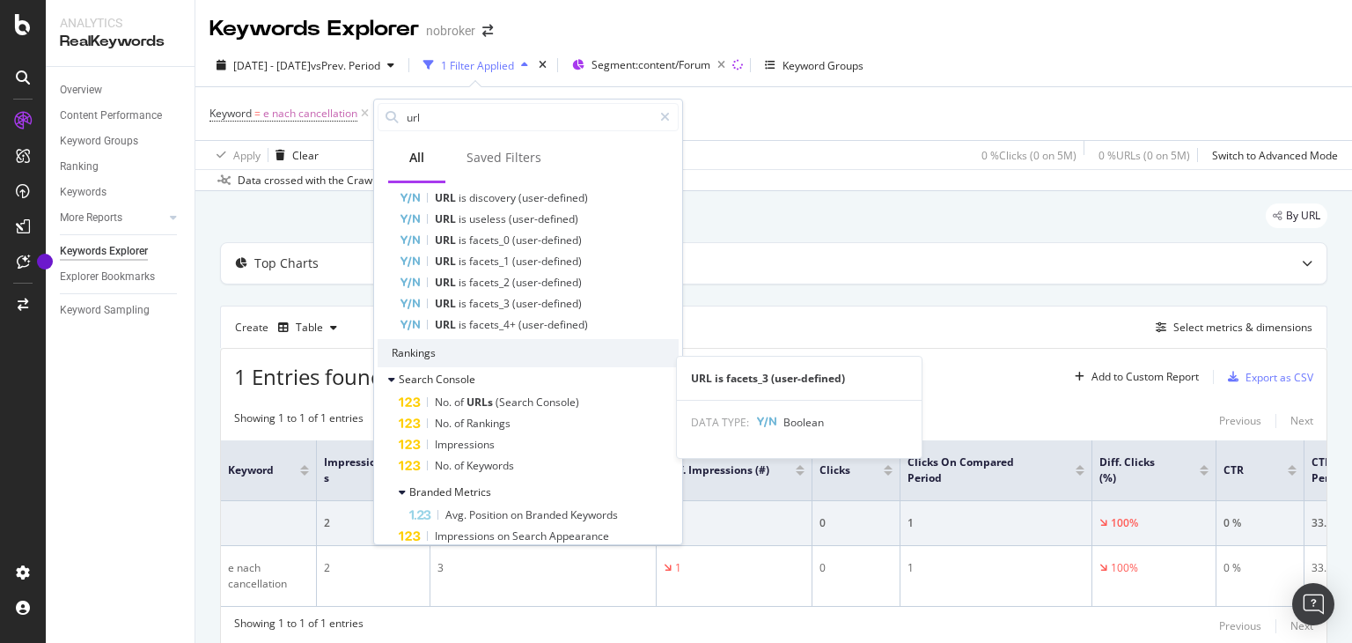
scroll to position [880, 0]
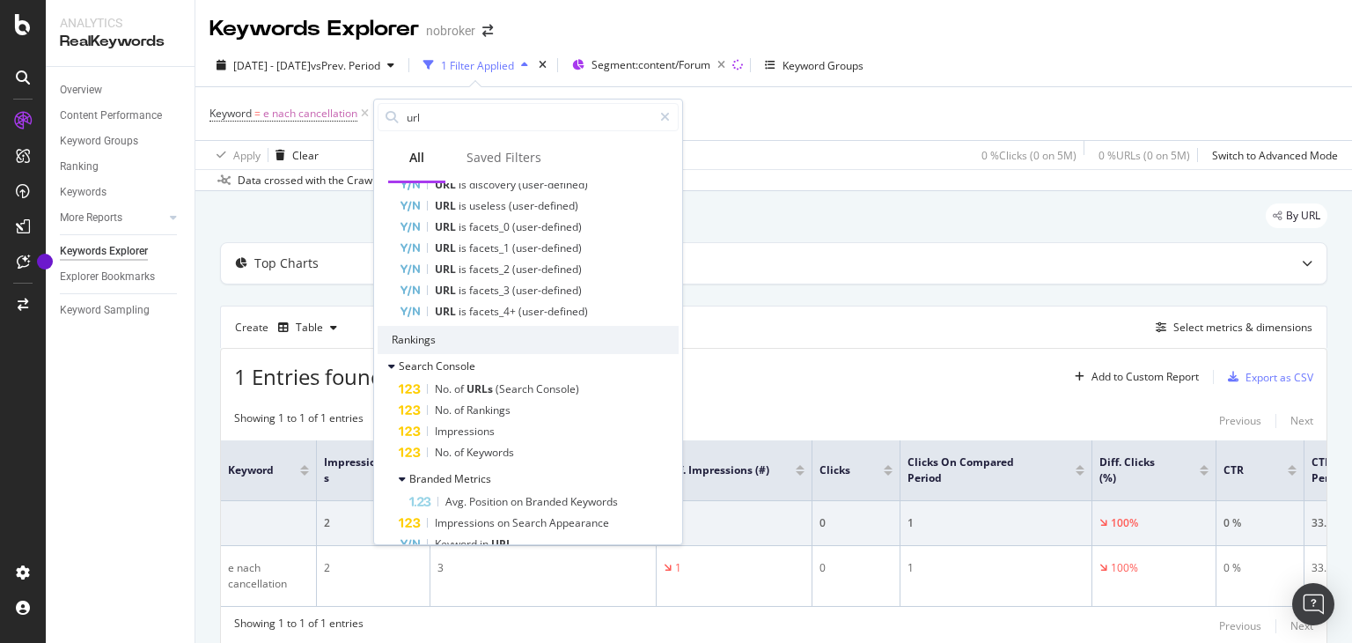
click at [514, 392] on span "(Search" at bounding box center [516, 388] width 40 height 15
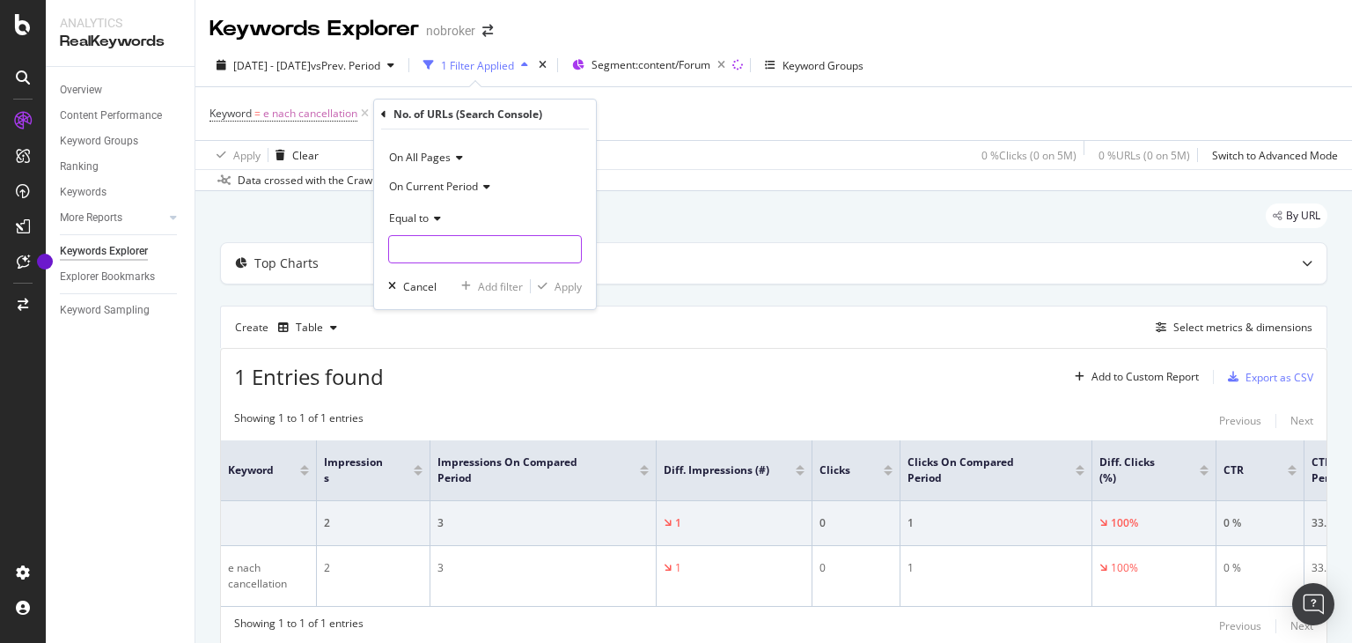
click at [445, 251] on input "number" at bounding box center [485, 249] width 194 height 28
click at [568, 257] on input "number" at bounding box center [485, 249] width 194 height 28
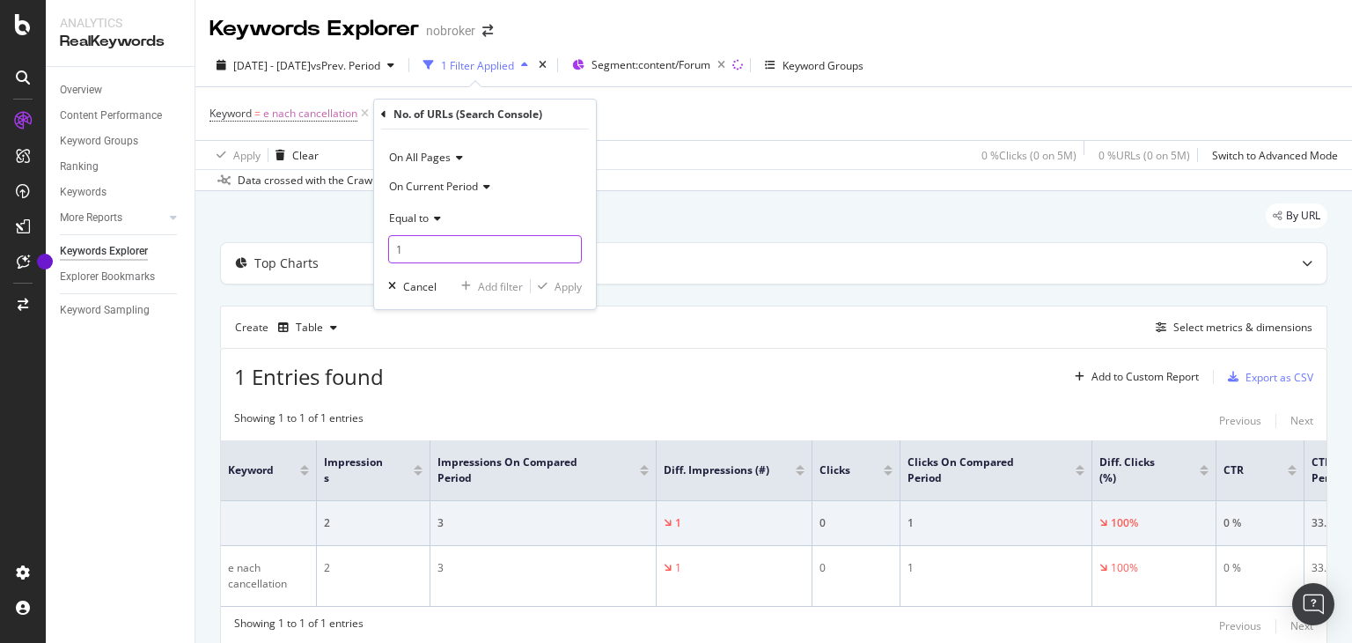
type input "1"
click at [566, 244] on input "1" at bounding box center [485, 249] width 194 height 28
click at [461, 254] on input "1" at bounding box center [485, 249] width 194 height 28
click at [555, 283] on div "Apply" at bounding box center [568, 286] width 27 height 15
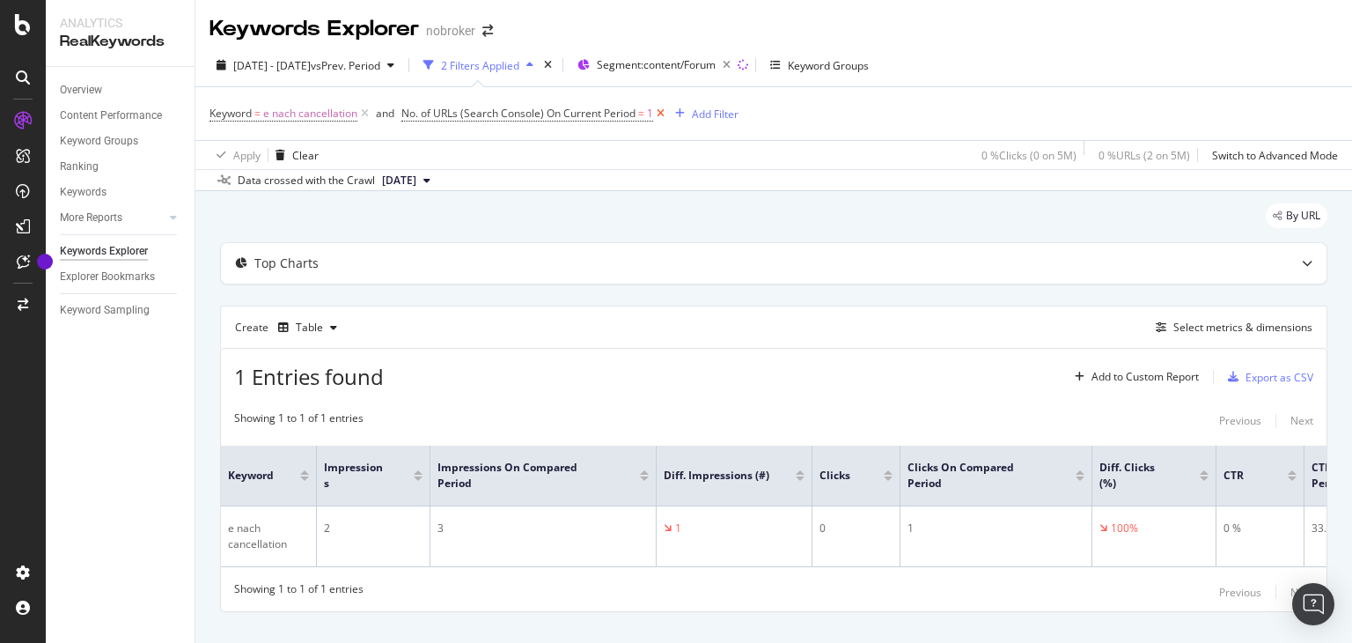
click at [661, 115] on icon at bounding box center [660, 114] width 15 height 18
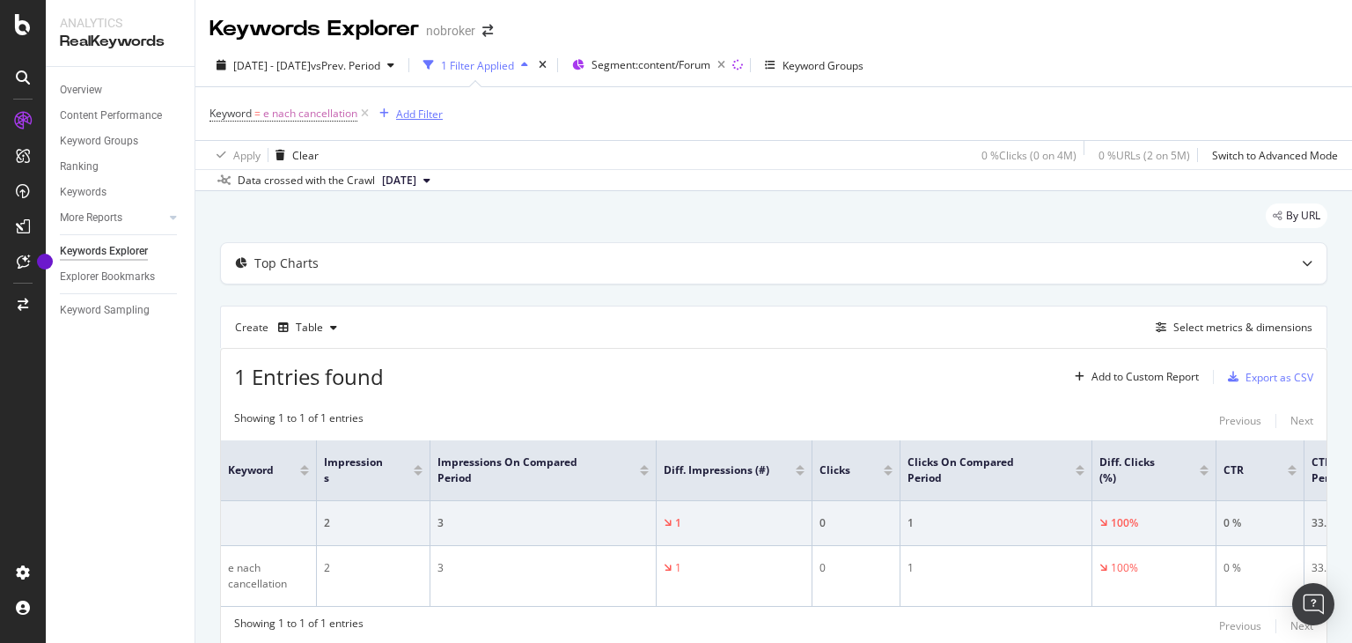
click at [423, 123] on button "Add Filter" at bounding box center [407, 113] width 70 height 21
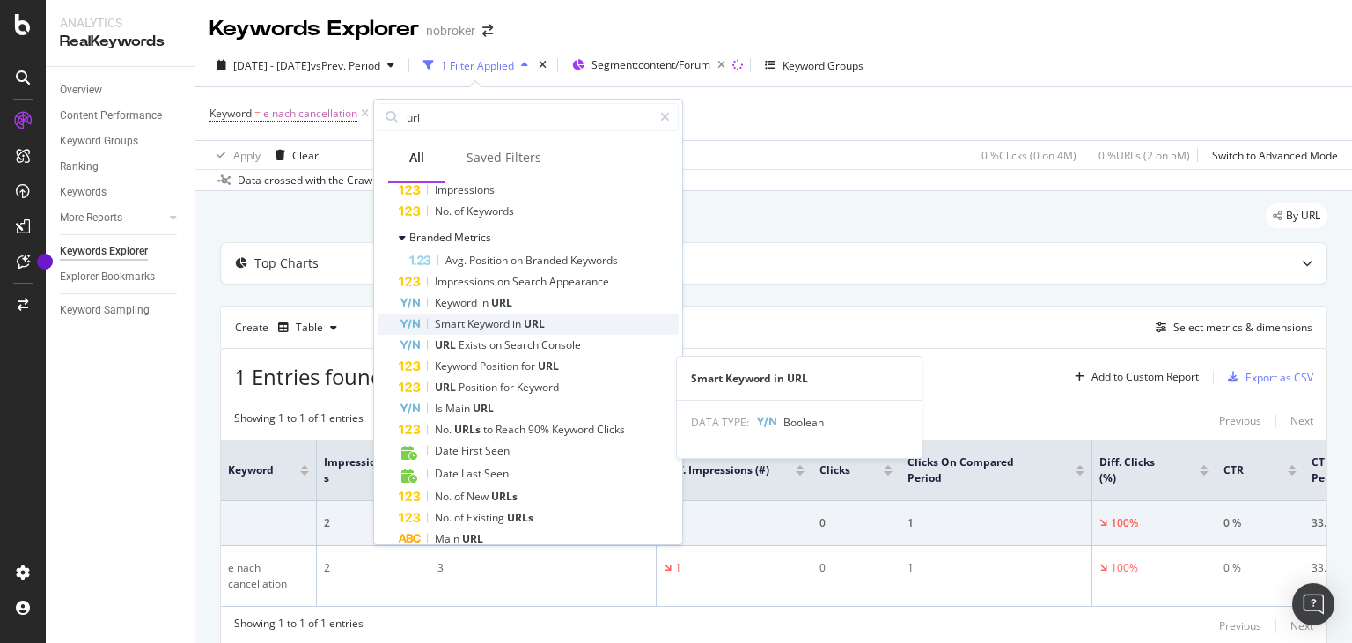
scroll to position [1144, 0]
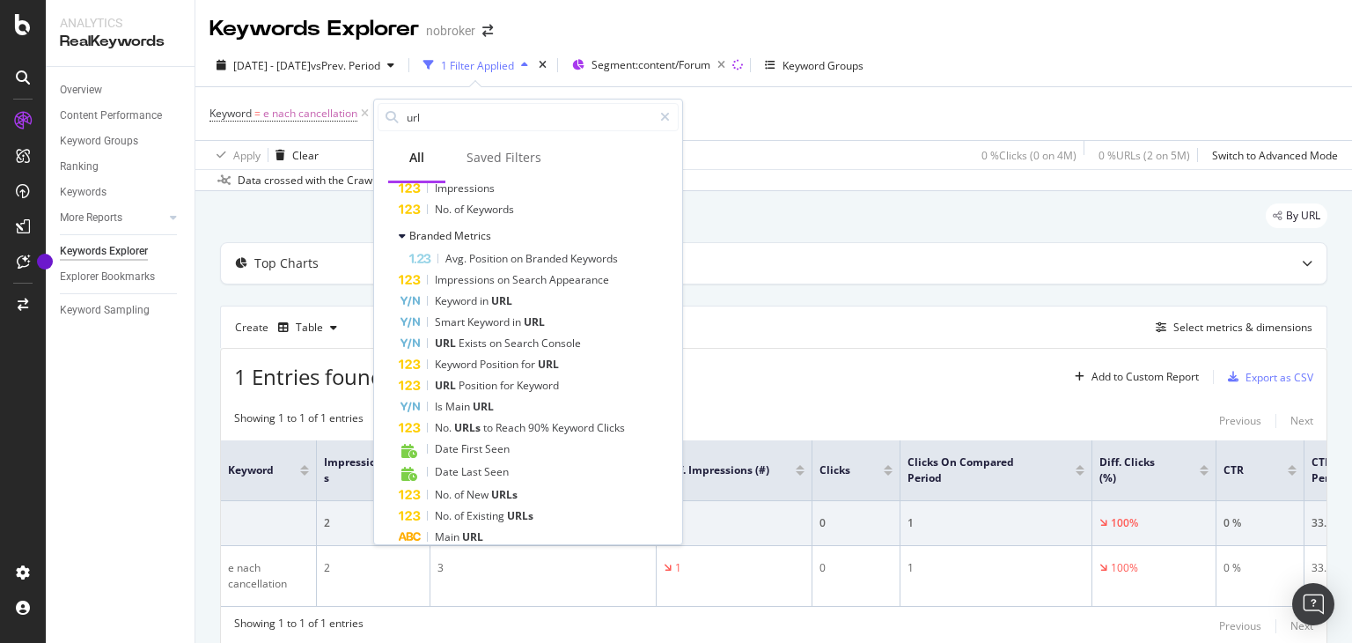
click at [789, 106] on div "Keyword = e nach cancellation Add Filter" at bounding box center [773, 113] width 1128 height 53
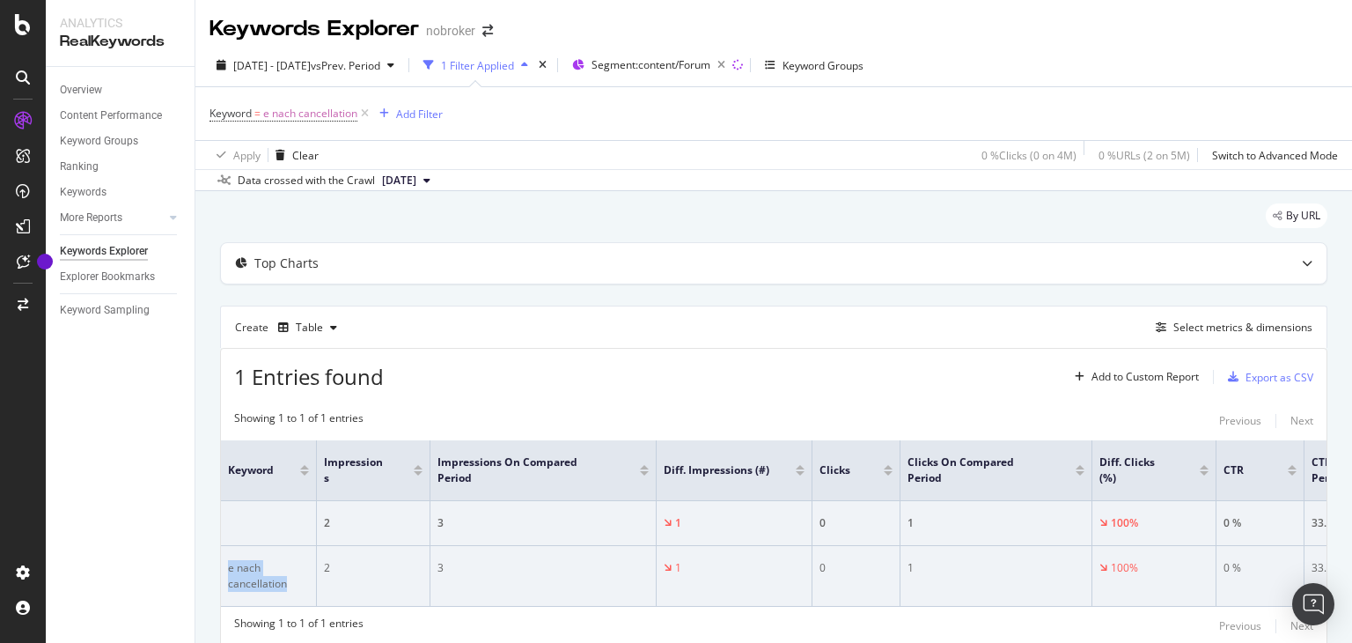
drag, startPoint x: 256, startPoint y: 569, endPoint x: 292, endPoint y: 583, distance: 38.7
click at [292, 583] on div "e nach cancellation" at bounding box center [268, 576] width 81 height 32
copy div "e nach cancellation"
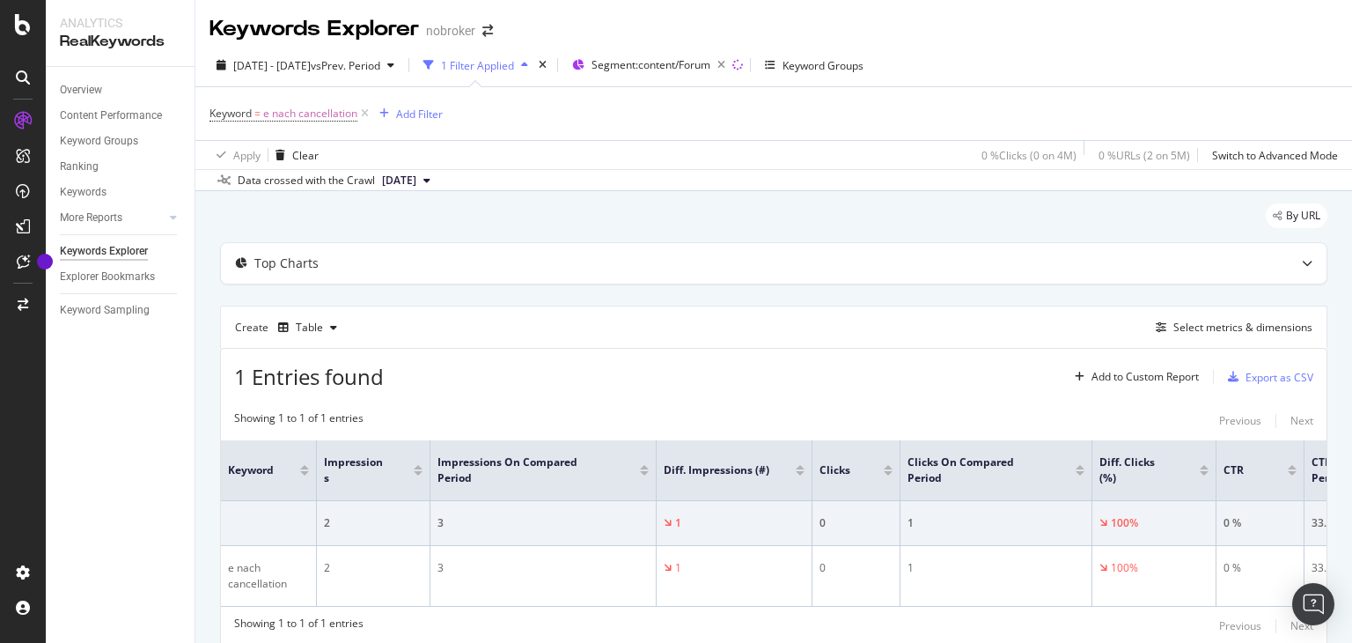
click at [175, 482] on div "Overview Content Performance Keyword Groups Ranking Keywords More Reports Count…" at bounding box center [120, 355] width 149 height 576
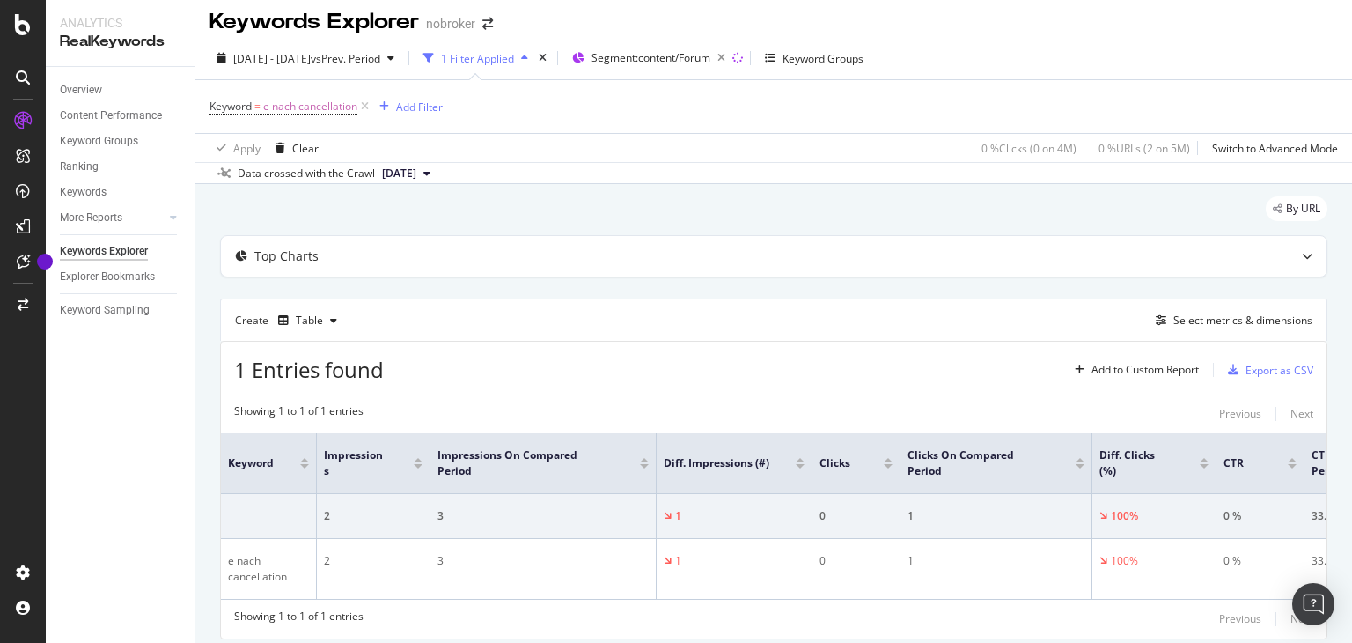
scroll to position [0, 0]
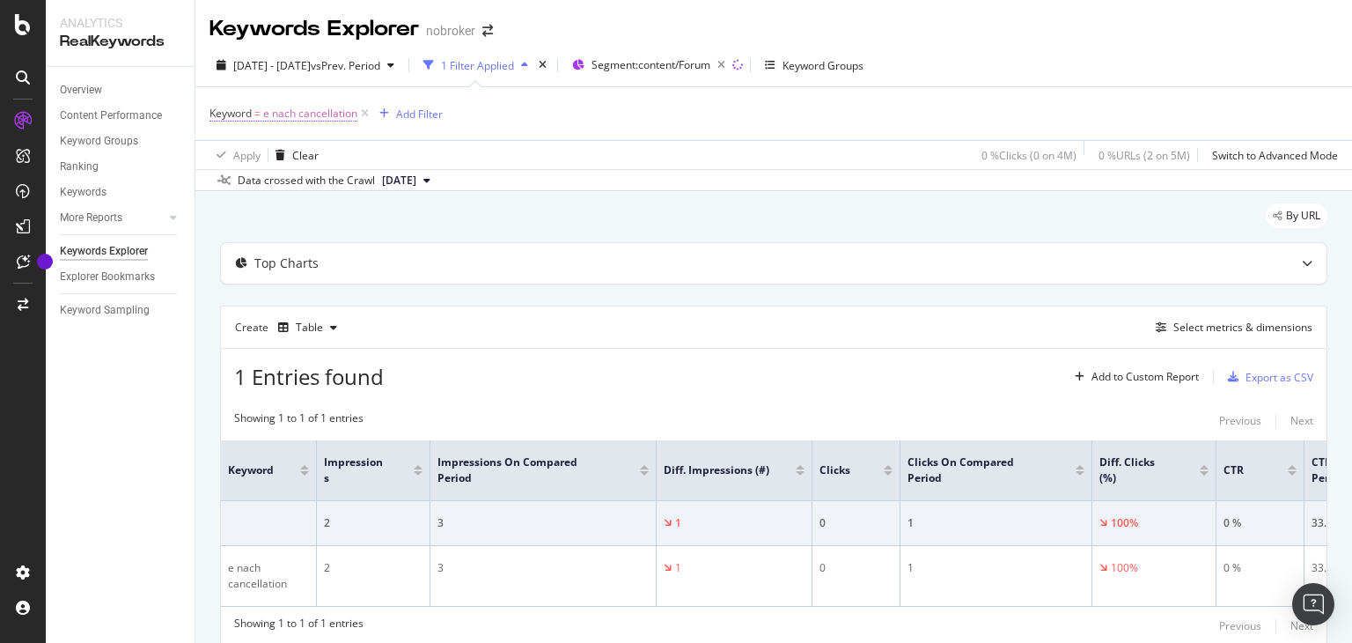
click at [317, 114] on span "e nach cancellation" at bounding box center [310, 113] width 94 height 25
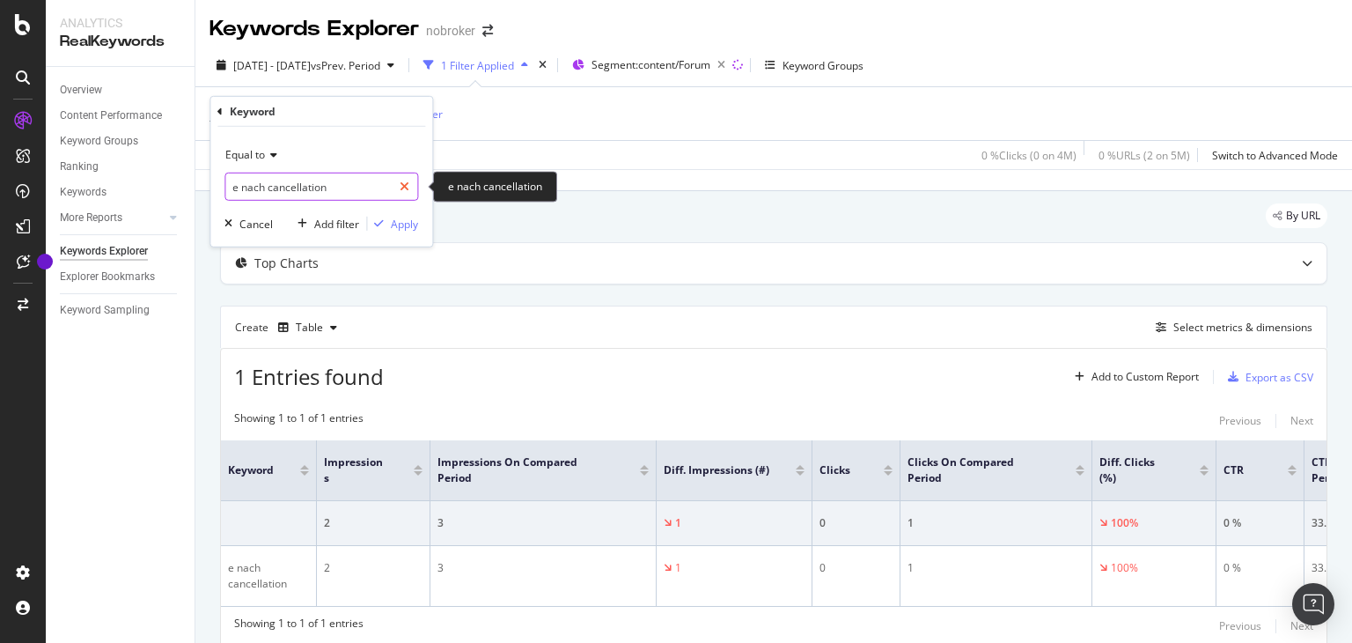
click at [405, 187] on icon at bounding box center [405, 186] width 10 height 12
click at [305, 189] on input "text" at bounding box center [321, 187] width 192 height 28
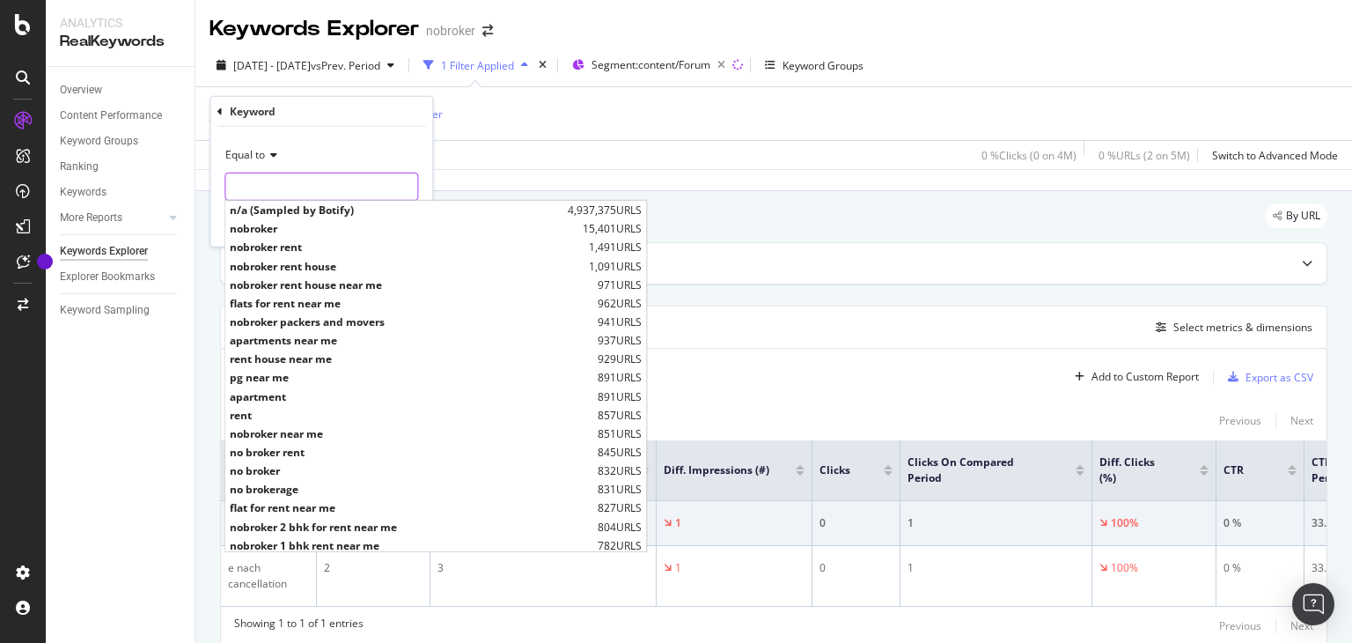
paste input "can we send bike in train"
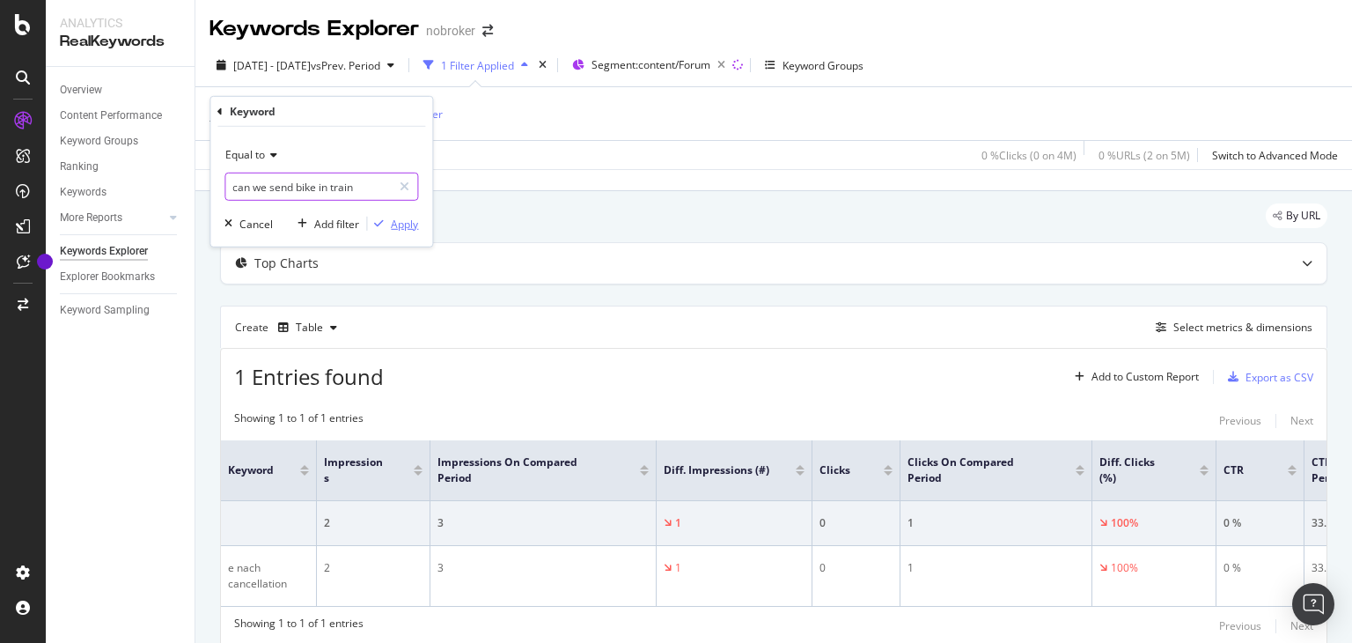
type input "can we send bike in train"
click at [384, 216] on div "Apply" at bounding box center [392, 224] width 51 height 16
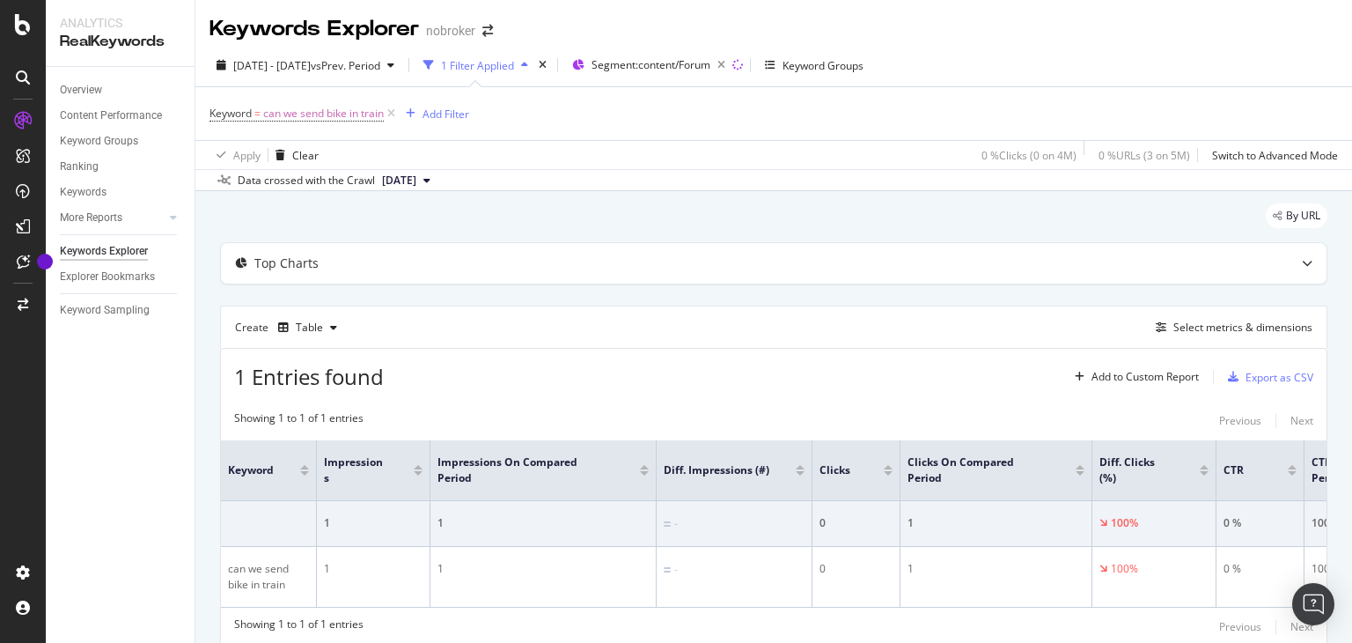
click at [434, 64] on icon "button" at bounding box center [428, 65] width 11 height 11
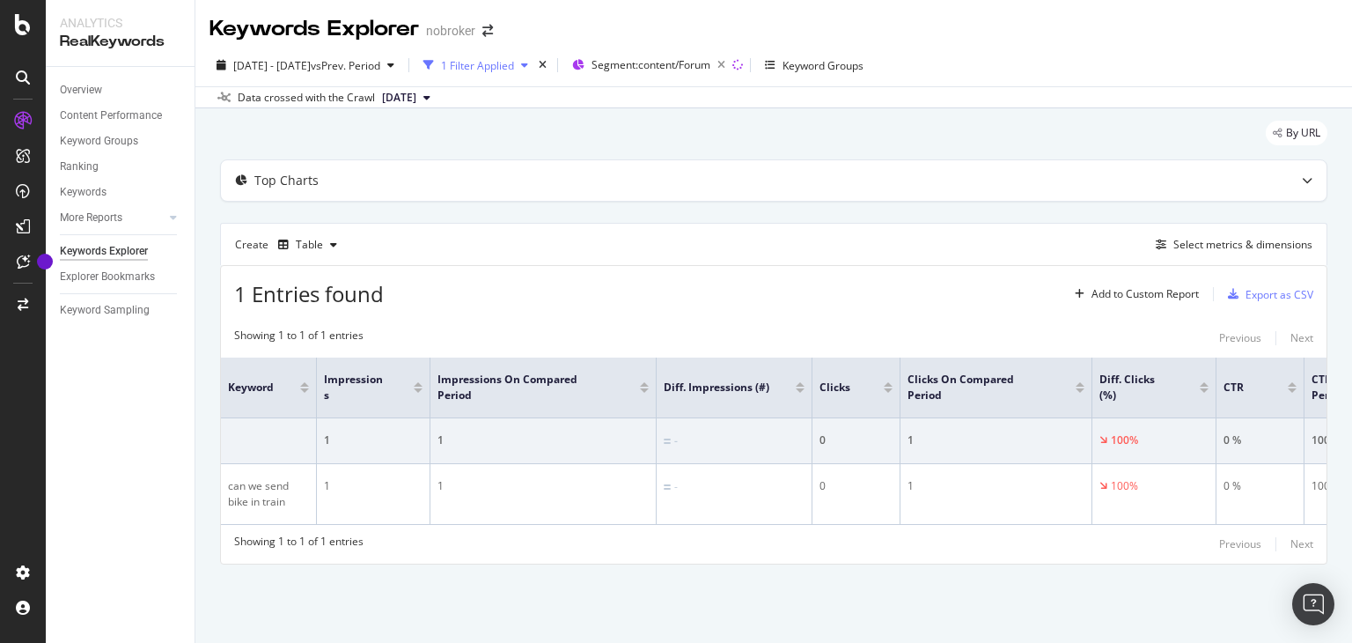
click at [434, 64] on icon "button" at bounding box center [428, 65] width 11 height 11
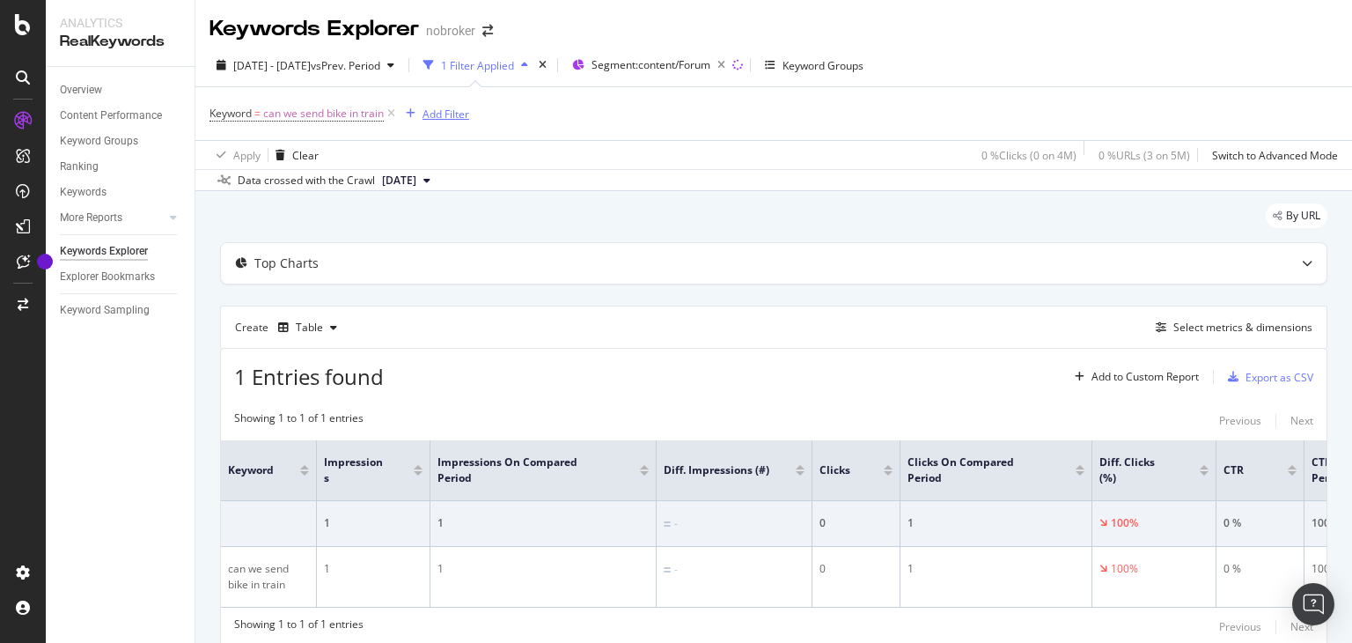
click at [437, 119] on div "Add Filter" at bounding box center [446, 114] width 47 height 15
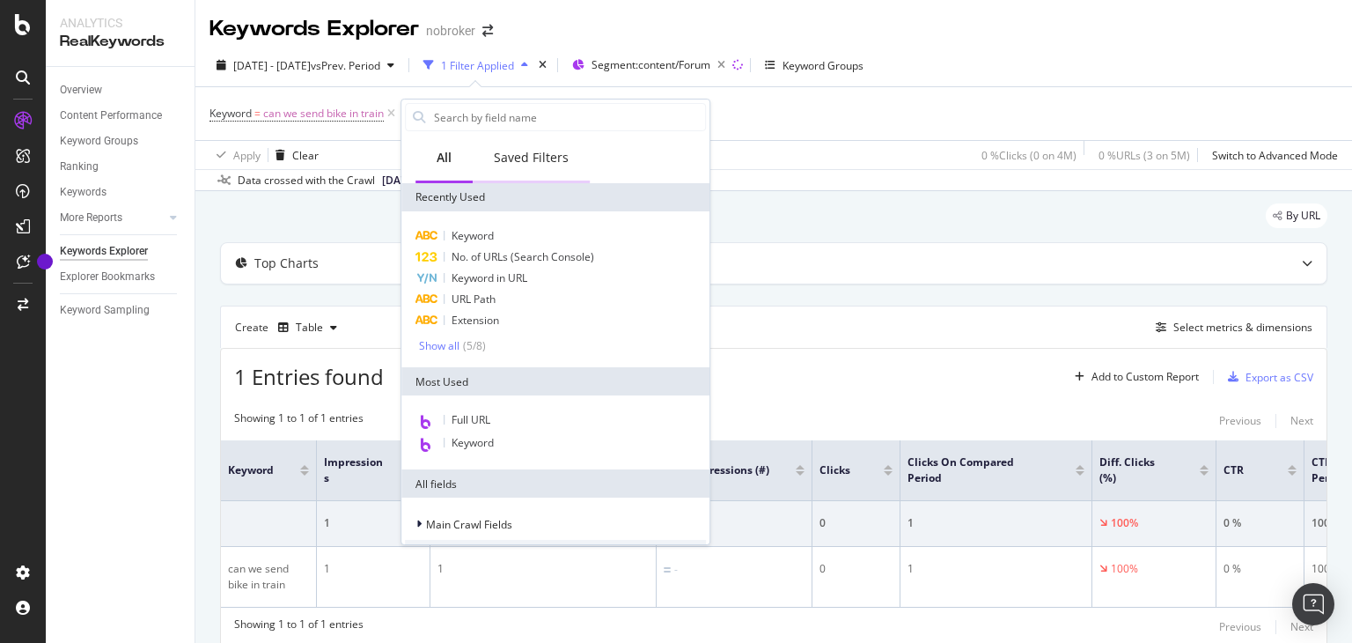
click at [525, 167] on div "Saved Filters" at bounding box center [531, 159] width 117 height 48
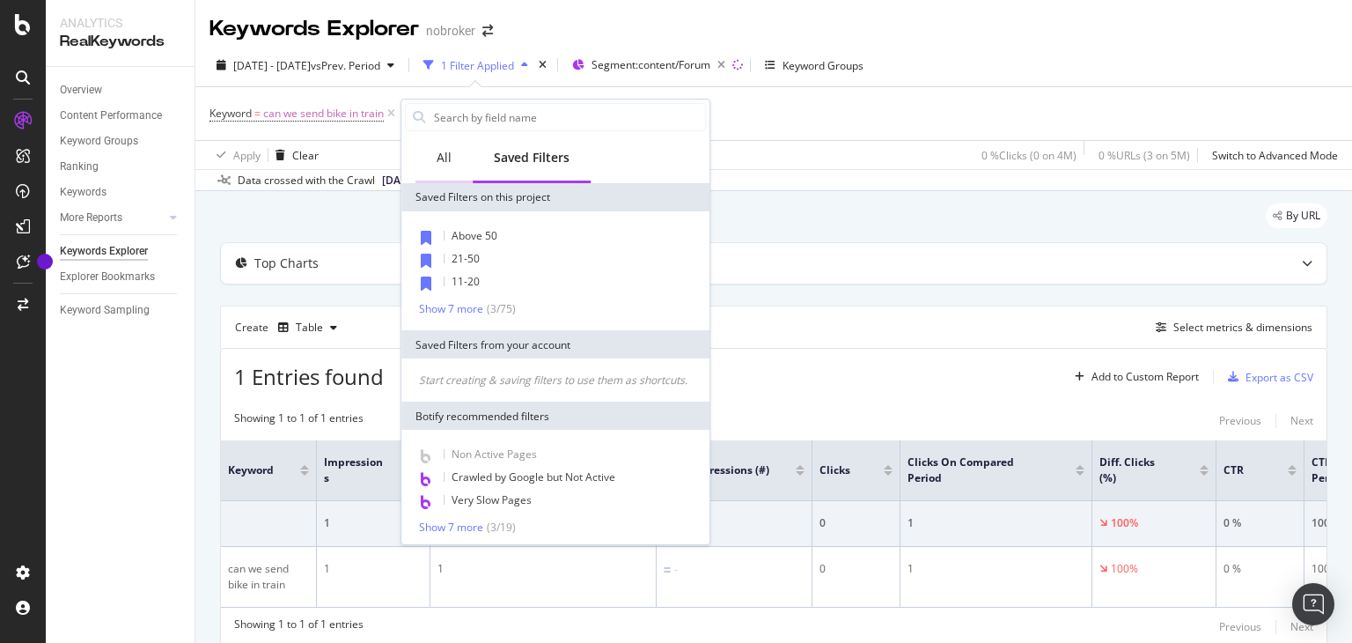
click at [443, 154] on div "All" at bounding box center [444, 158] width 15 height 18
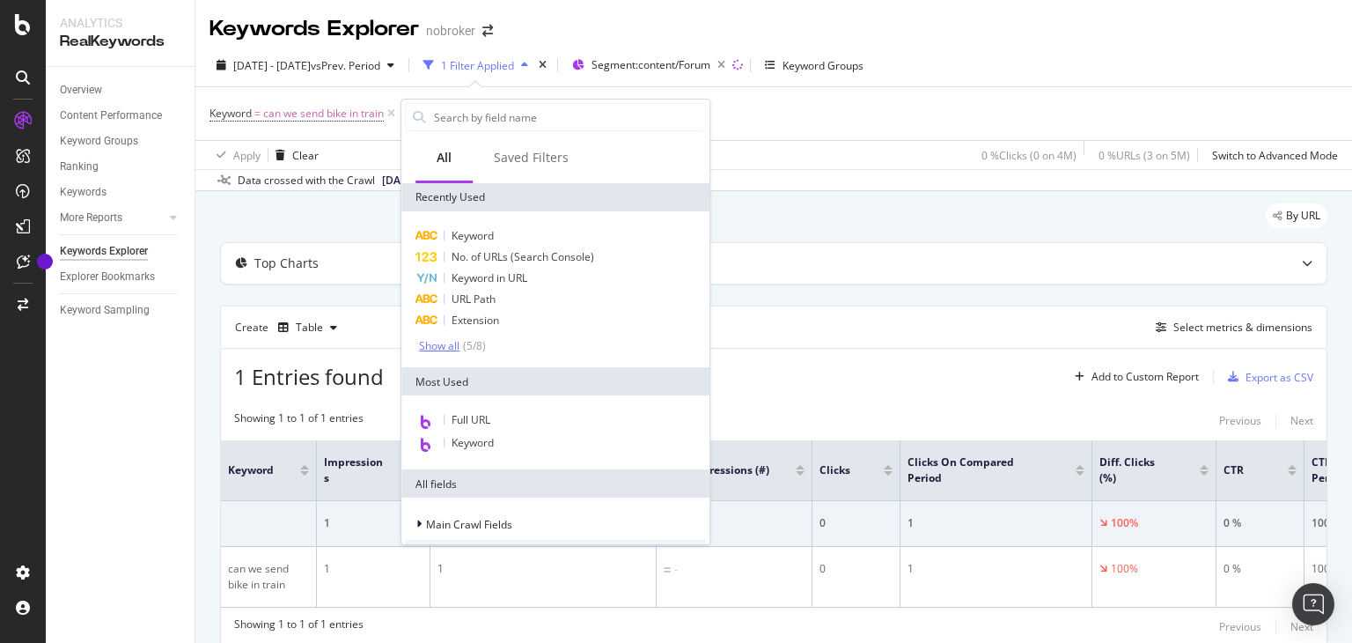
click at [447, 345] on div "Show all" at bounding box center [439, 346] width 40 height 12
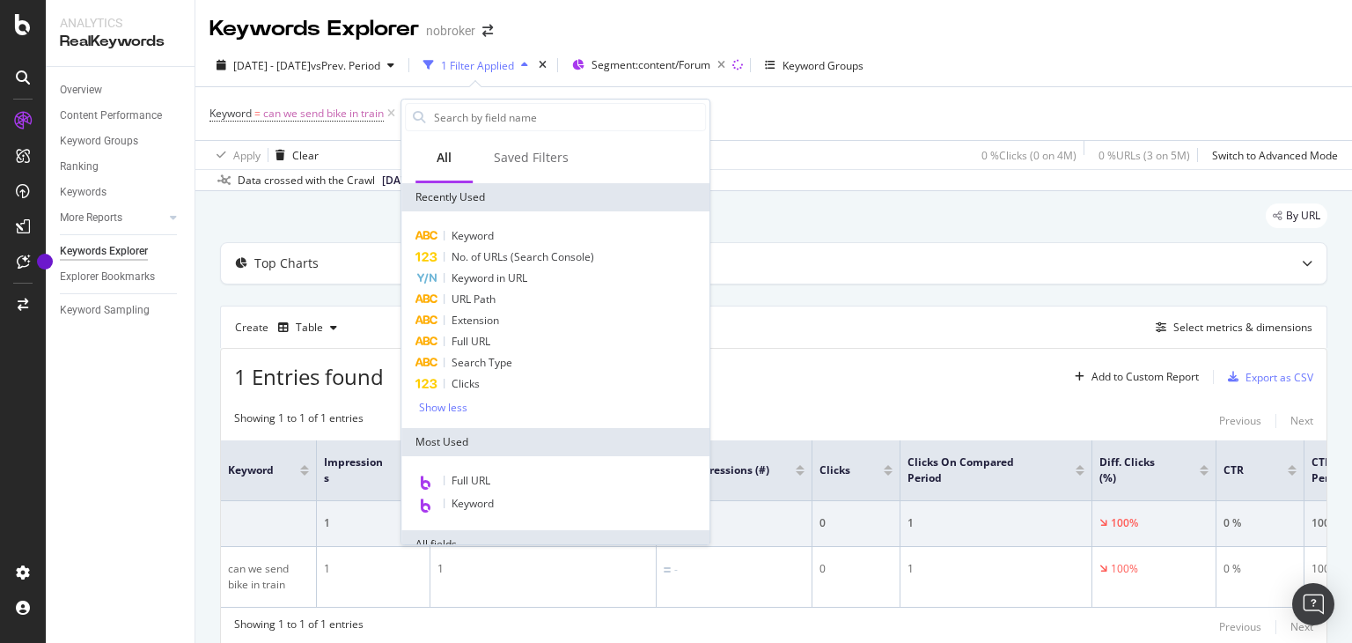
drag, startPoint x: 804, startPoint y: 114, endPoint x: 788, endPoint y: 117, distance: 16.2
click at [804, 114] on div "Keyword = can we send bike in train Add Filter" at bounding box center [773, 113] width 1128 height 53
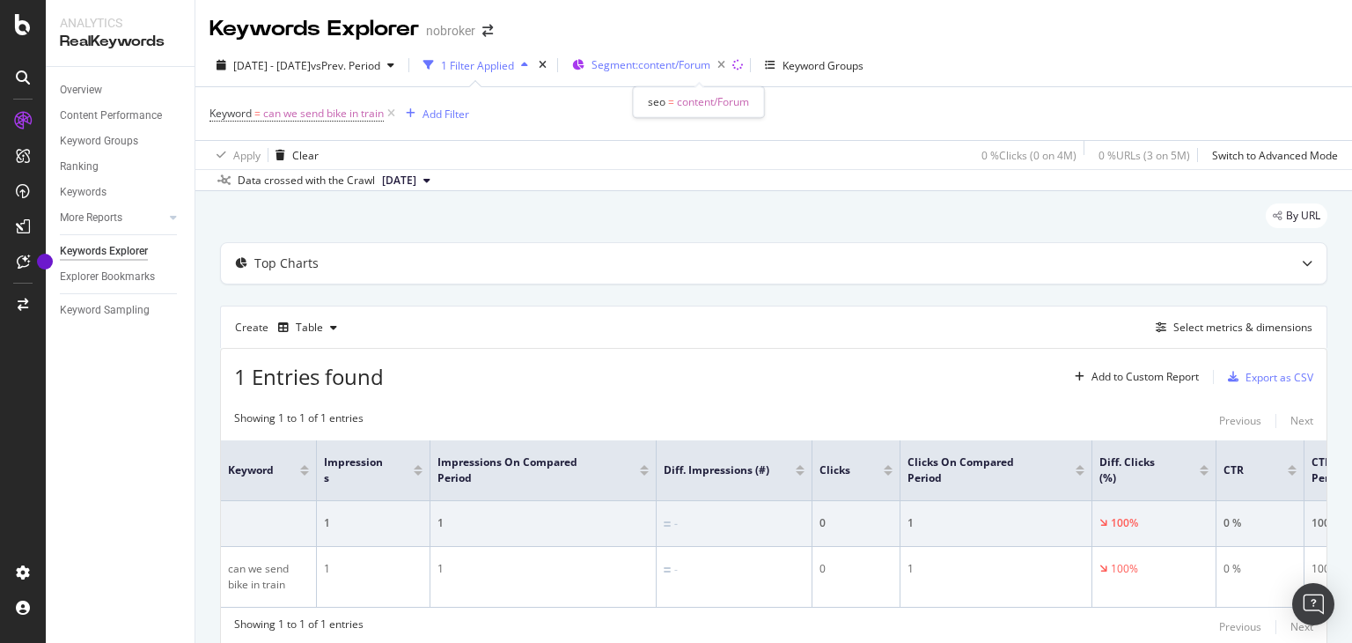
click at [660, 61] on span "Segment: content/Forum" at bounding box center [651, 64] width 119 height 15
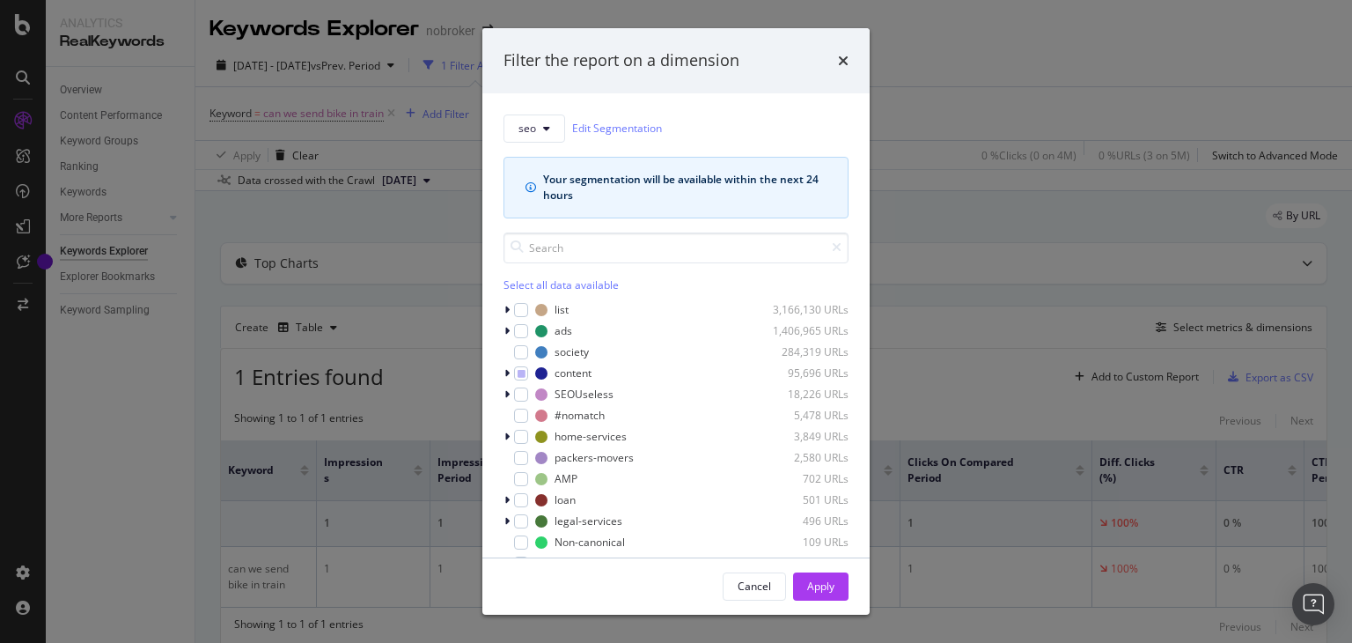
drag, startPoint x: 842, startPoint y: 63, endPoint x: 809, endPoint y: 77, distance: 35.1
click at [842, 63] on icon "times" at bounding box center [843, 61] width 11 height 14
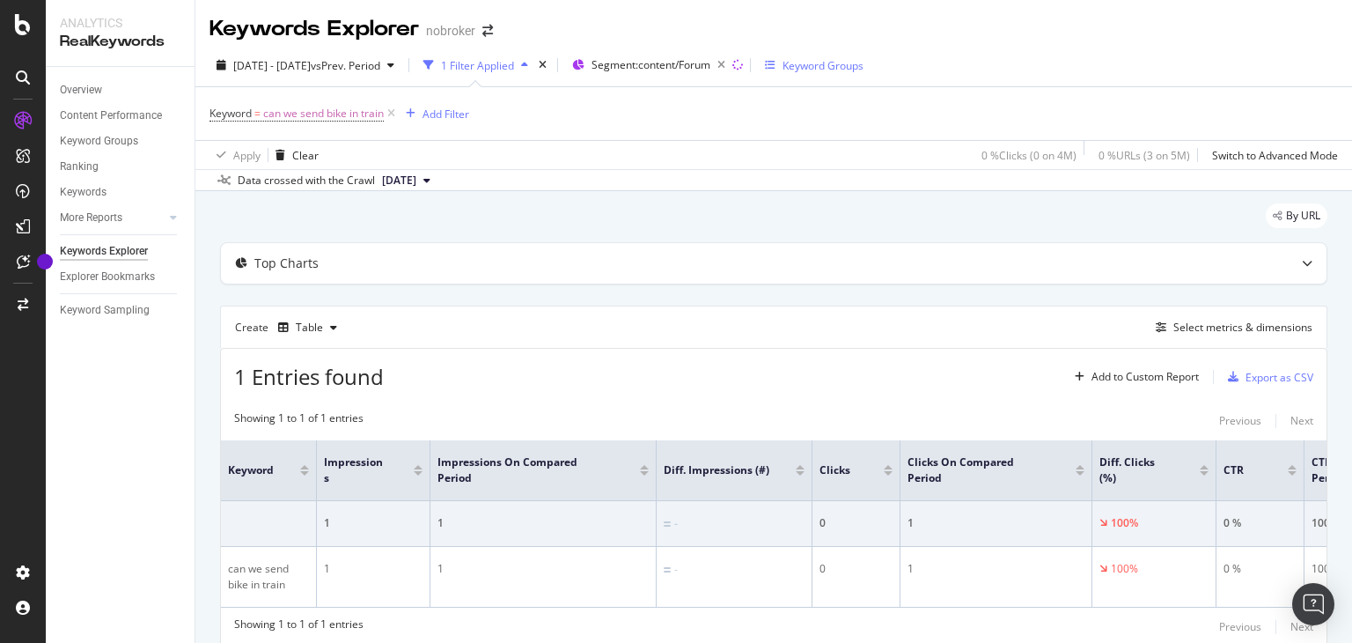
click at [864, 69] on div "Keyword Groups" at bounding box center [823, 65] width 81 height 15
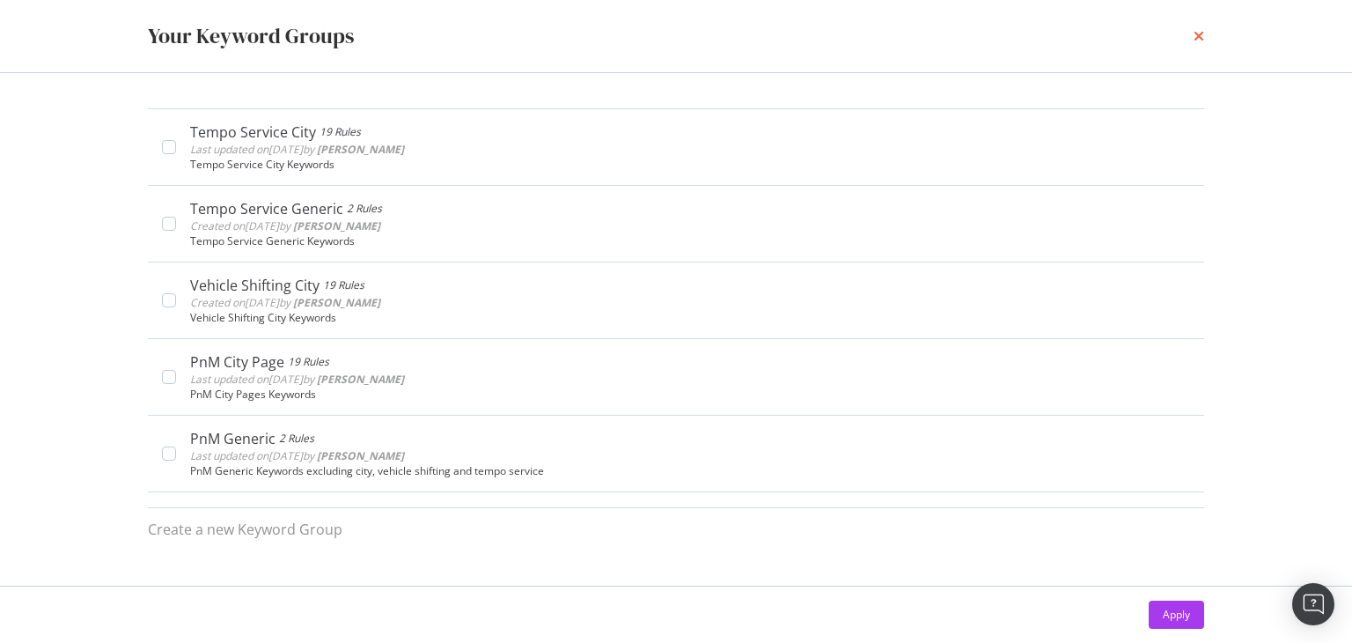
click at [1201, 29] on icon "times" at bounding box center [1199, 36] width 11 height 14
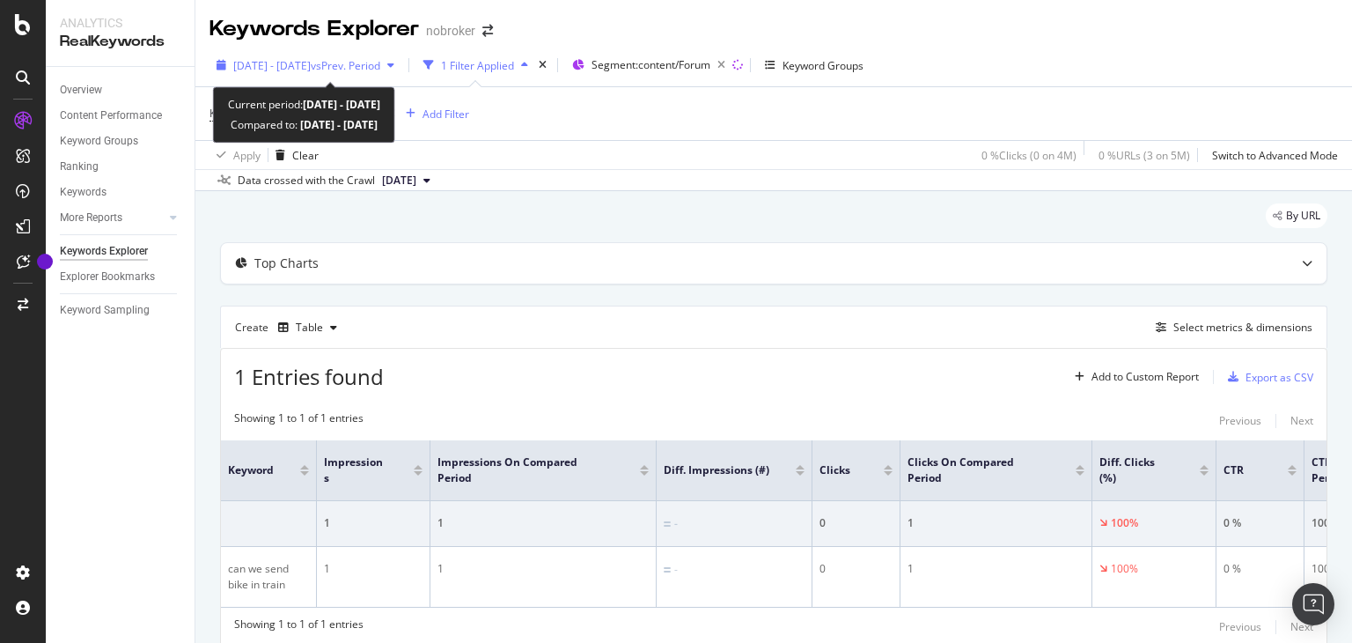
click at [394, 68] on icon "button" at bounding box center [390, 65] width 7 height 11
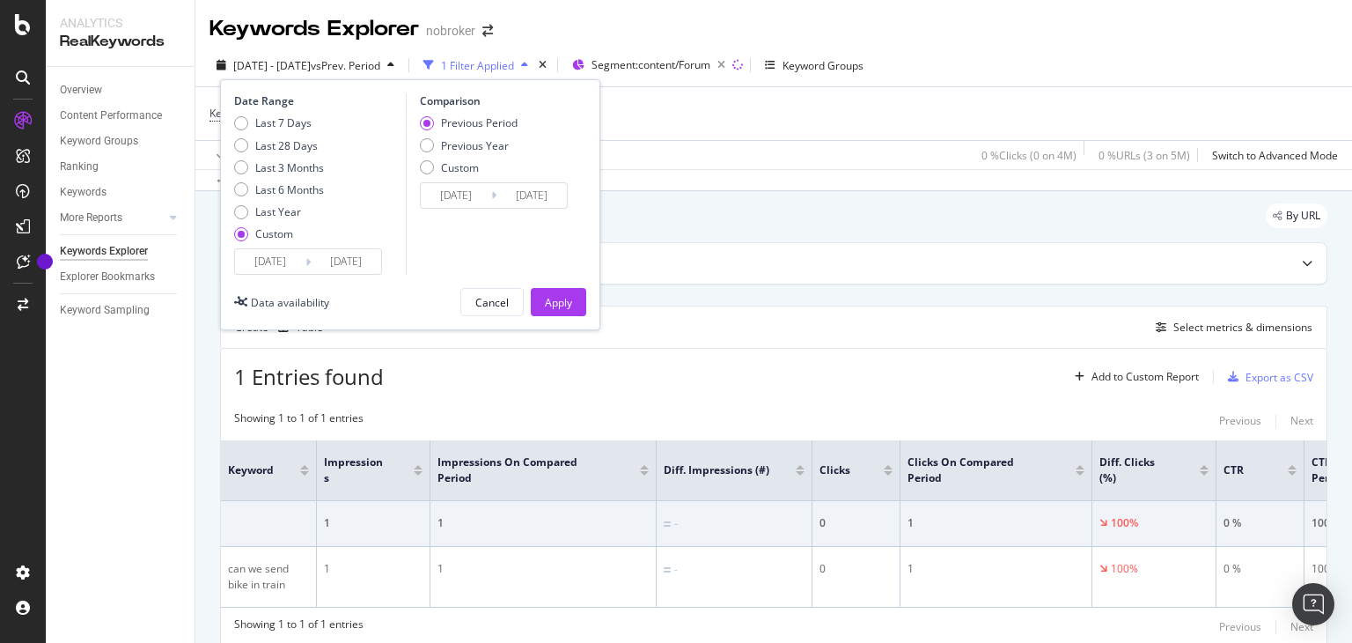
click at [394, 68] on icon "button" at bounding box center [390, 65] width 7 height 11
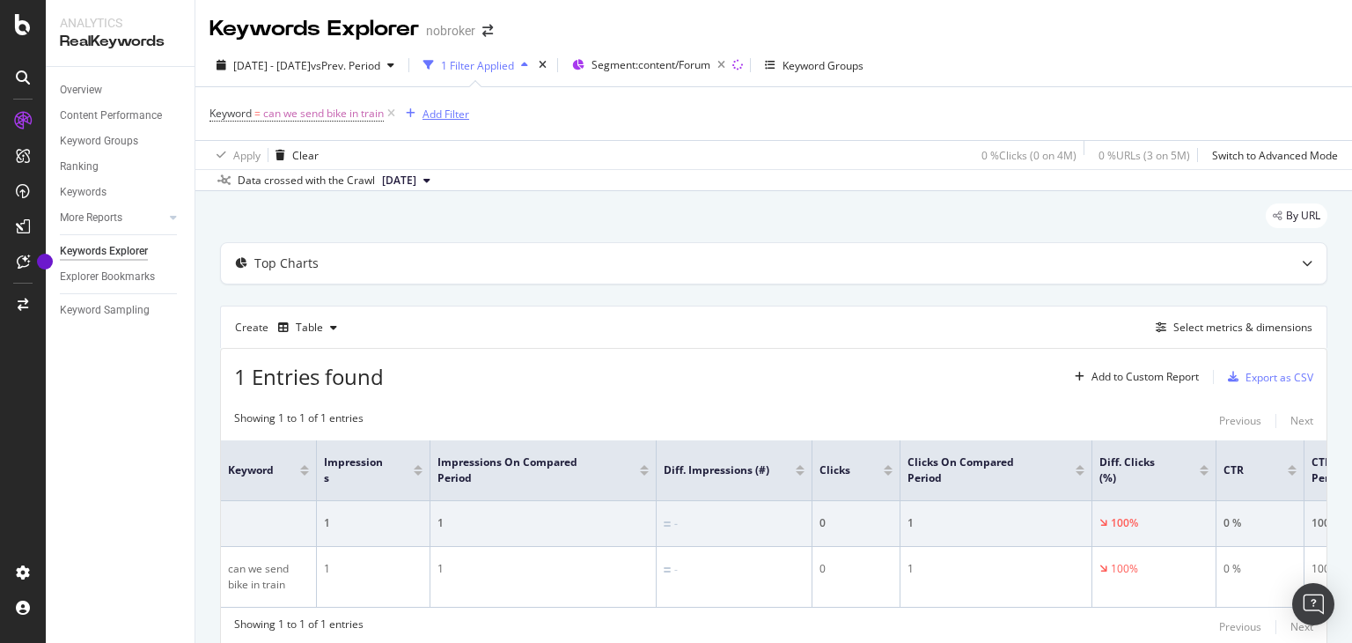
click at [445, 110] on div "Add Filter" at bounding box center [446, 114] width 47 height 15
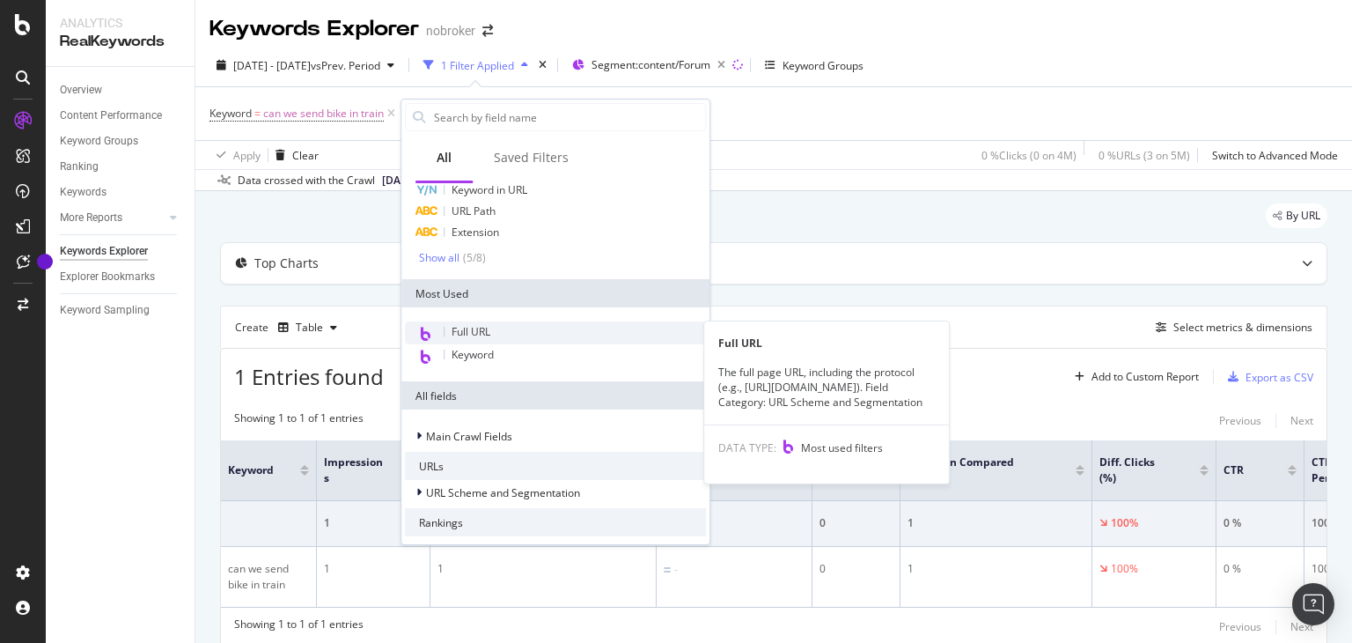
scroll to position [264, 0]
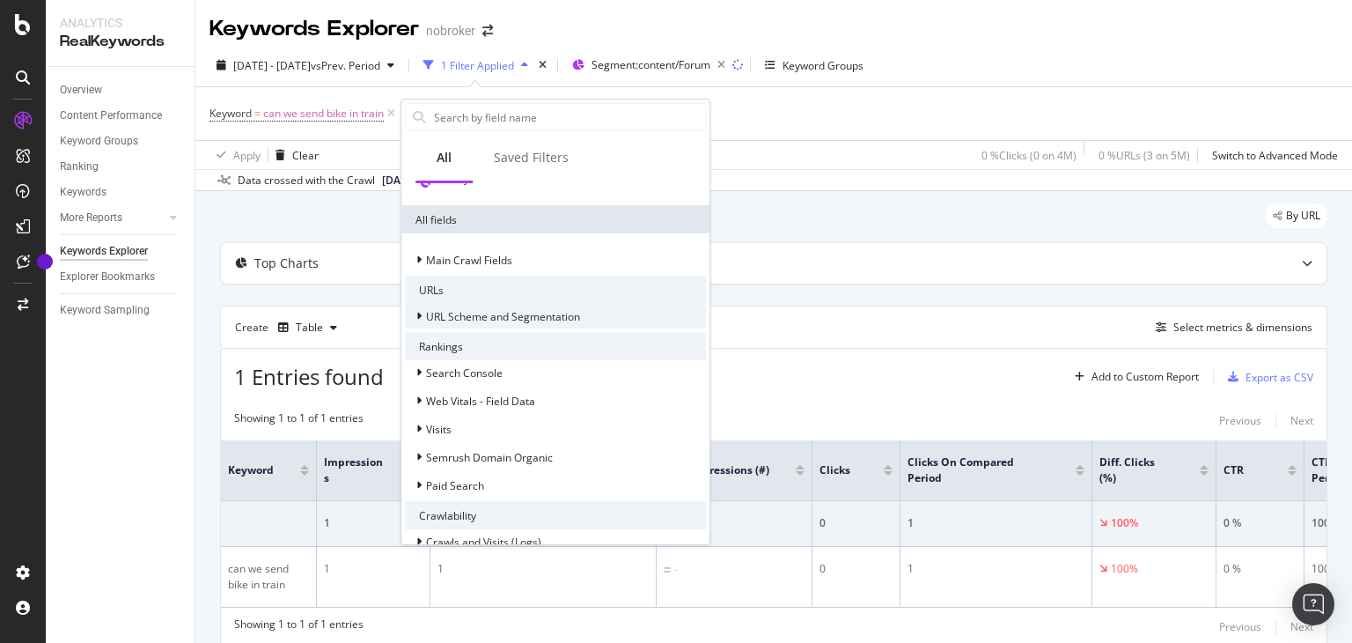
click at [419, 316] on icon at bounding box center [418, 316] width 5 height 11
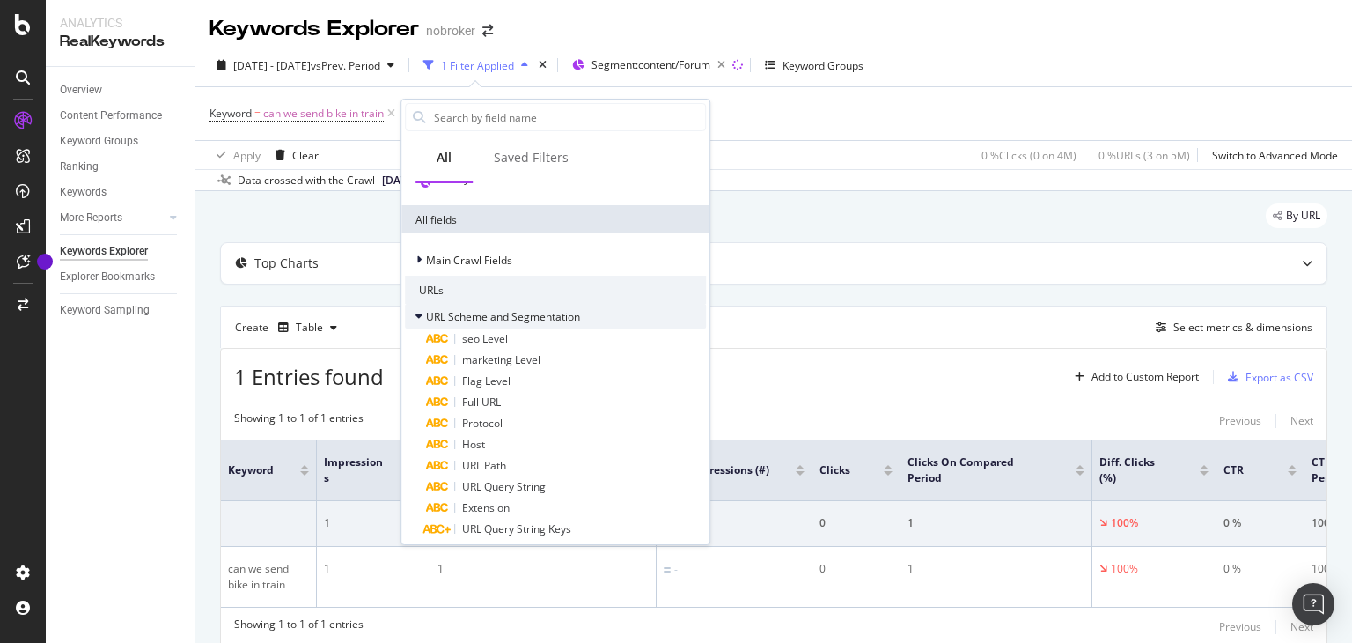
click at [419, 316] on icon at bounding box center [418, 316] width 7 height 11
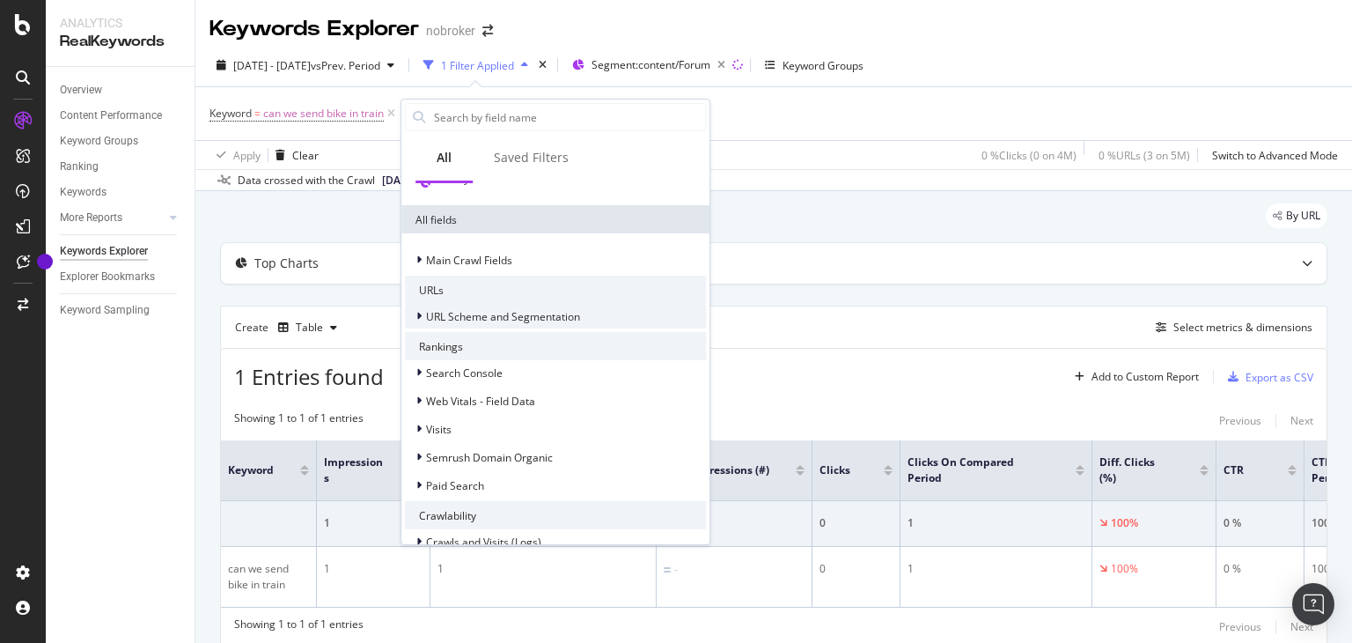
click at [419, 316] on icon at bounding box center [418, 316] width 5 height 11
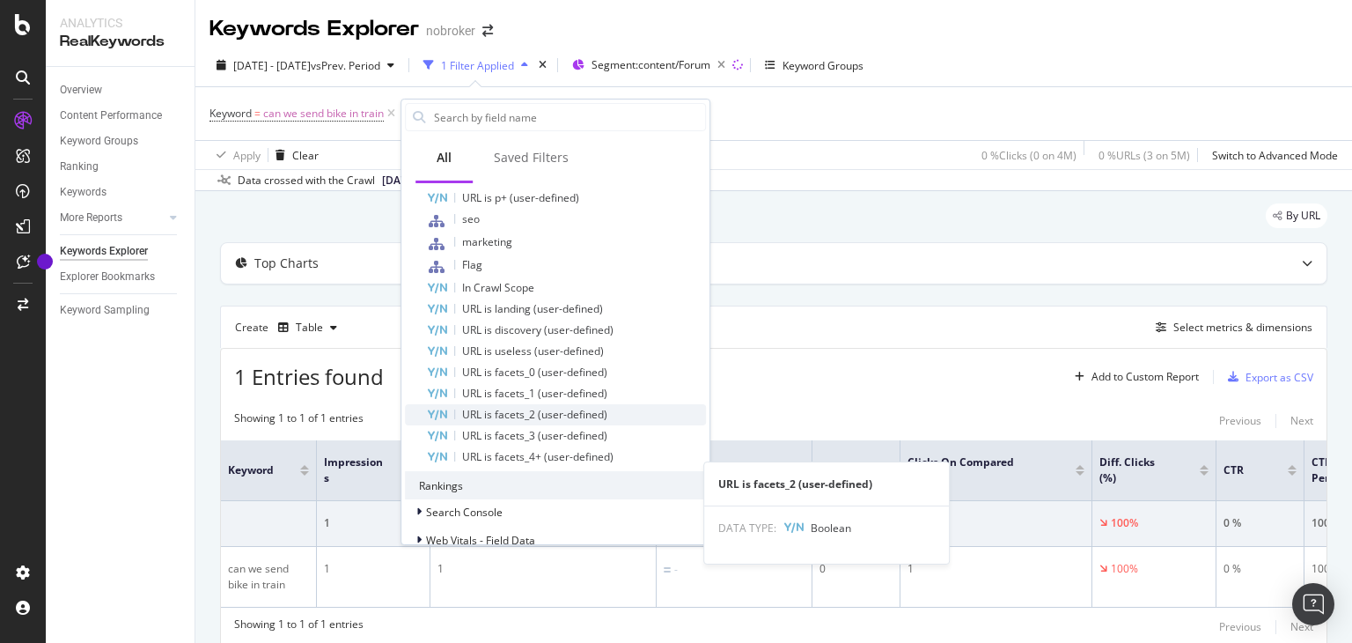
scroll to position [218, 0]
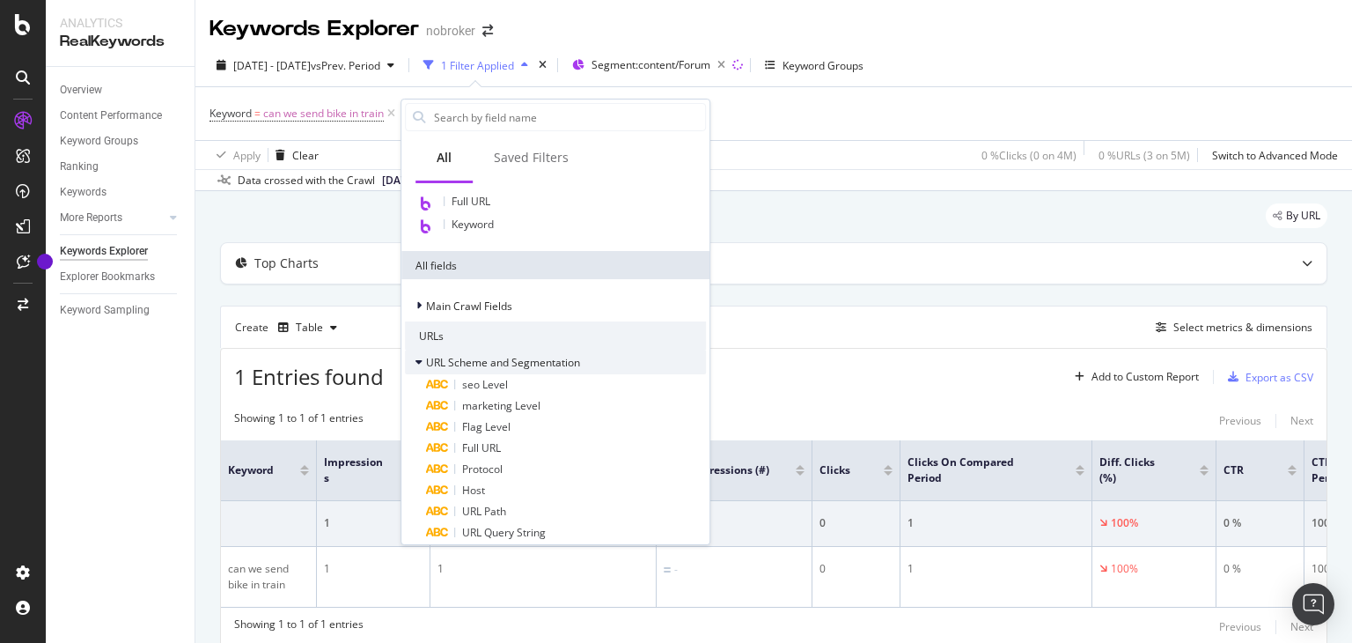
click at [423, 360] on div at bounding box center [420, 362] width 11 height 18
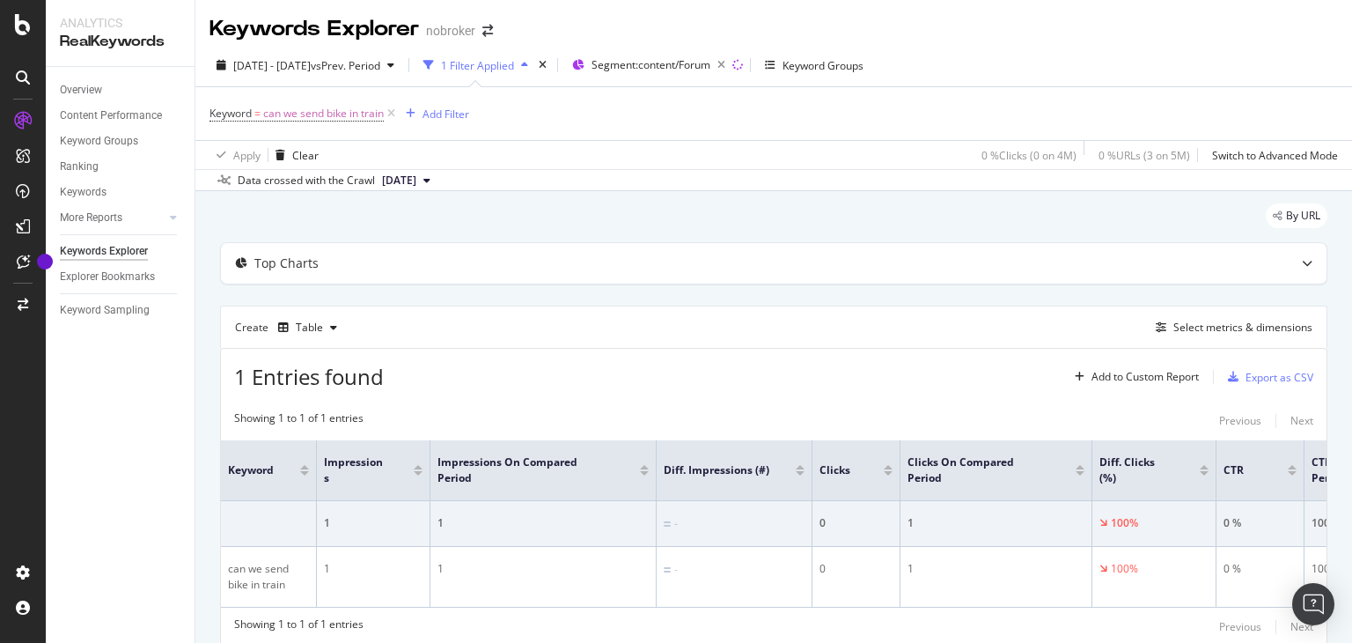
click at [804, 124] on div "Keyword = can we send bike in train Add Filter" at bounding box center [773, 113] width 1128 height 53
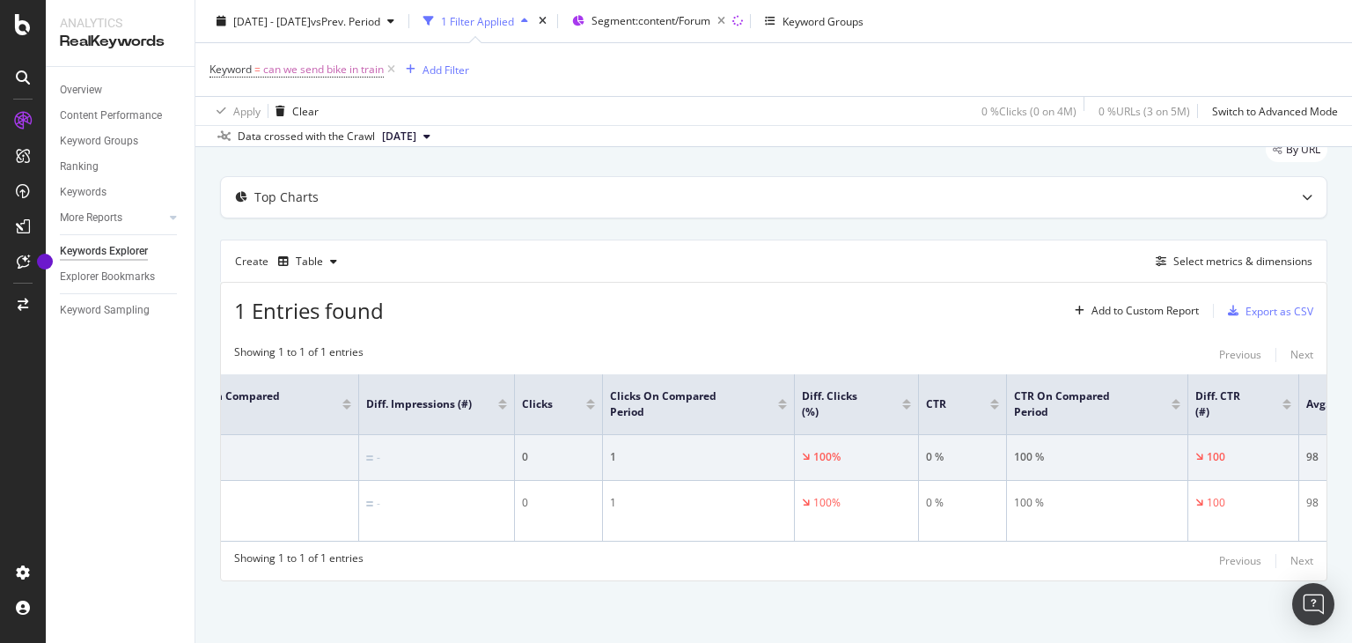
scroll to position [0, 0]
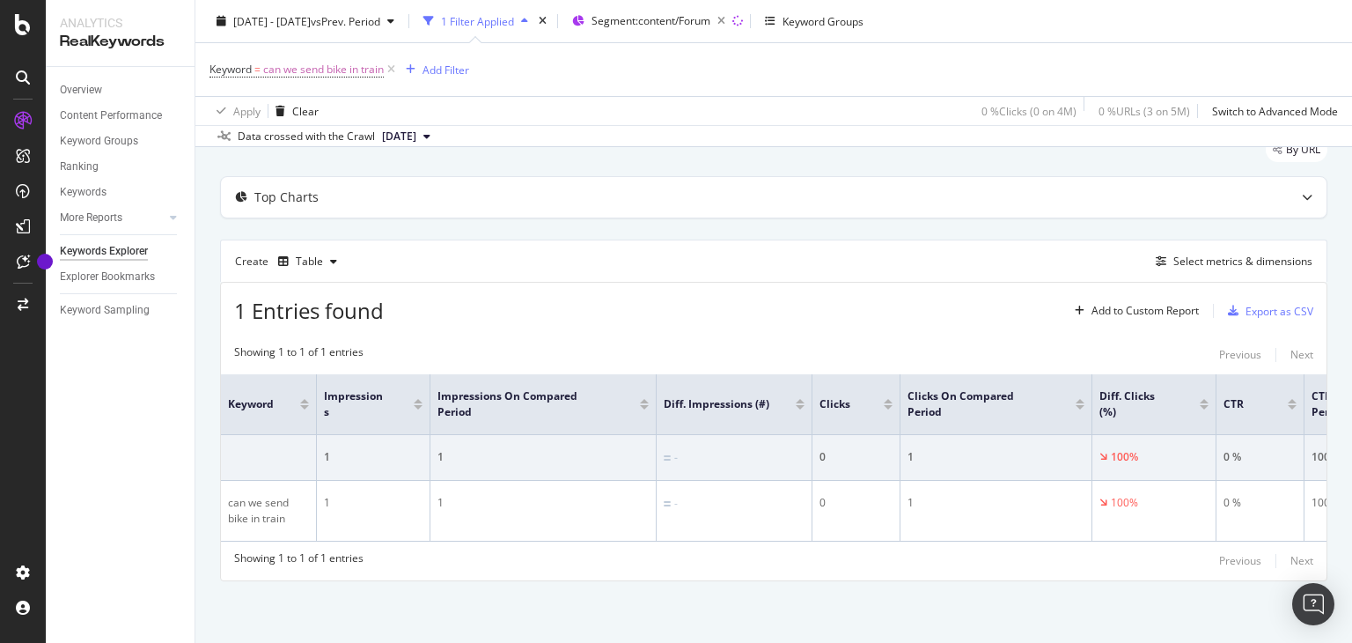
click at [434, 20] on icon "button" at bounding box center [428, 21] width 11 height 11
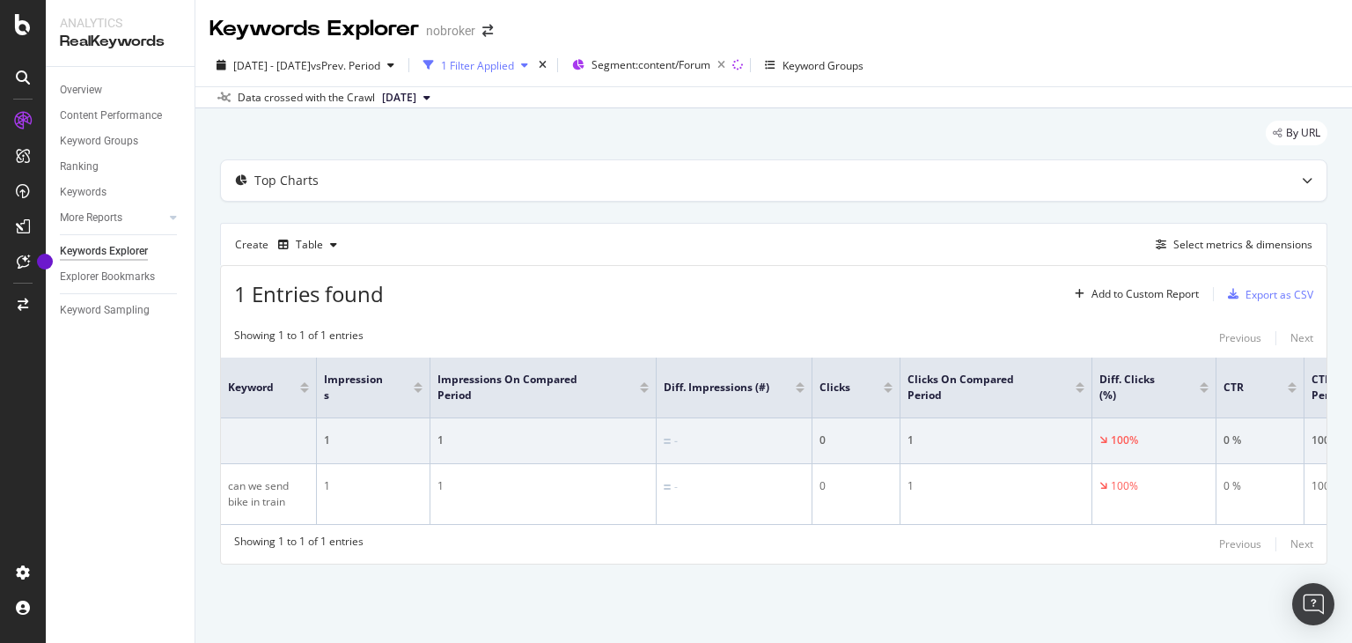
click at [434, 62] on icon "button" at bounding box center [428, 65] width 11 height 11
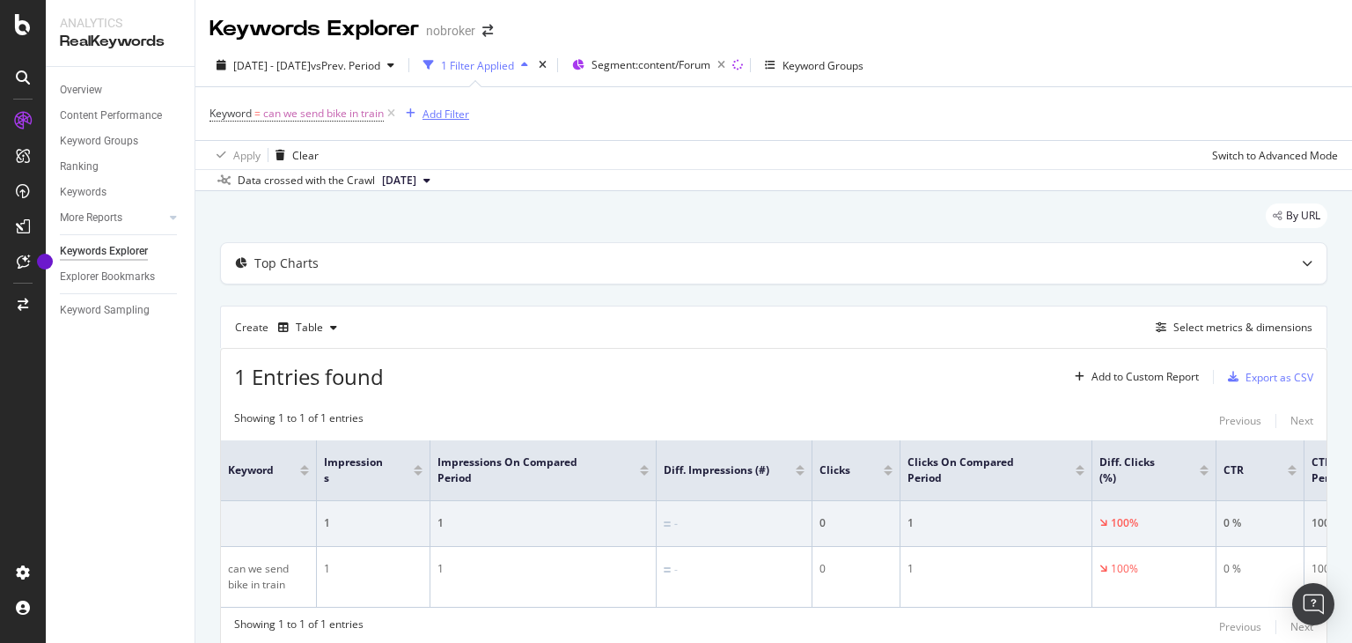
click at [436, 112] on div "Add Filter" at bounding box center [446, 114] width 47 height 15
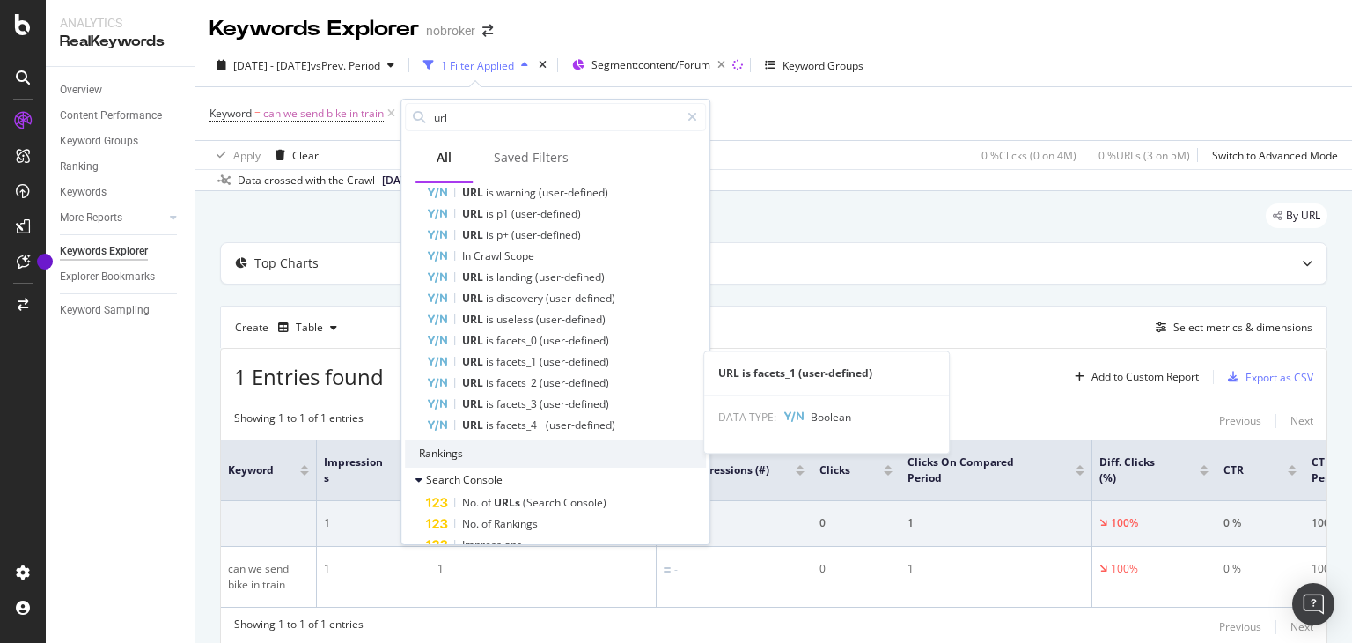
scroll to position [566, 0]
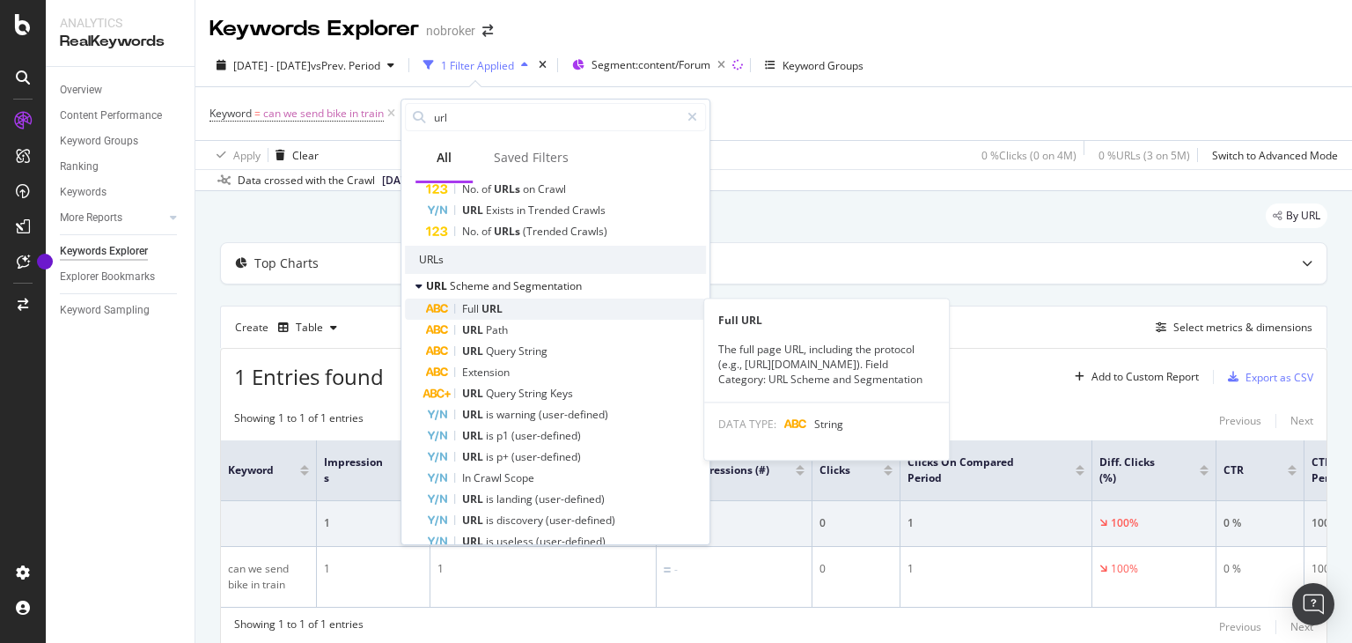
type input "url"
click at [509, 310] on div "Full URL" at bounding box center [566, 308] width 280 height 21
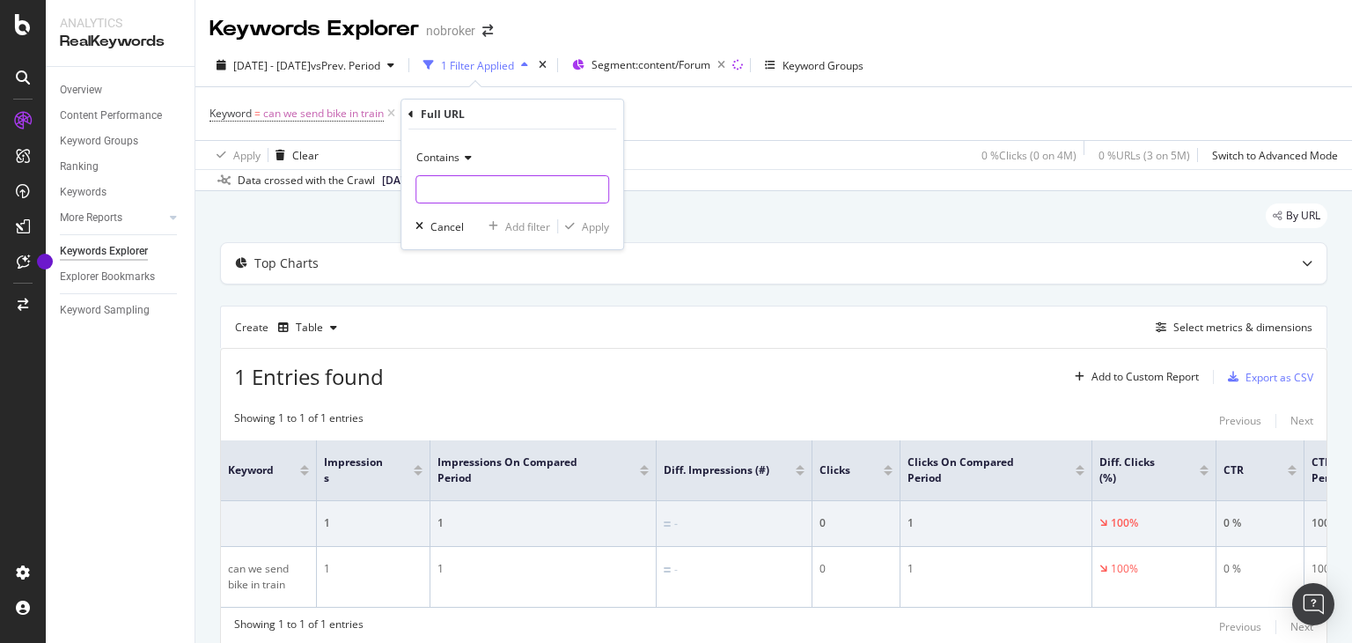
click at [485, 191] on input "text" at bounding box center [512, 189] width 192 height 28
type input "u"
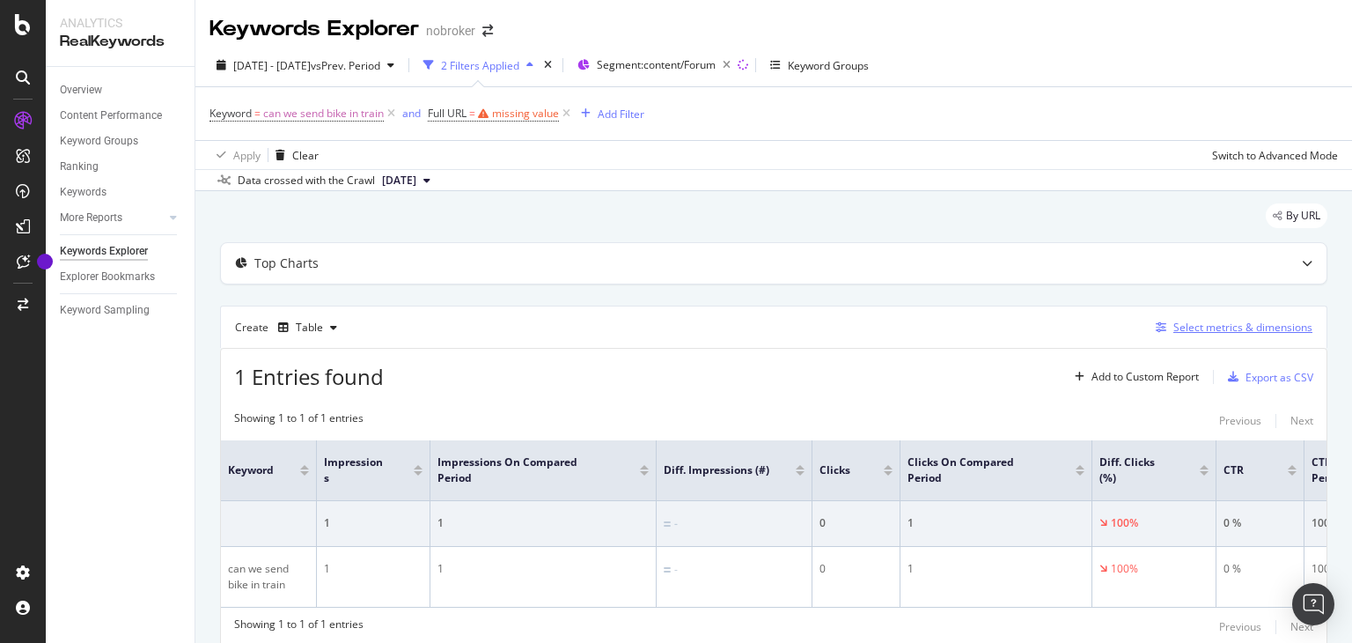
click at [1189, 323] on div "Select metrics & dimensions" at bounding box center [1242, 327] width 139 height 15
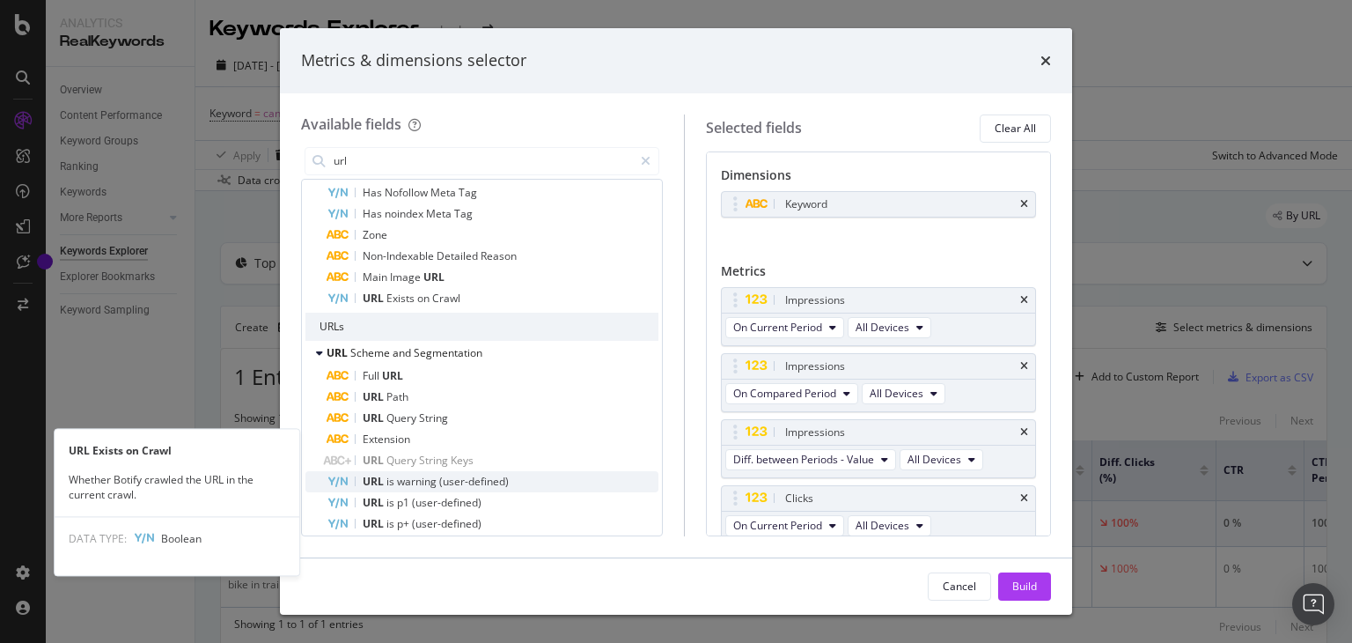
scroll to position [176, 0]
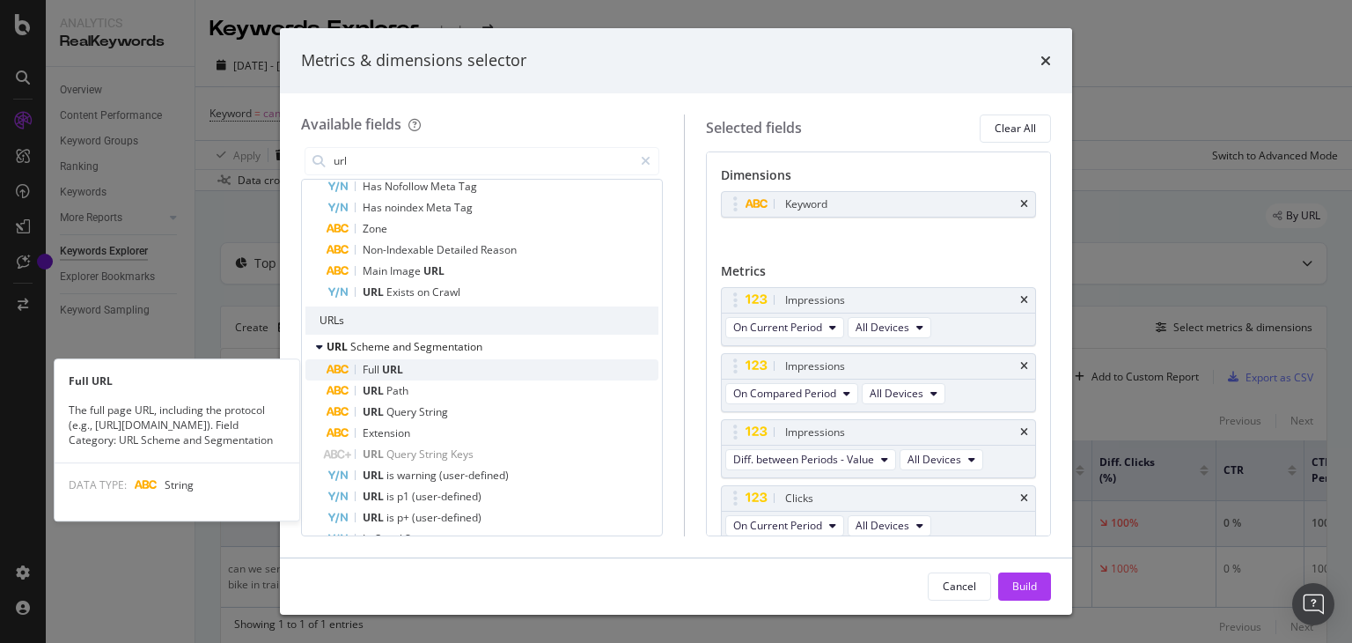
type input "url"
click at [403, 369] on div "Full URL" at bounding box center [493, 369] width 332 height 21
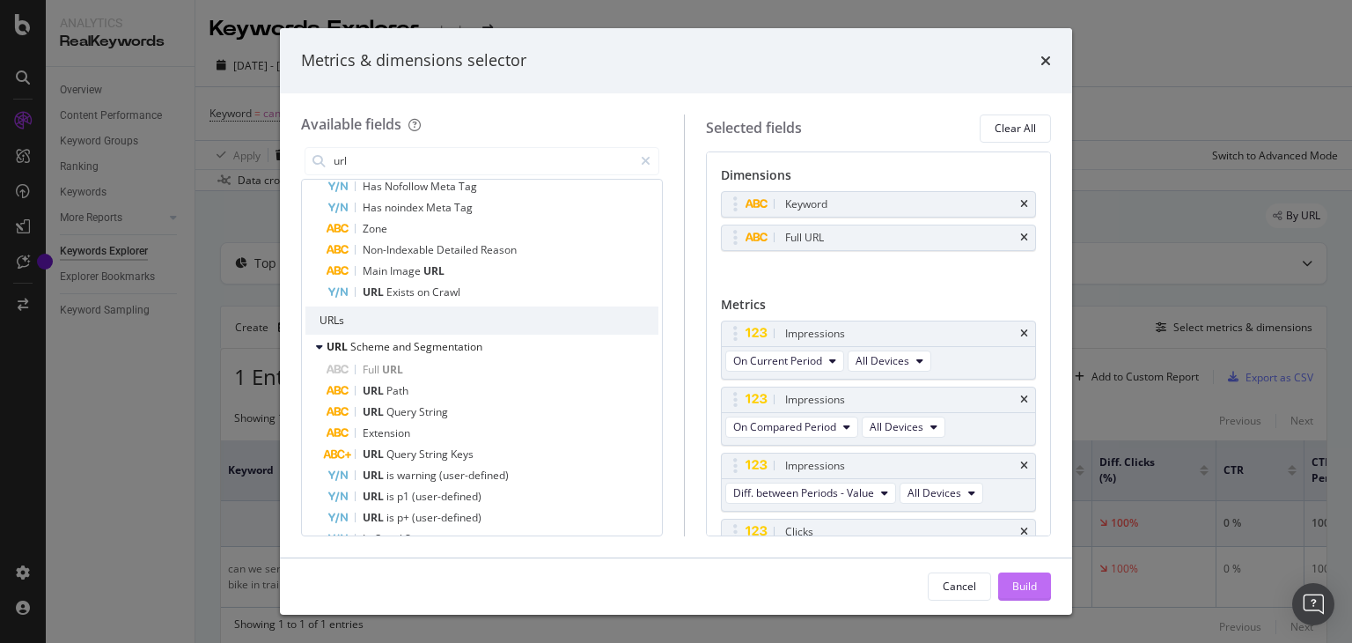
click at [1024, 588] on div "Build" at bounding box center [1024, 585] width 25 height 15
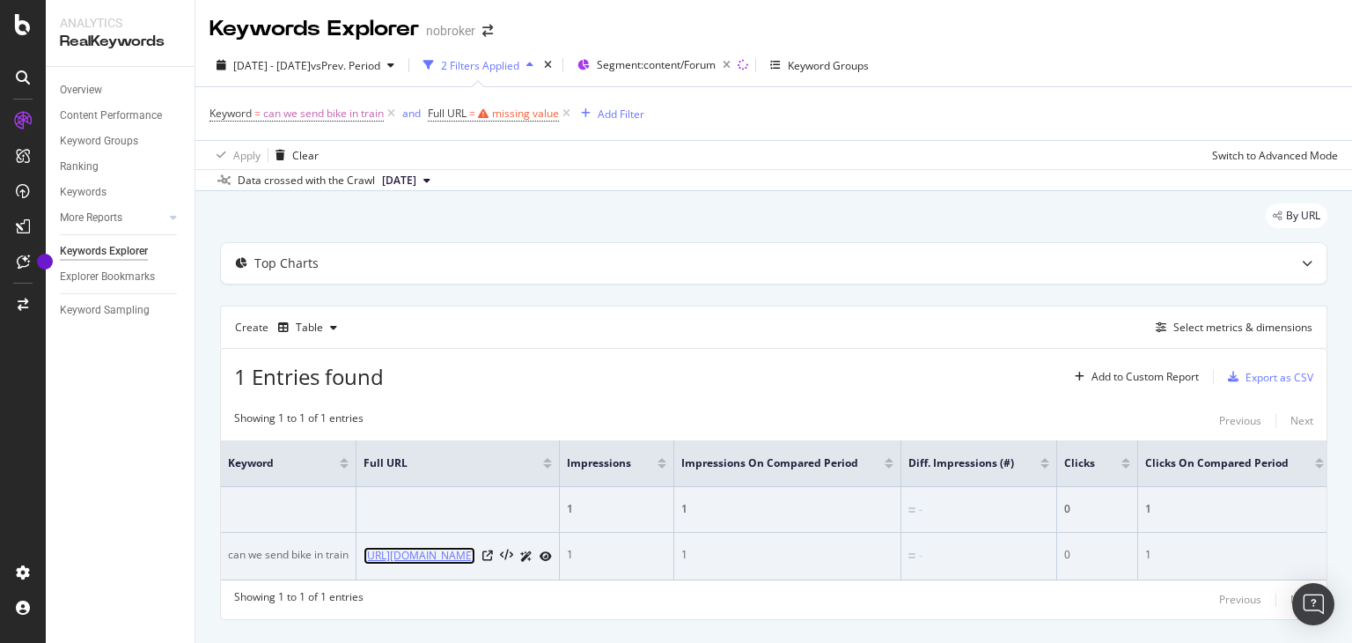
click at [475, 553] on link "[URL][DOMAIN_NAME]" at bounding box center [420, 556] width 112 height 18
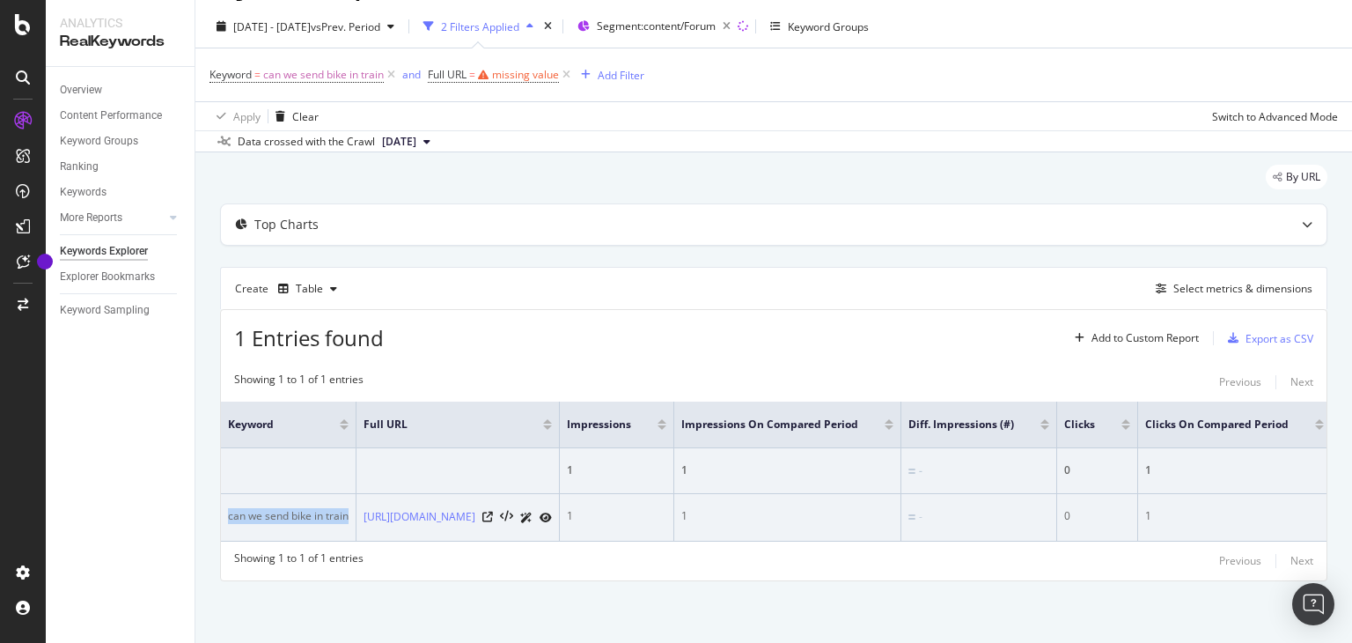
drag, startPoint x: 226, startPoint y: 496, endPoint x: 352, endPoint y: 512, distance: 126.9
click at [352, 512] on td "can we send bike in train" at bounding box center [289, 518] width 136 height 48
copy div "can we send bike in train"
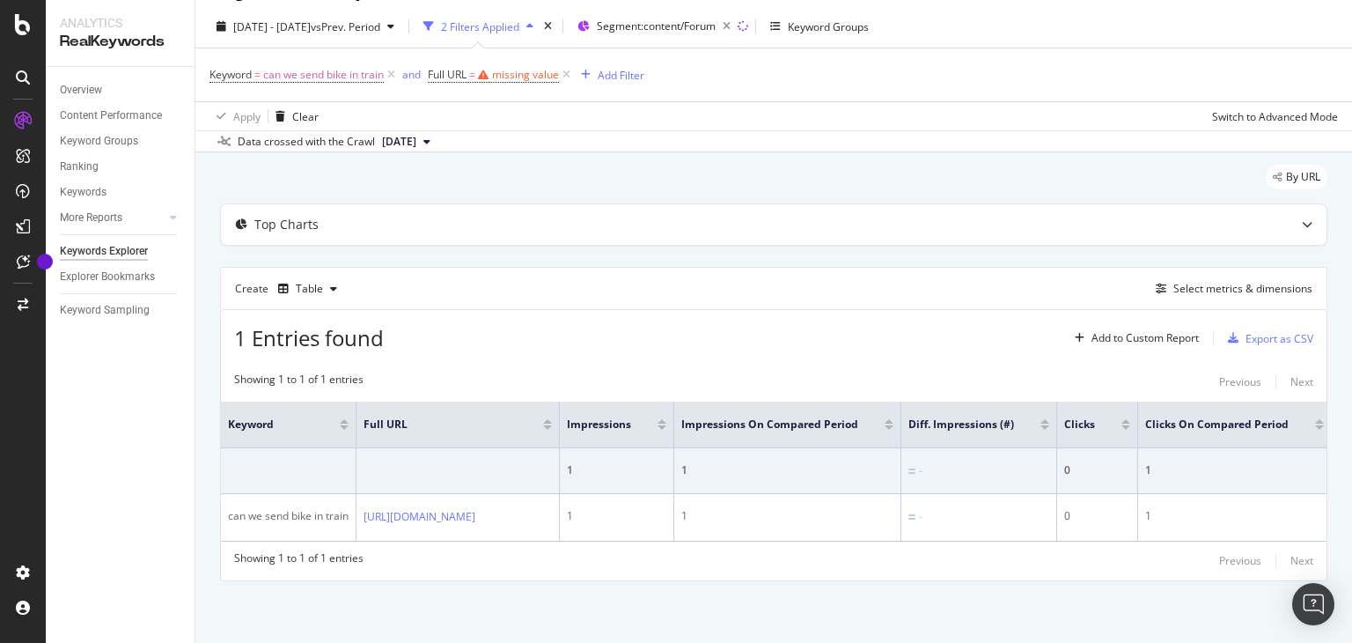
click at [522, 334] on div "1 Entries found Add to Custom Report Export as CSV" at bounding box center [774, 331] width 1106 height 43
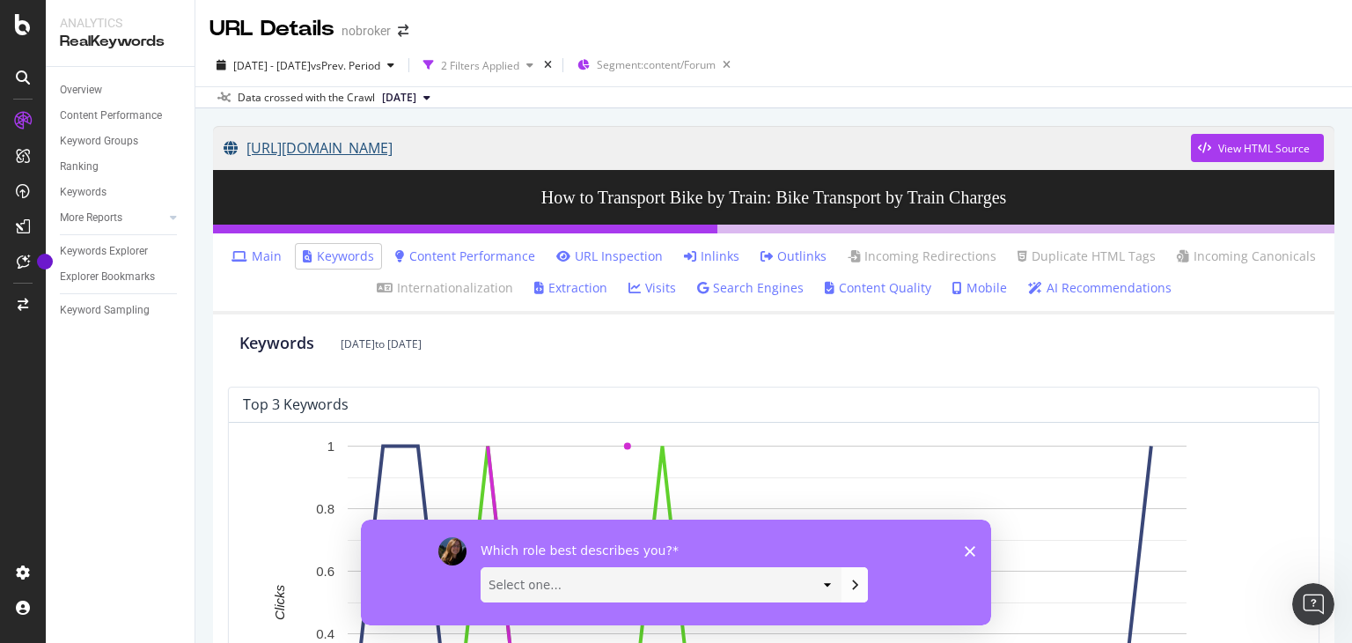
click at [273, 148] on link "[URL][DOMAIN_NAME]" at bounding box center [707, 148] width 967 height 44
